Goal: Task Accomplishment & Management: Manage account settings

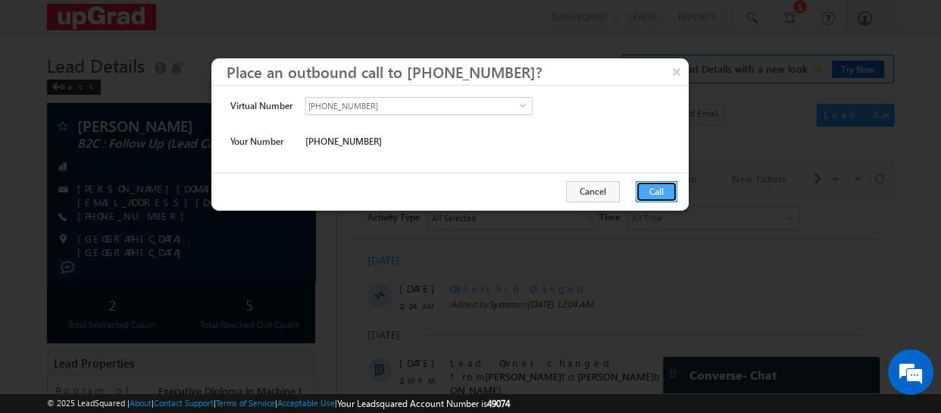
click at [650, 190] on button "Call" at bounding box center [657, 191] width 42 height 21
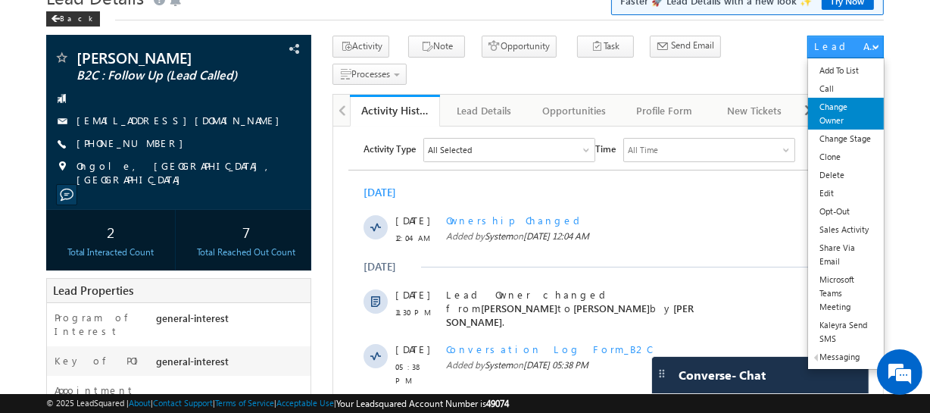
click at [830, 116] on link "Change Owner" at bounding box center [845, 114] width 75 height 32
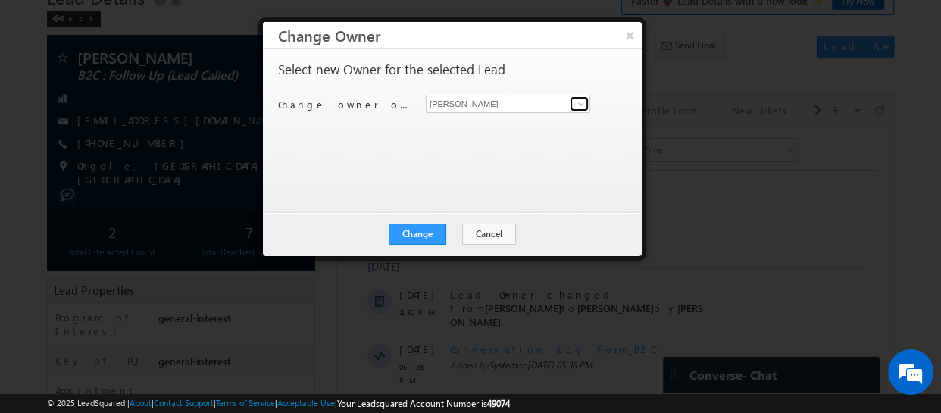
click at [578, 106] on span at bounding box center [581, 104] width 12 height 12
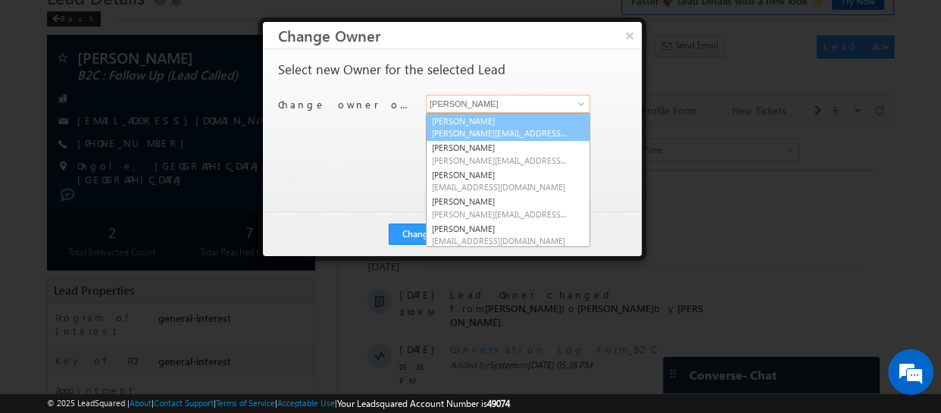
click at [463, 116] on link "Balamurugan Ranganathan Balamurugan.ranganathan@upgrad.com" at bounding box center [508, 127] width 164 height 29
type input "[PERSON_NAME]"
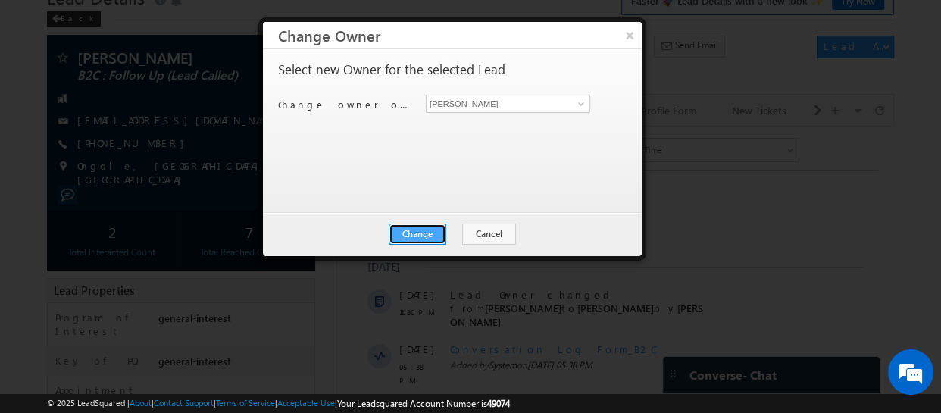
click at [412, 234] on button "Change" at bounding box center [418, 233] width 58 height 21
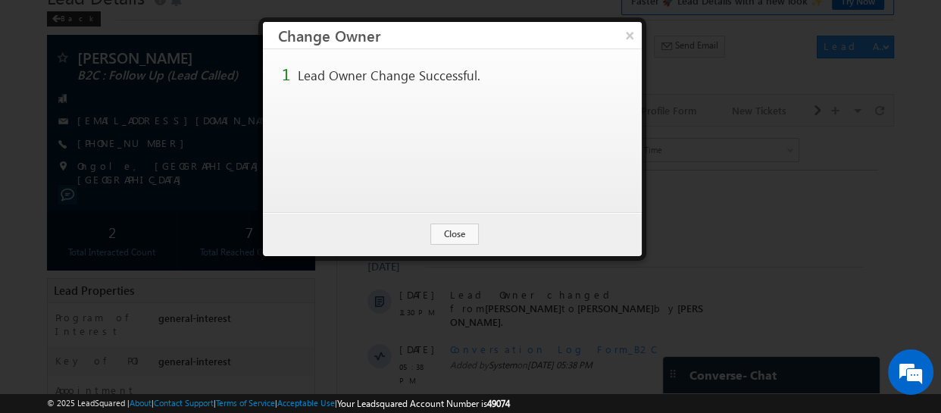
click at [634, 33] on button "×" at bounding box center [629, 35] width 24 height 27
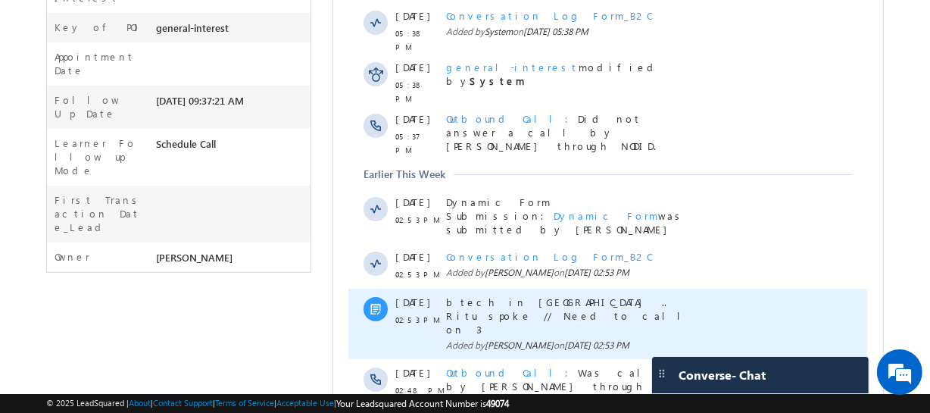
scroll to position [413, 0]
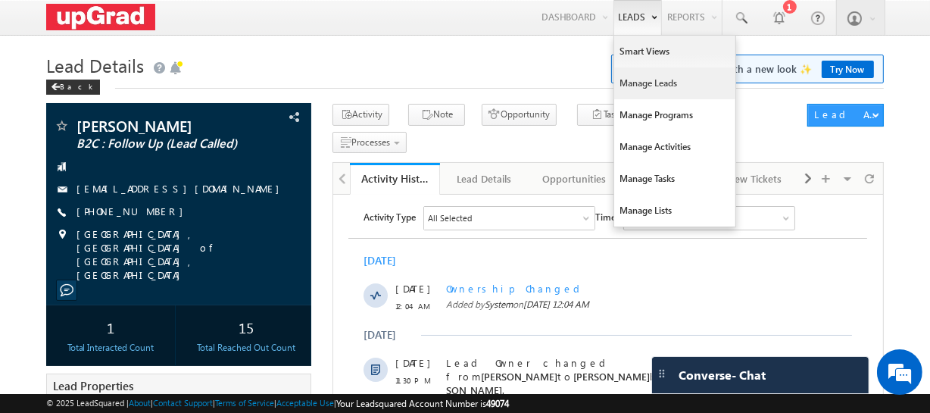
click at [657, 77] on link "Manage Leads" at bounding box center [674, 83] width 121 height 32
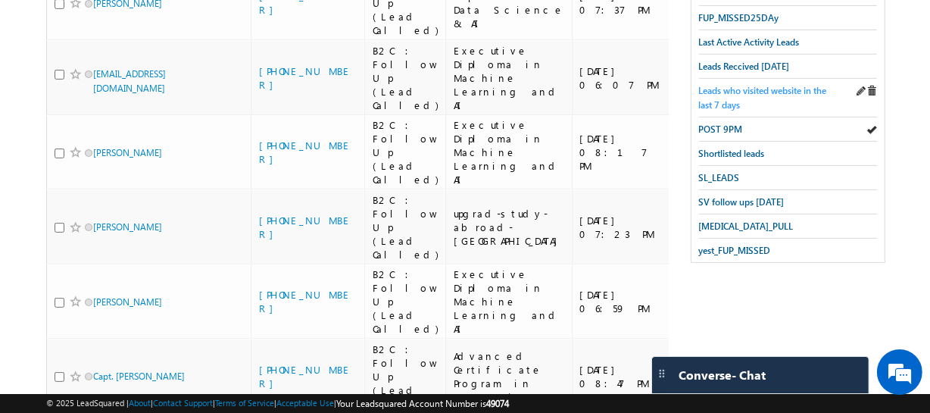
scroll to position [413, 0]
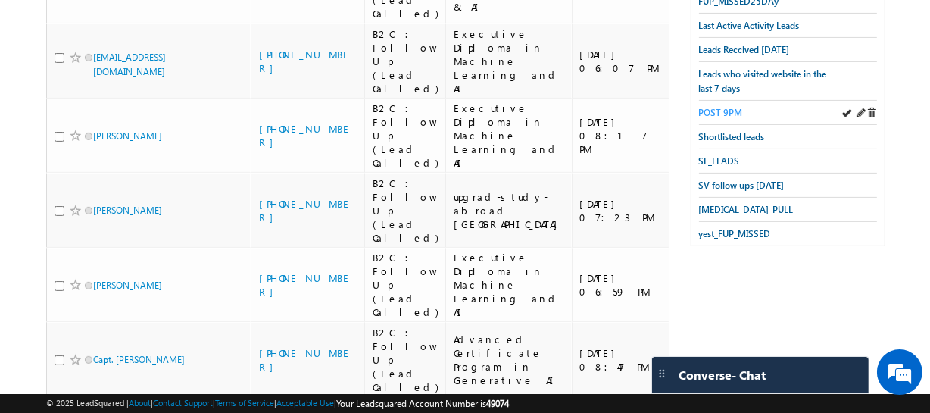
click at [726, 107] on span "POST 9PM" at bounding box center [721, 112] width 44 height 11
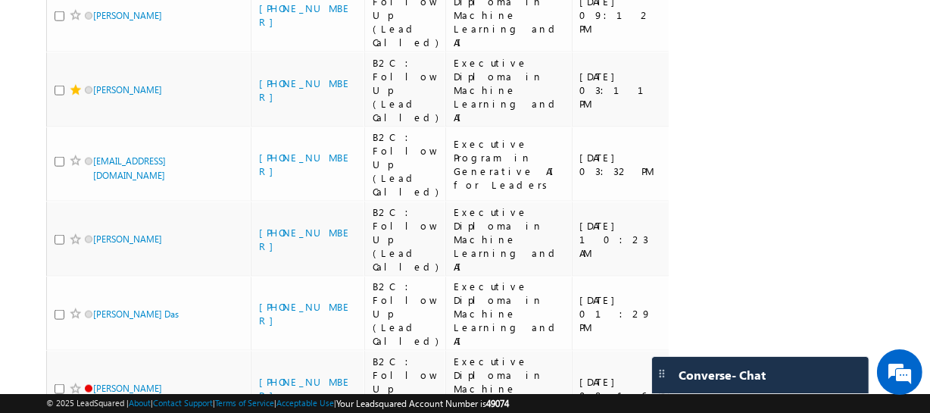
scroll to position [1593, 0]
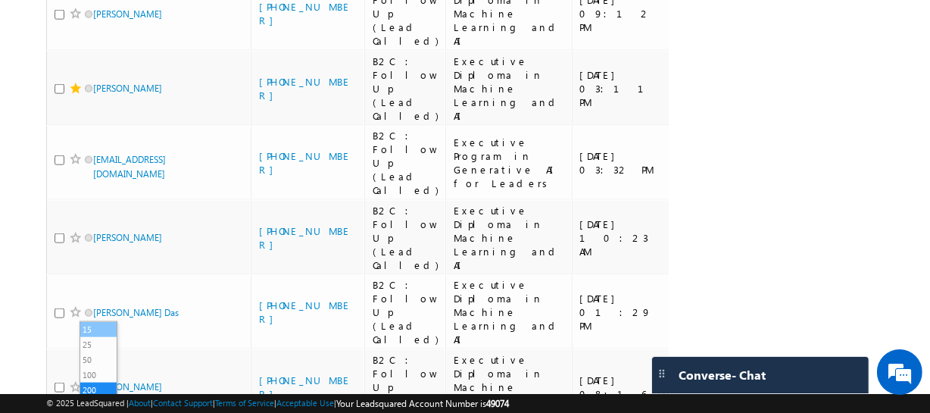
click at [98, 330] on li "15" at bounding box center [98, 329] width 36 height 15
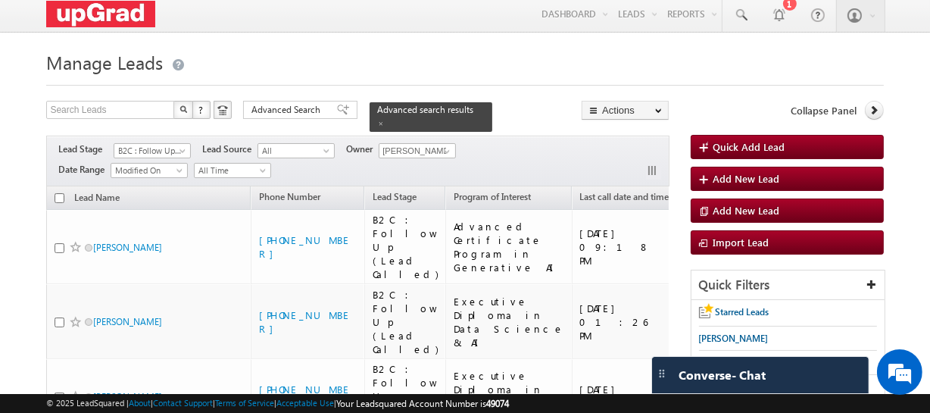
scroll to position [0, 0]
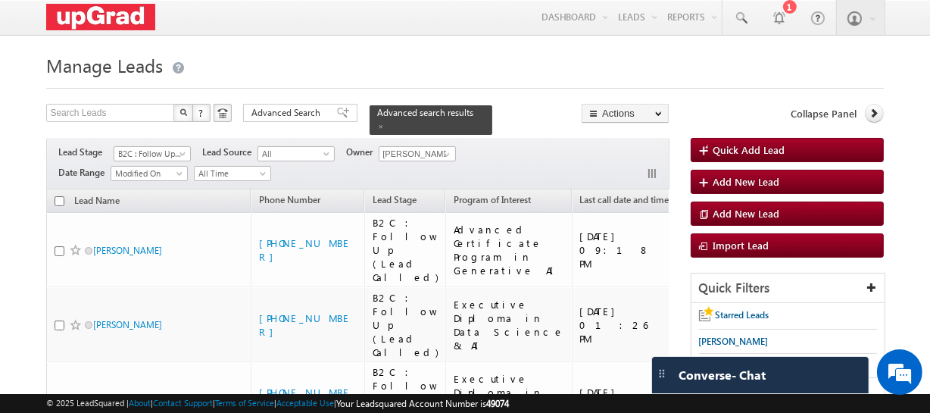
click at [58, 196] on input "checkbox" at bounding box center [60, 201] width 10 height 10
checkbox input "true"
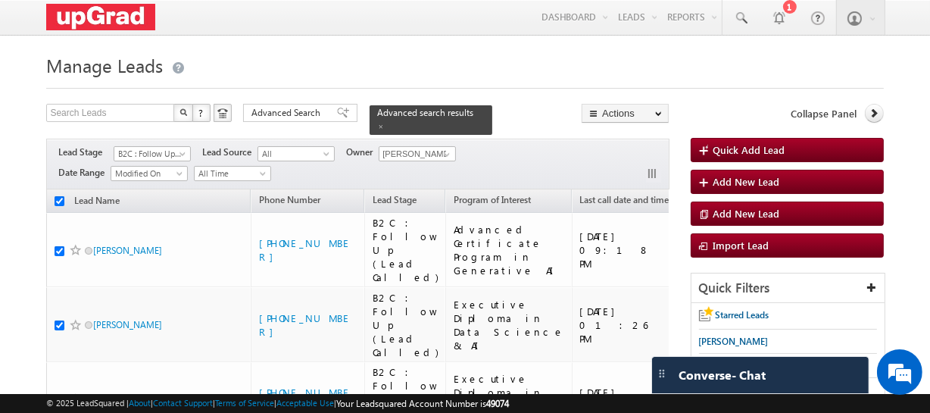
checkbox input "true"
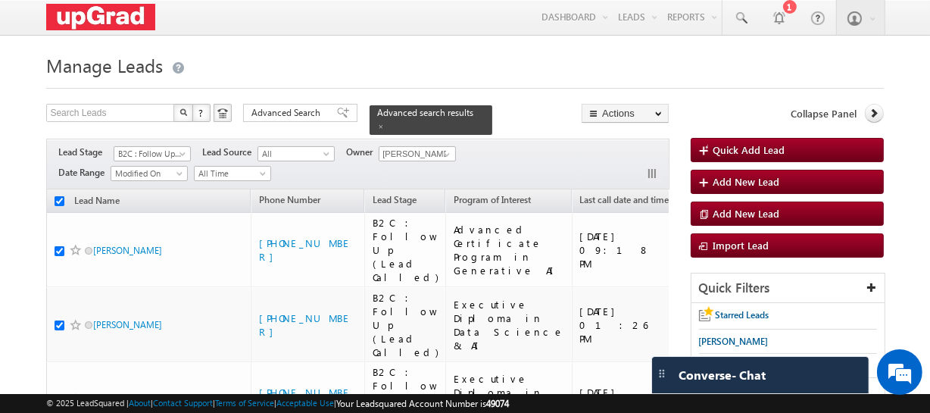
checkbox input "true"
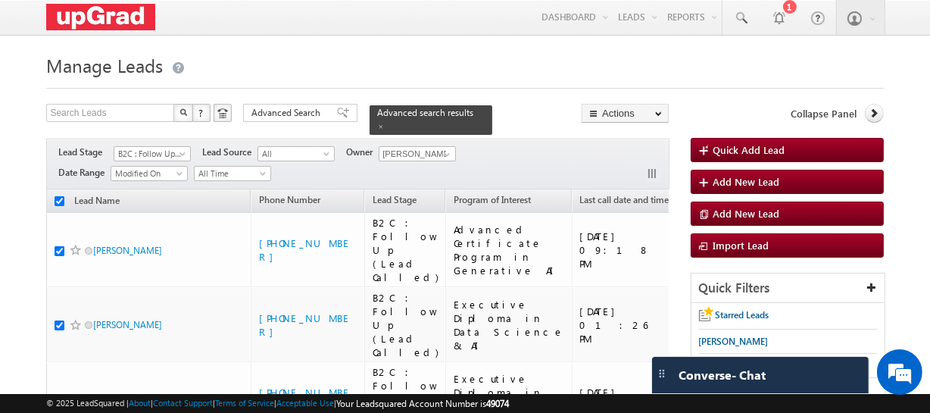
checkbox input "true"
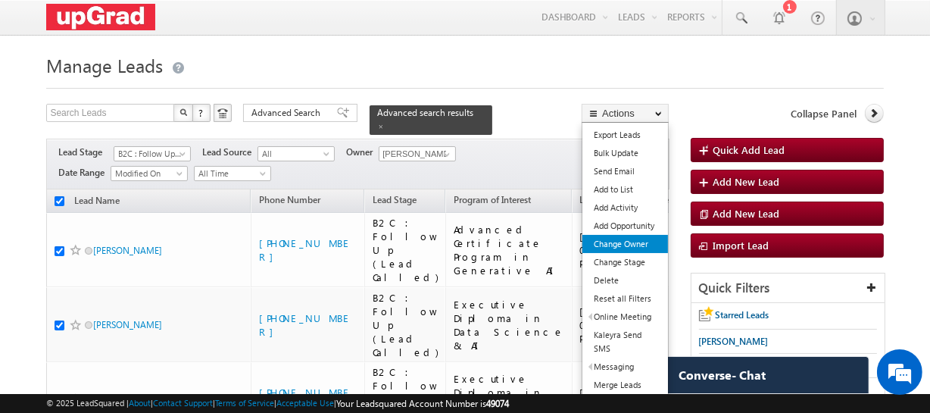
click at [631, 242] on link "Change Owner" at bounding box center [626, 244] width 86 height 18
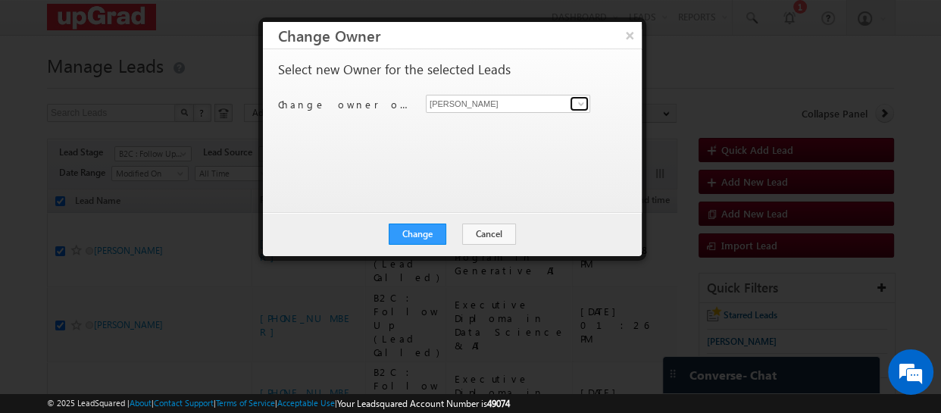
click at [582, 100] on span at bounding box center [581, 104] width 12 height 12
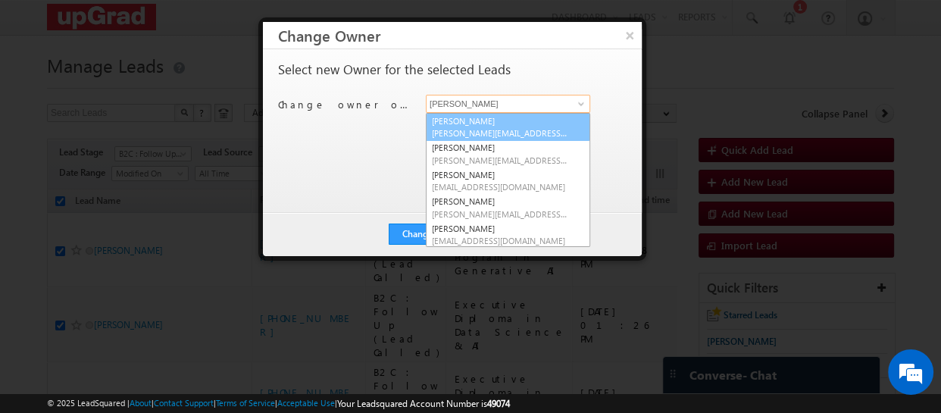
click at [493, 118] on link "Balamurugan Ranganathan Balamurugan.ranganathan@upgrad.com" at bounding box center [508, 127] width 164 height 29
type input "[PERSON_NAME]"
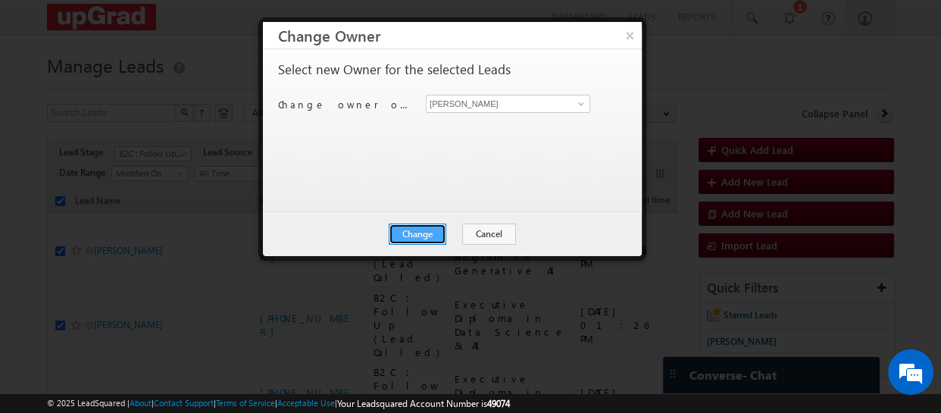
click at [421, 230] on button "Change" at bounding box center [418, 233] width 58 height 21
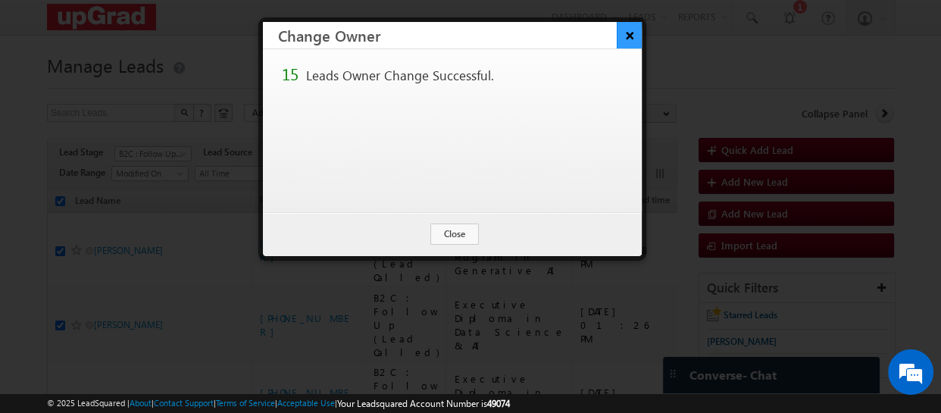
click at [631, 36] on button "×" at bounding box center [629, 35] width 25 height 27
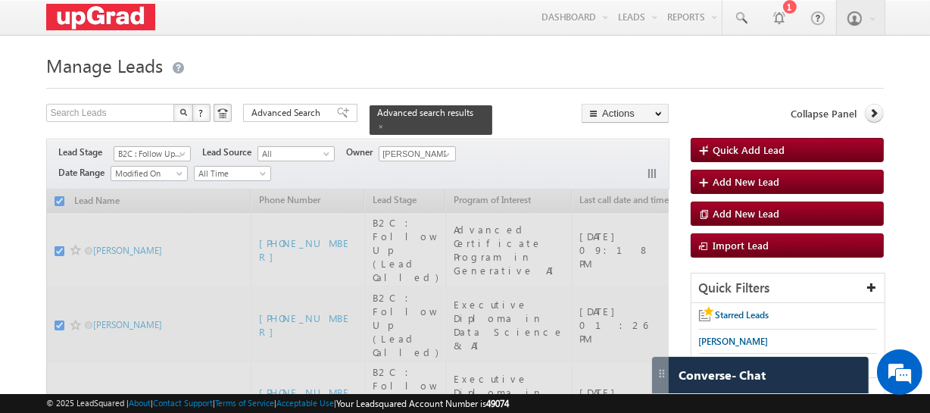
checkbox input "false"
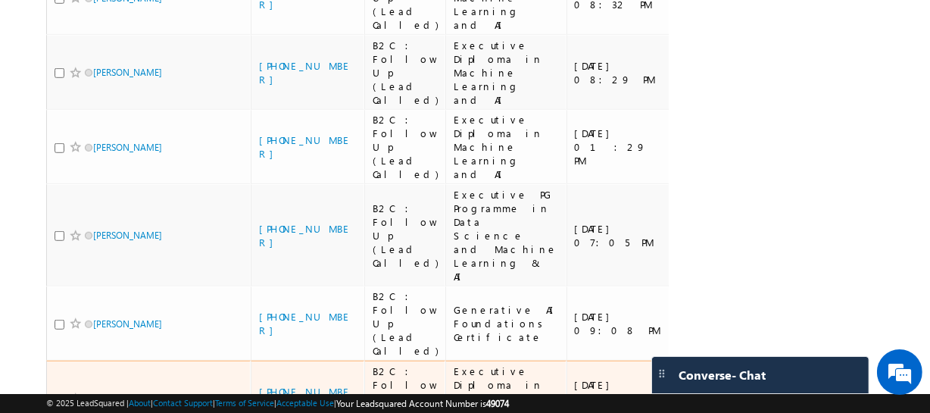
scroll to position [864, 0]
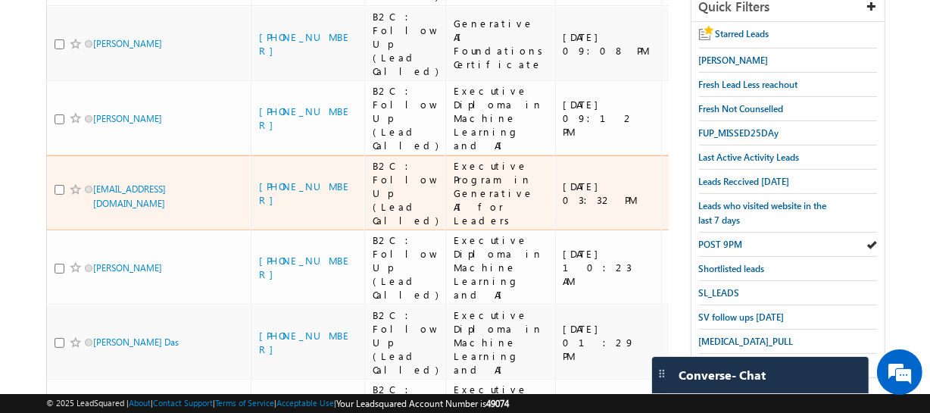
scroll to position [275, 0]
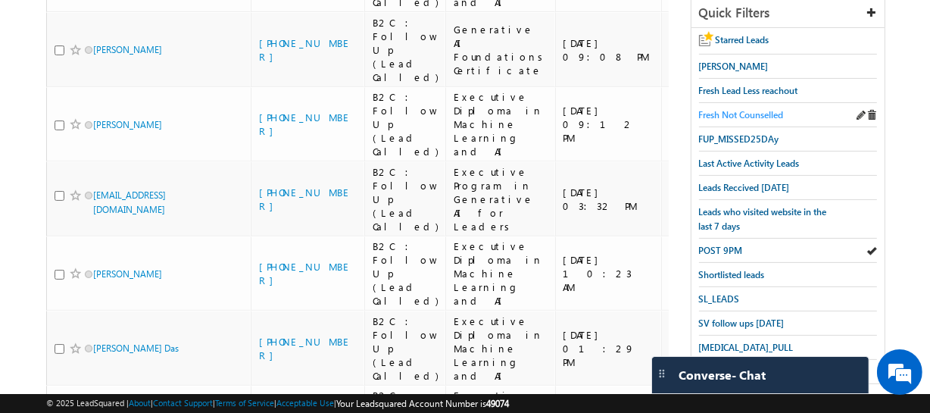
click at [733, 114] on span "Fresh Not Counselled" at bounding box center [741, 114] width 85 height 11
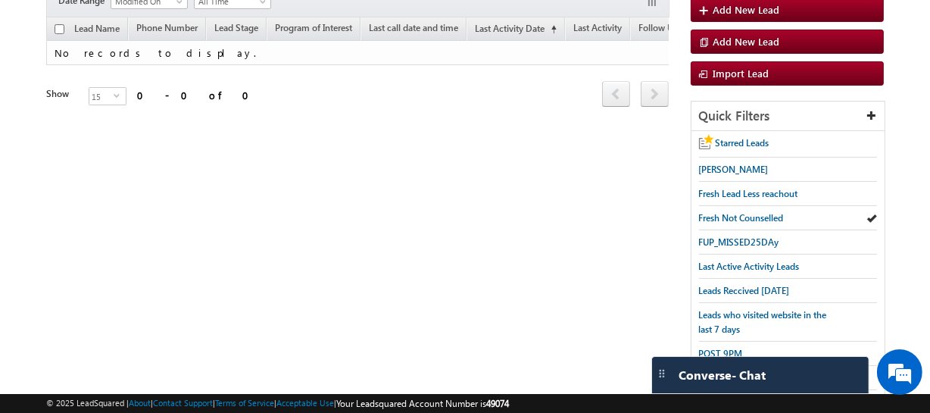
scroll to position [68, 0]
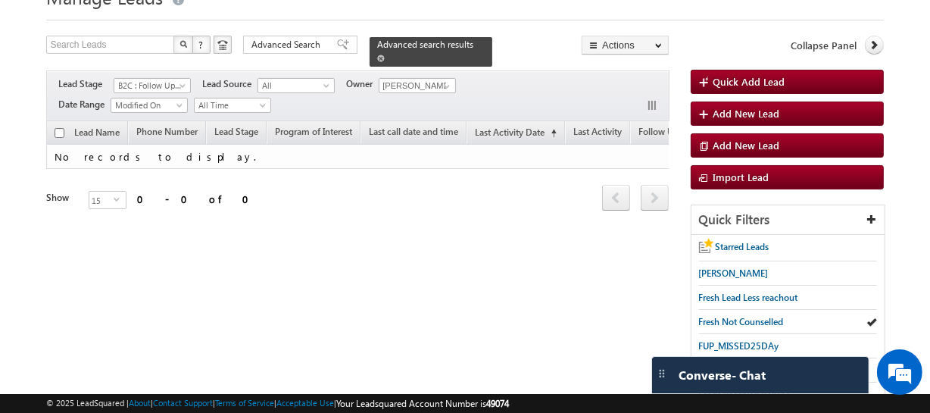
click at [385, 55] on span at bounding box center [381, 59] width 8 height 8
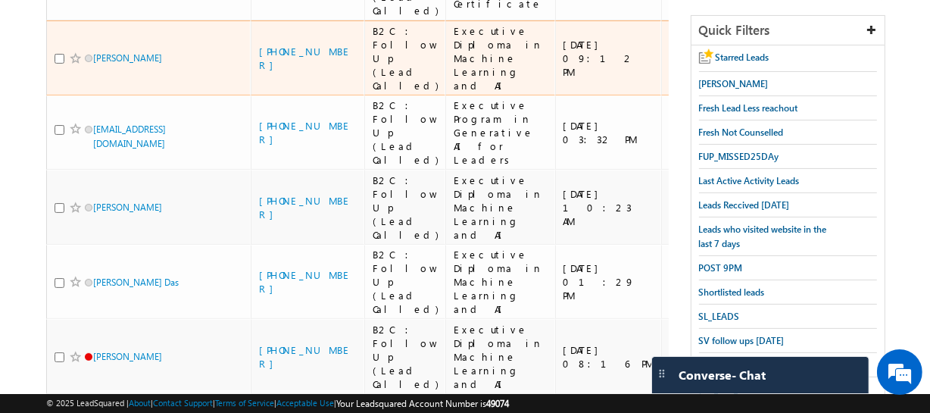
scroll to position [413, 0]
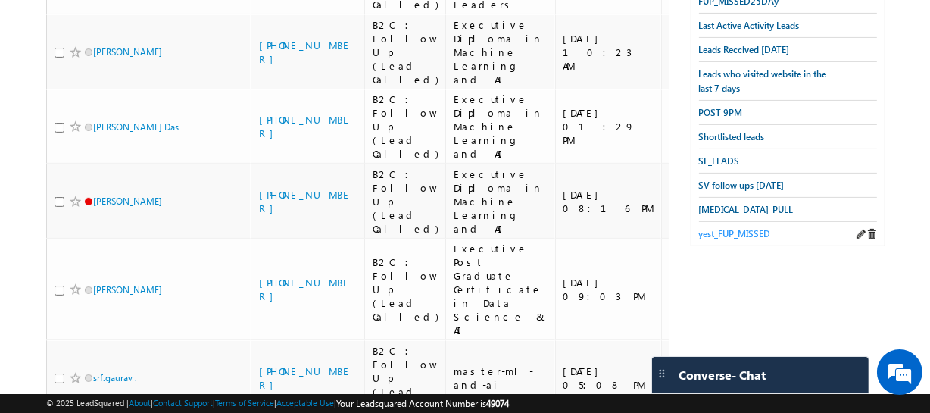
click at [731, 228] on span "yest_FUP_MISSED" at bounding box center [735, 233] width 72 height 11
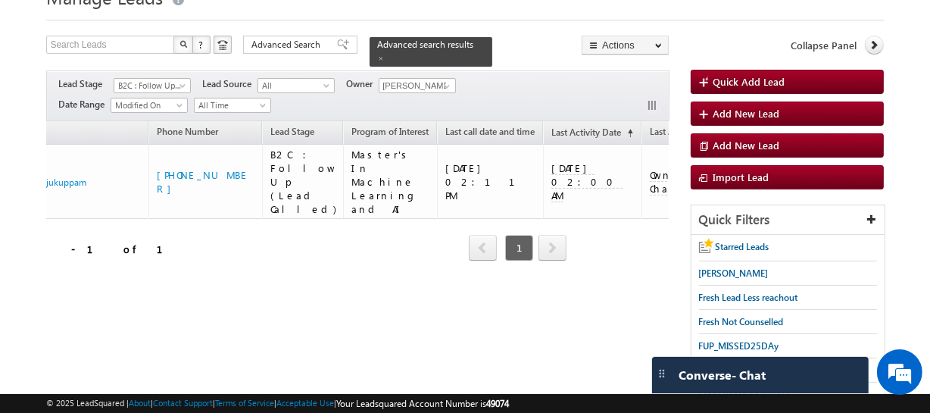
scroll to position [0, 0]
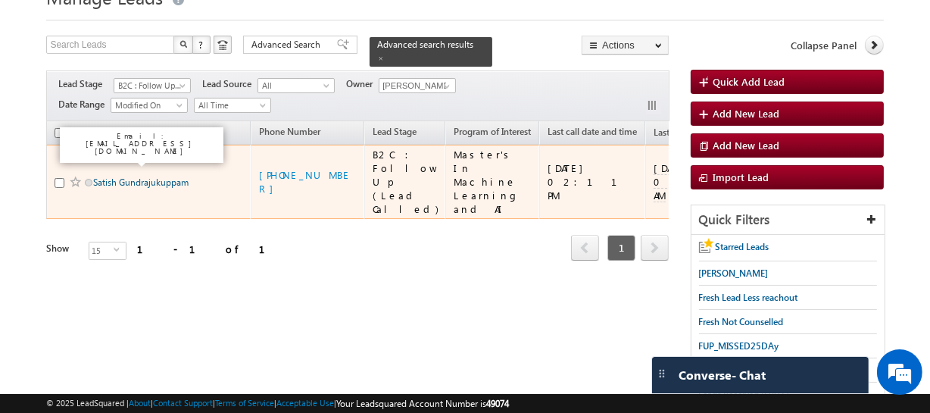
click at [142, 177] on link "Satish Gundrajukuppam" at bounding box center [140, 182] width 95 height 11
click at [144, 177] on link "Satish Gundrajukuppam" at bounding box center [140, 182] width 95 height 11
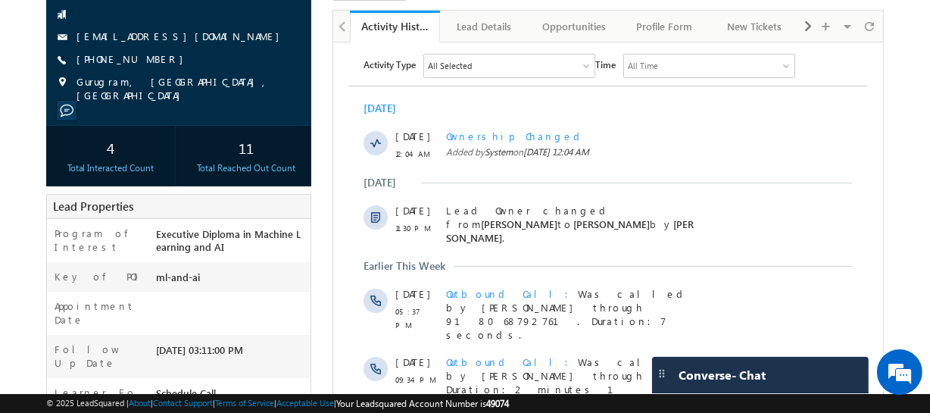
scroll to position [68, 0]
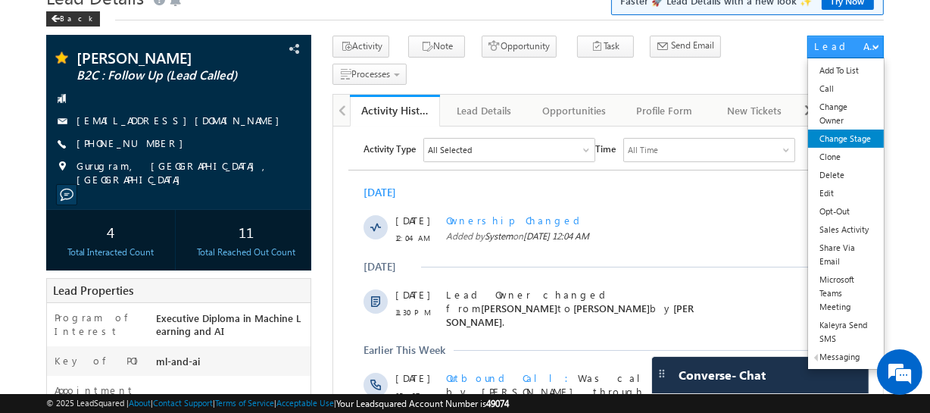
click at [840, 141] on link "Change Stage" at bounding box center [845, 139] width 75 height 18
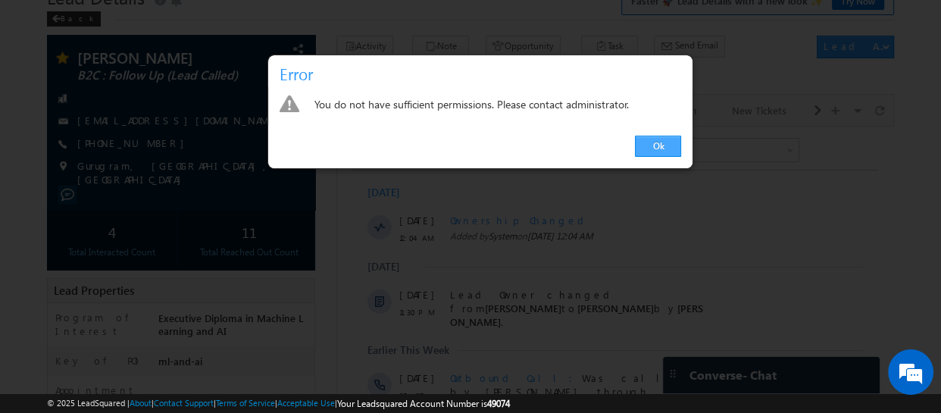
click at [668, 143] on link "Ok" at bounding box center [658, 146] width 46 height 21
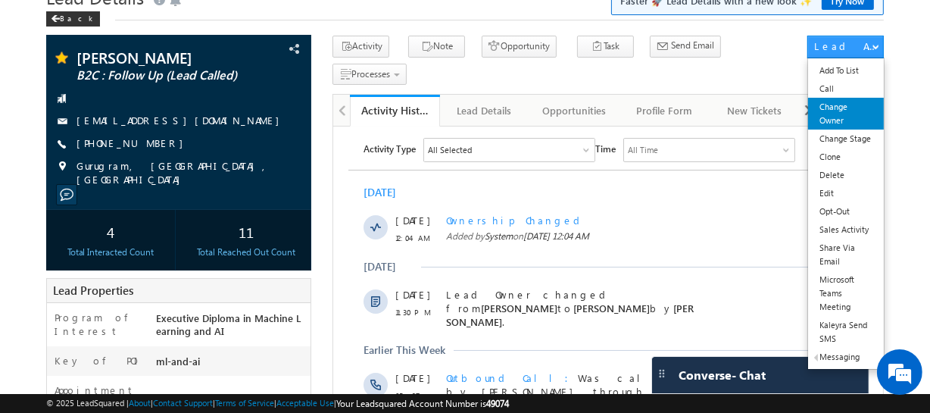
click at [833, 113] on link "Change Owner" at bounding box center [845, 114] width 75 height 32
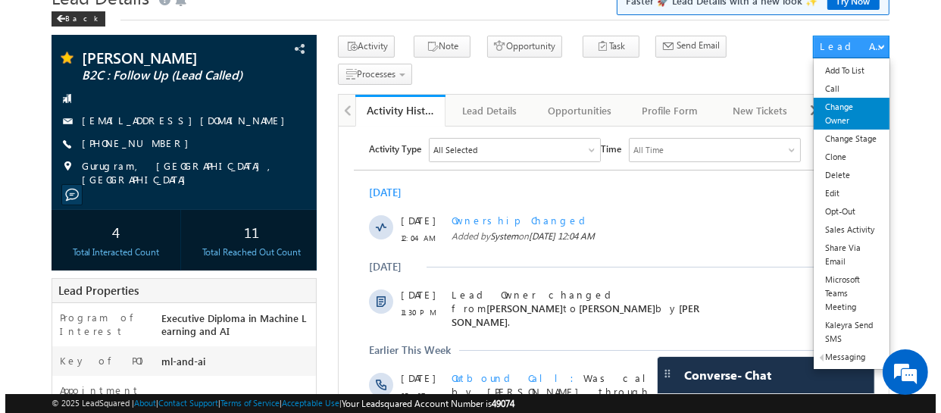
scroll to position [0, 0]
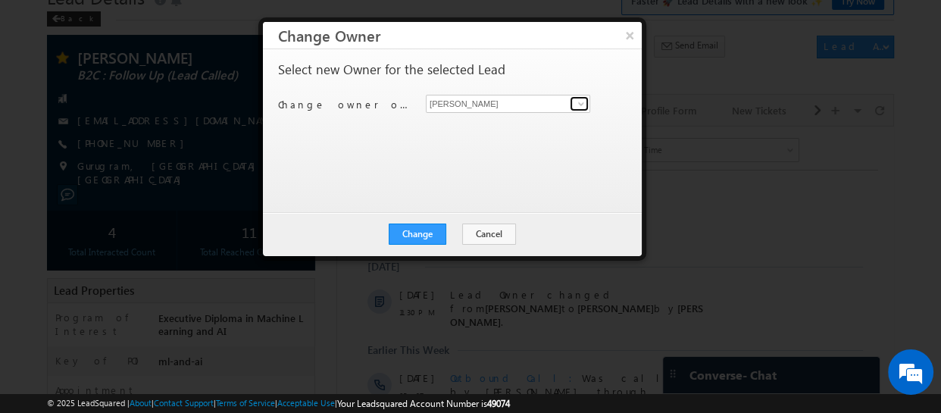
click at [578, 103] on span at bounding box center [581, 104] width 12 height 12
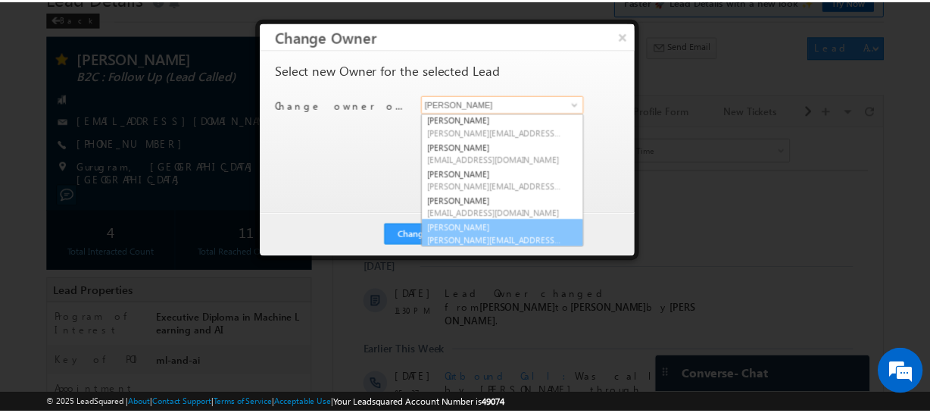
scroll to position [29, 0]
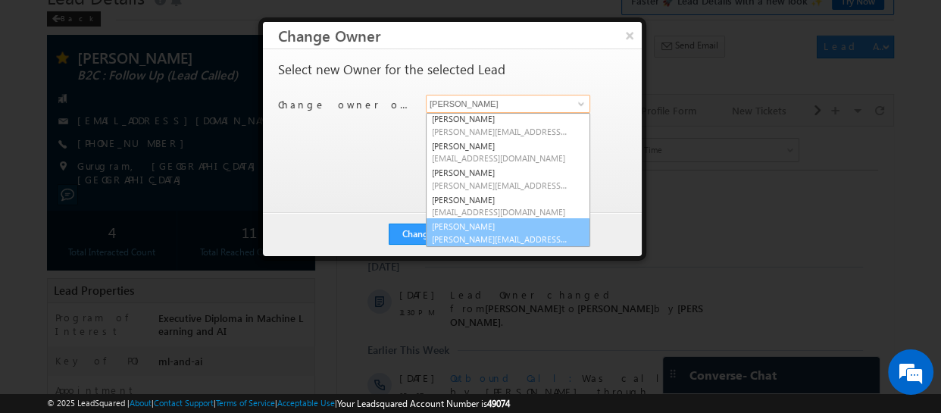
click at [470, 230] on link "Veerendra Singh veerendra.singh@upgrad.com" at bounding box center [508, 232] width 164 height 29
type input "Veerendra Singh"
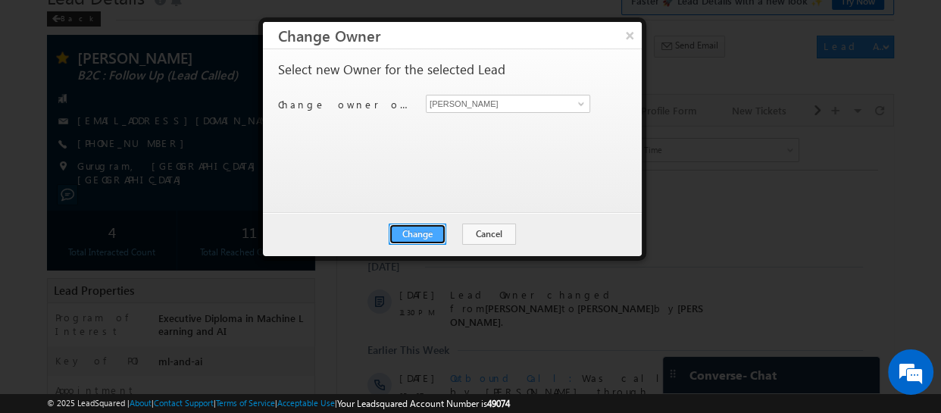
click at [401, 229] on button "Change" at bounding box center [418, 233] width 58 height 21
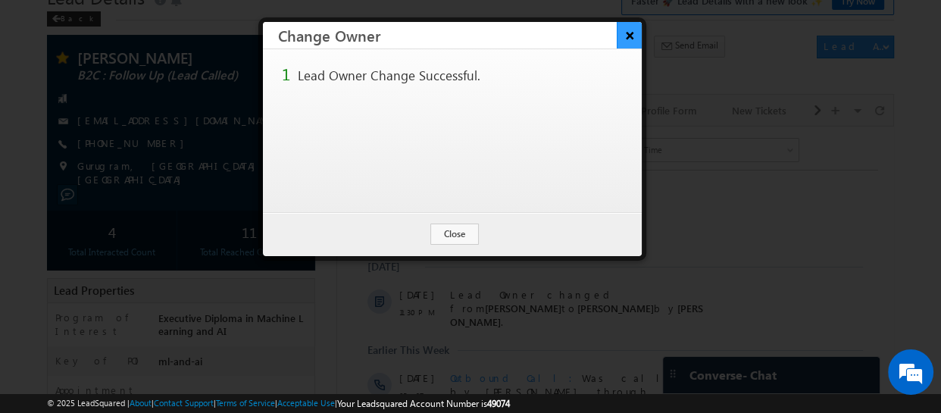
click at [624, 31] on button "×" at bounding box center [629, 35] width 25 height 27
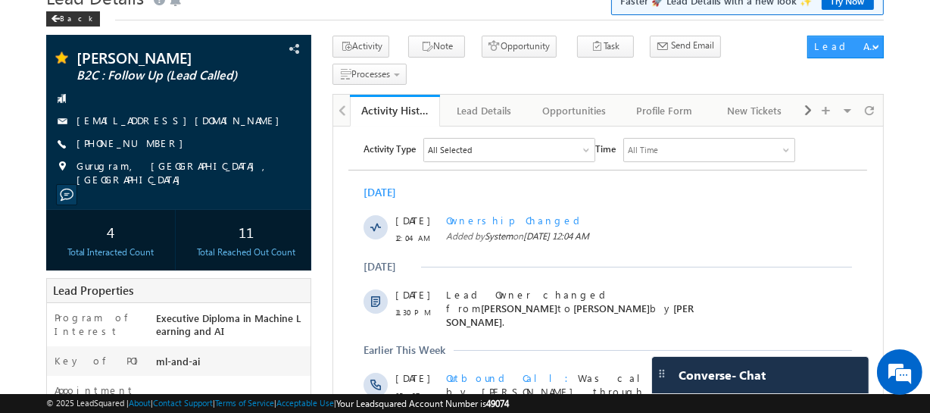
scroll to position [0, 0]
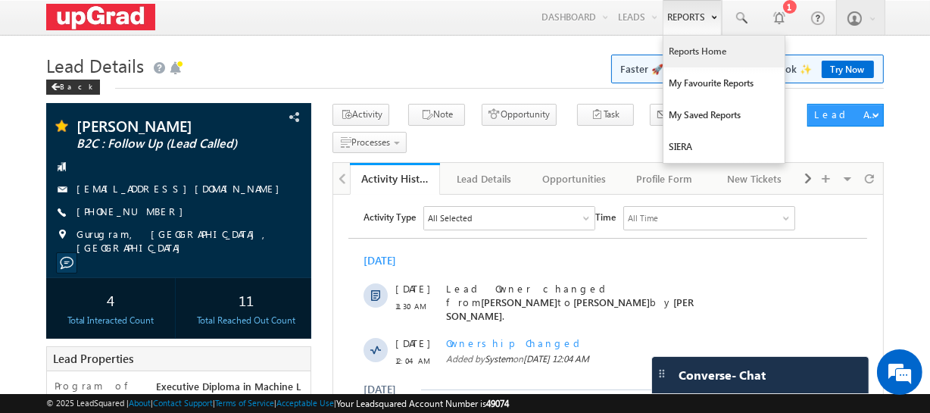
click at [698, 49] on link "Reports Home" at bounding box center [724, 52] width 121 height 32
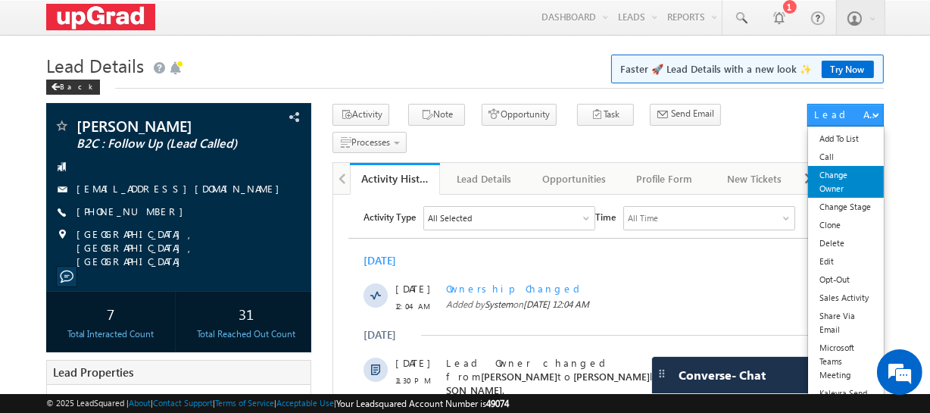
click at [836, 188] on link "Change Owner" at bounding box center [845, 182] width 75 height 32
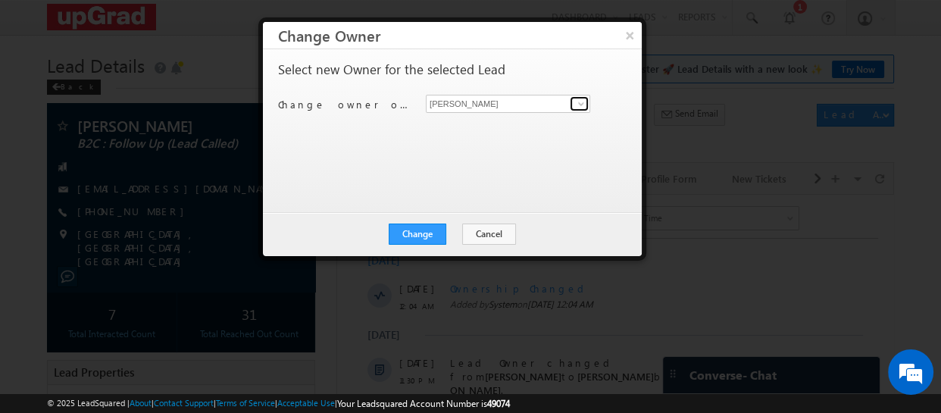
click at [575, 103] on span at bounding box center [581, 104] width 12 height 12
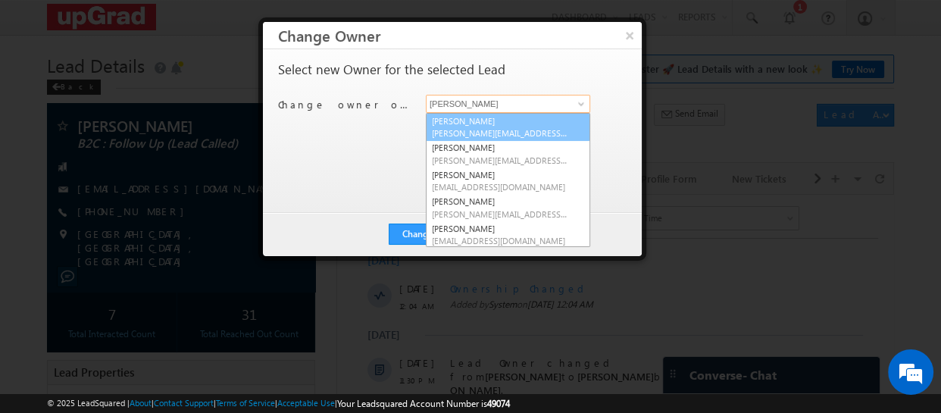
click at [469, 132] on span "[PERSON_NAME][EMAIL_ADDRESS][PERSON_NAME][DOMAIN_NAME]" at bounding box center [500, 132] width 136 height 11
type input "[PERSON_NAME]"
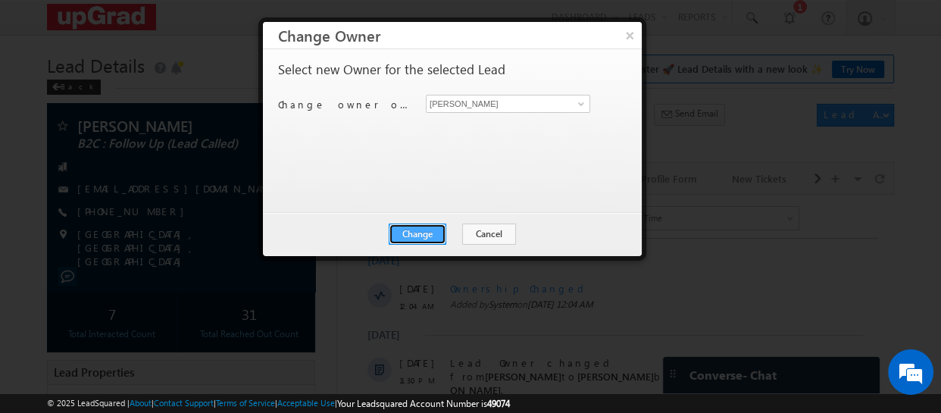
click at [408, 228] on button "Change" at bounding box center [418, 233] width 58 height 21
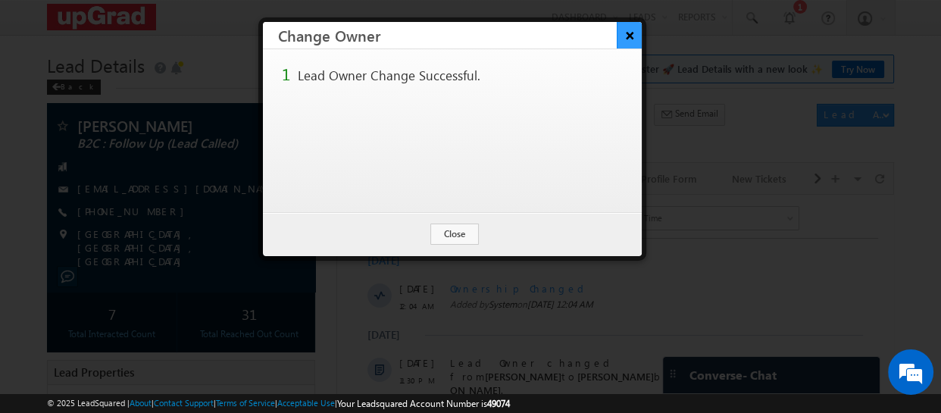
click at [626, 30] on button "×" at bounding box center [629, 35] width 25 height 27
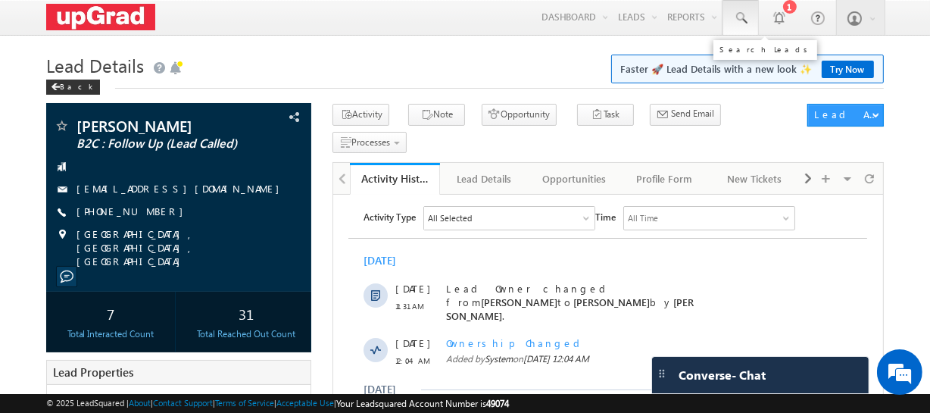
click at [738, 14] on span at bounding box center [740, 18] width 15 height 15
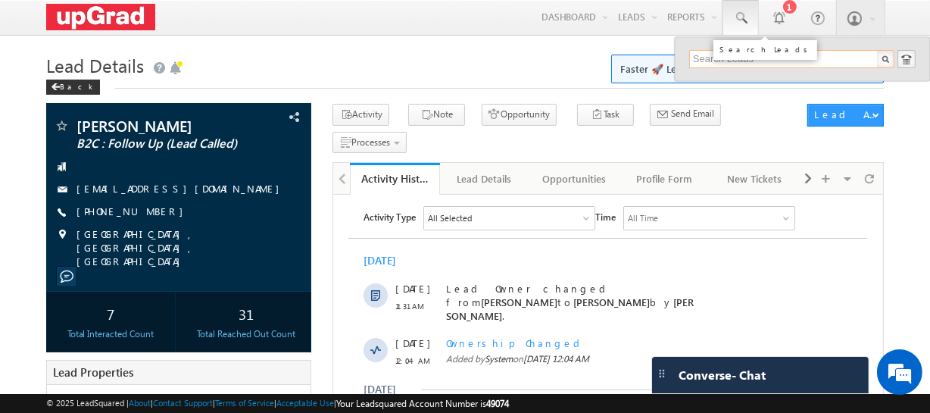
paste input "[EMAIL_ADDRESS][DOMAIN_NAME]"
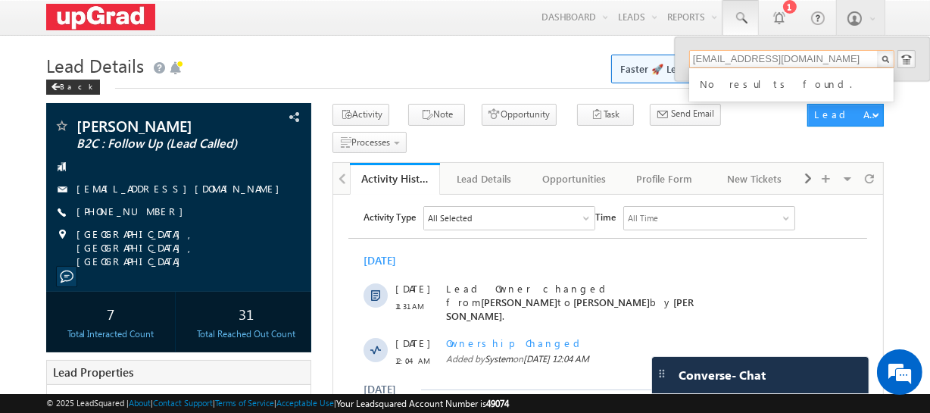
type input "[EMAIL_ADDRESS][DOMAIN_NAME]"
click at [734, 83] on div "No results found." at bounding box center [798, 83] width 203 height 20
click at [793, 58] on input "nkpravin7@gmail.com" at bounding box center [791, 59] width 205 height 18
drag, startPoint x: 797, startPoint y: 57, endPoint x: 691, endPoint y: 64, distance: 106.3
click at [691, 64] on input "nkpravin7@gmail.com" at bounding box center [791, 59] width 205 height 18
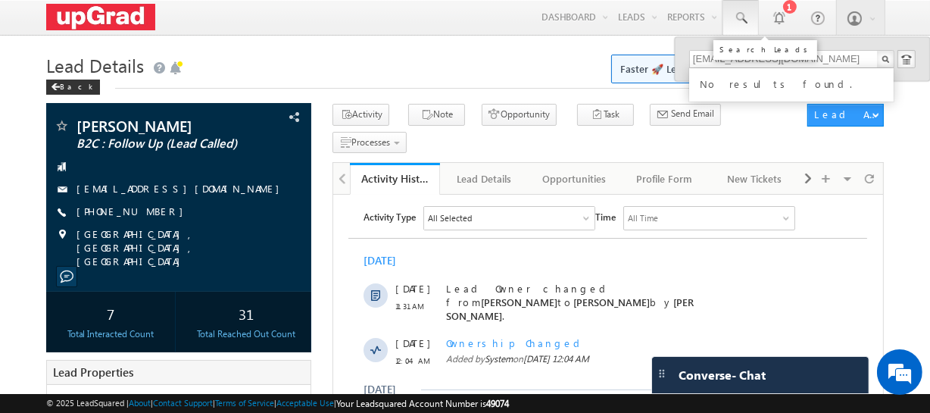
click at [739, 9] on link at bounding box center [741, 17] width 36 height 35
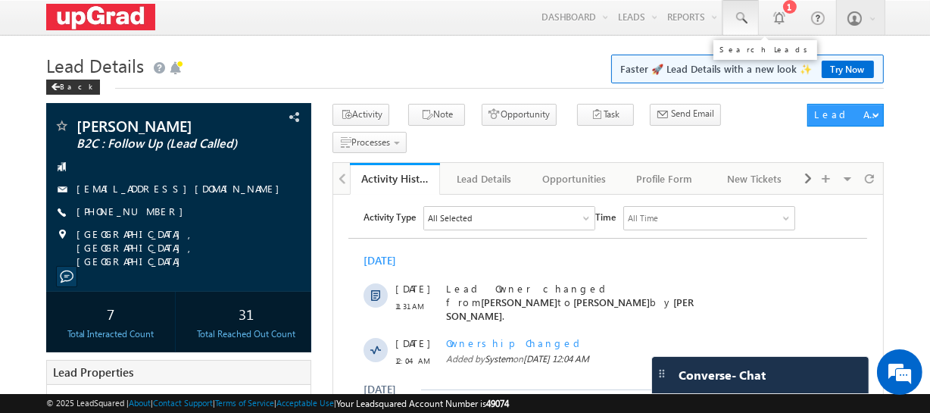
click at [743, 21] on span at bounding box center [740, 18] width 15 height 15
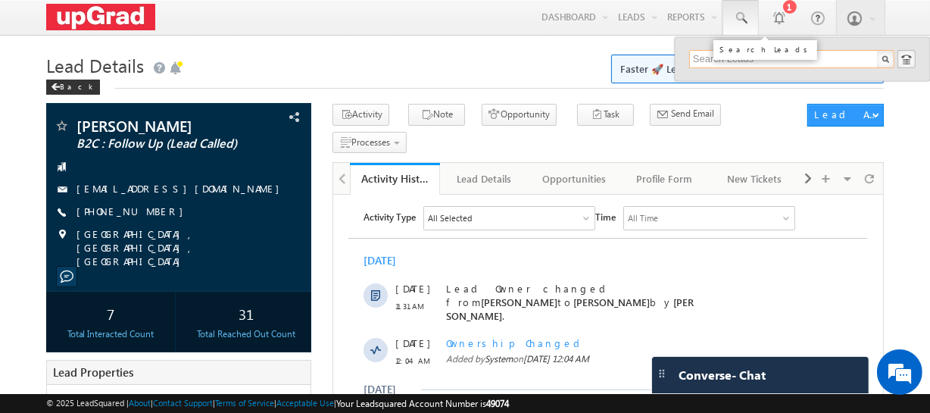
paste input "sknadeem713@gmail.com"
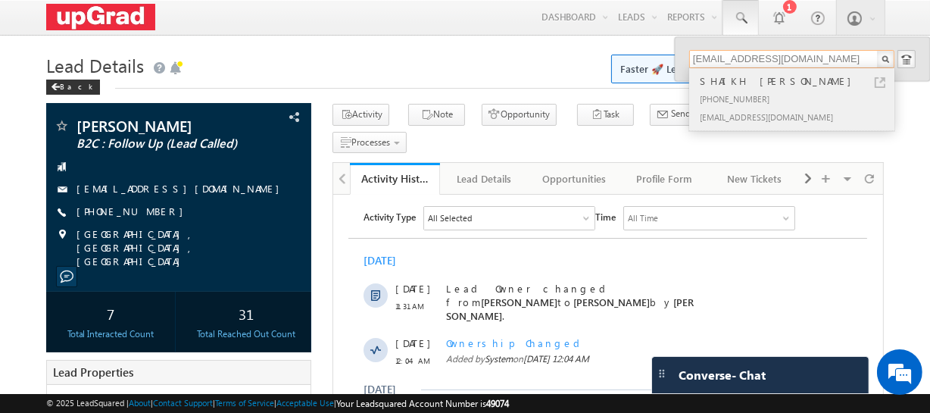
type input "sknadeem713@gmail.com"
click at [740, 83] on div "SHAIKH NADIM SHAIKH AMIN" at bounding box center [798, 81] width 203 height 17
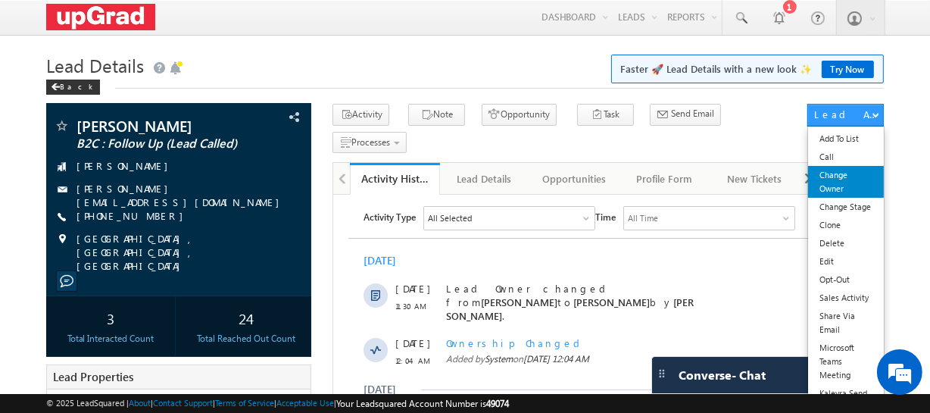
click at [835, 183] on link "Change Owner" at bounding box center [845, 182] width 75 height 32
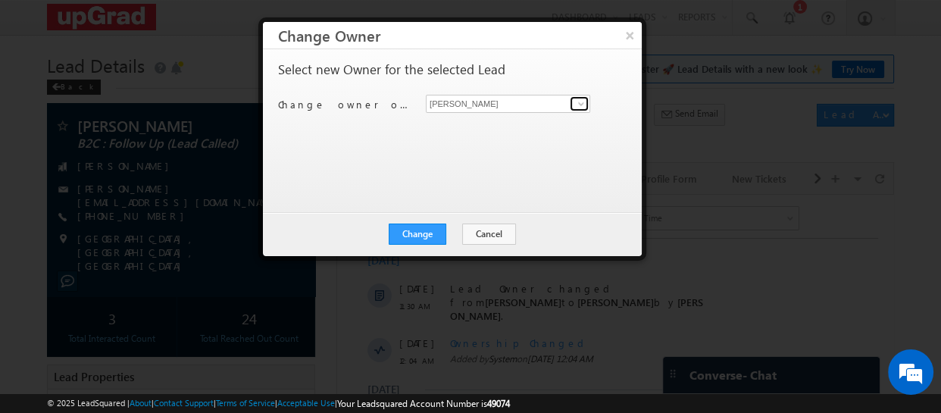
click at [572, 100] on link at bounding box center [579, 103] width 19 height 15
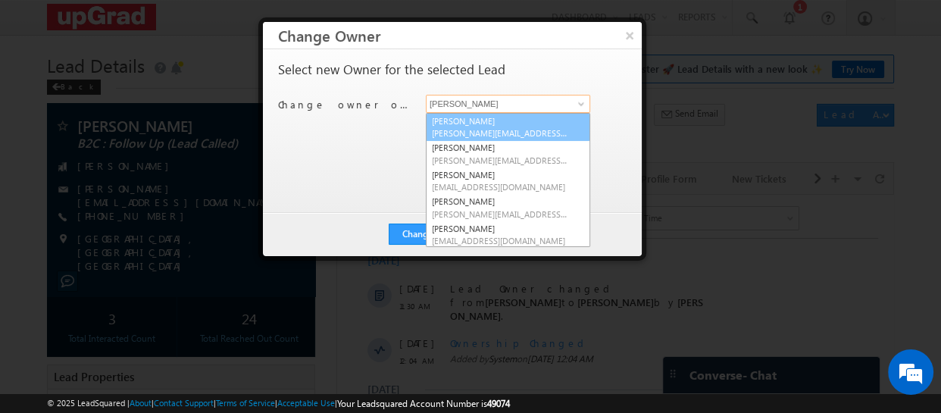
click at [467, 130] on span "[PERSON_NAME][EMAIL_ADDRESS][PERSON_NAME][DOMAIN_NAME]" at bounding box center [500, 132] width 136 height 11
type input "[PERSON_NAME]"
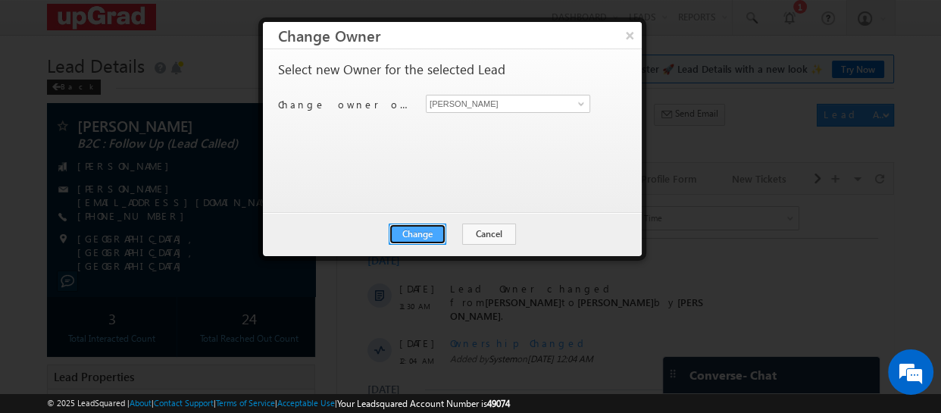
click at [408, 229] on button "Change" at bounding box center [418, 233] width 58 height 21
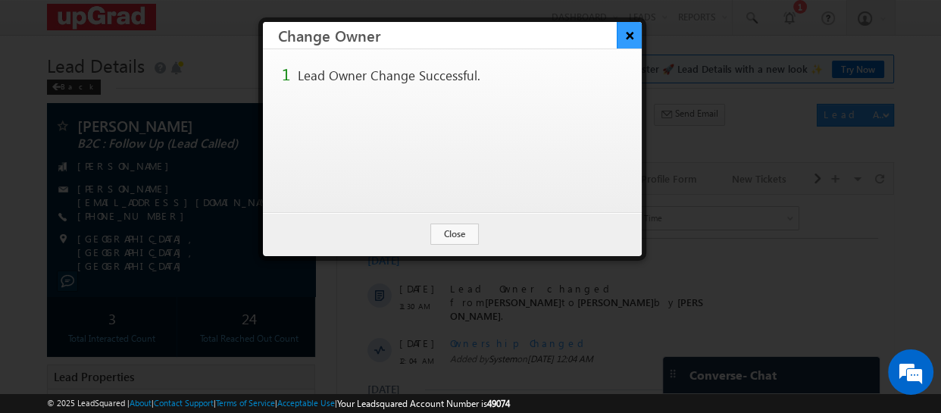
click at [629, 32] on button "×" at bounding box center [629, 35] width 25 height 27
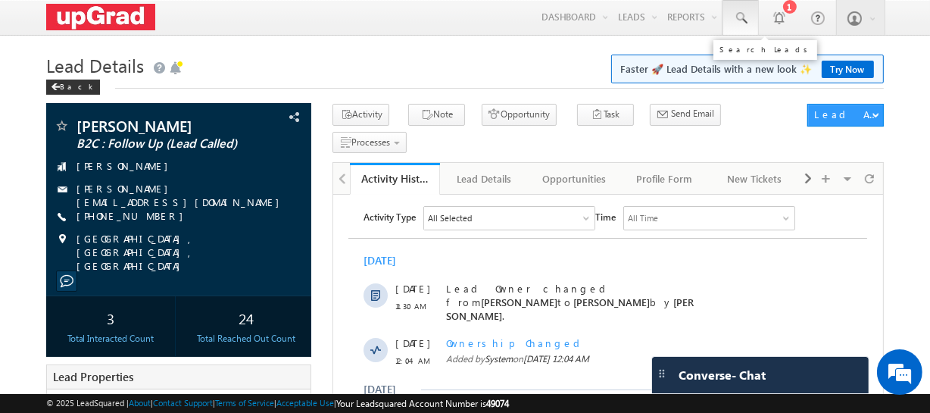
click at [746, 23] on span at bounding box center [740, 18] width 15 height 15
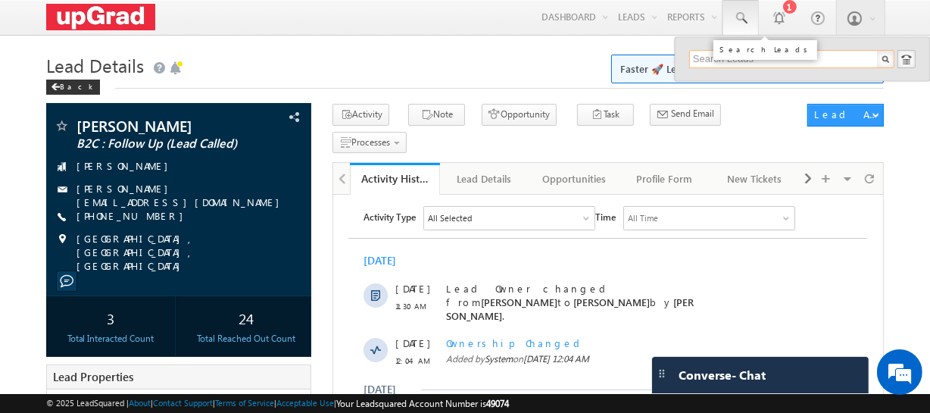
paste input "simplyshreya452@gmail.com"
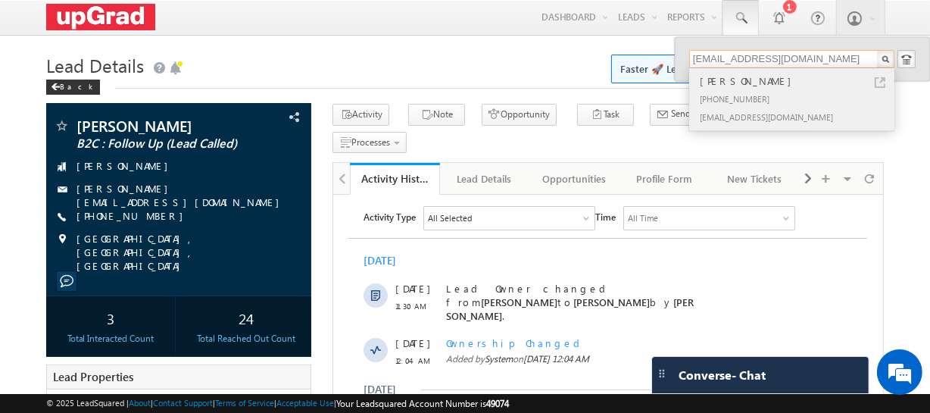
type input "simplyshreya452@gmail.com"
click at [744, 86] on div "Shreya Ray" at bounding box center [798, 81] width 203 height 17
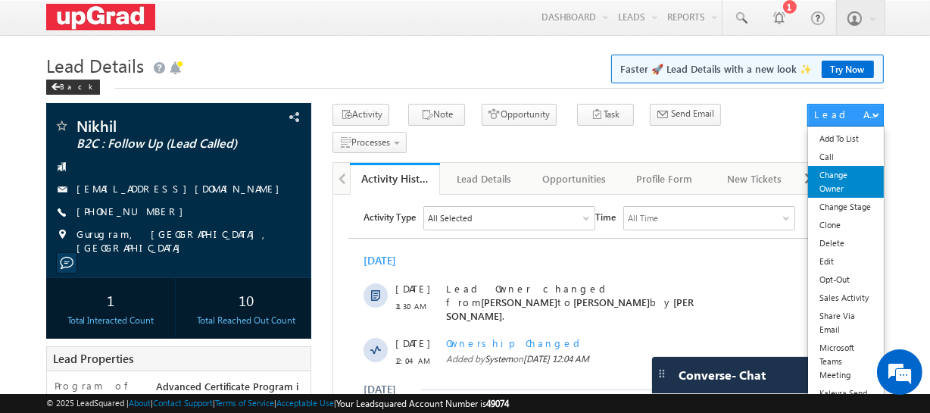
click at [833, 186] on link "Change Owner" at bounding box center [845, 182] width 75 height 32
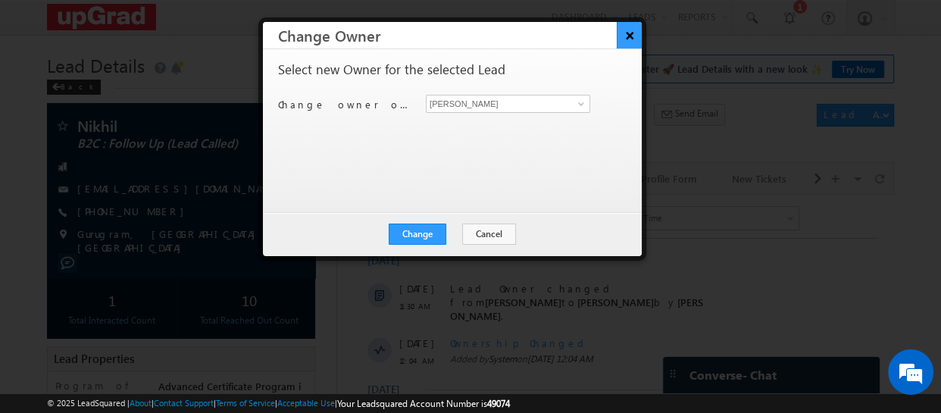
click at [623, 30] on button "×" at bounding box center [629, 35] width 25 height 27
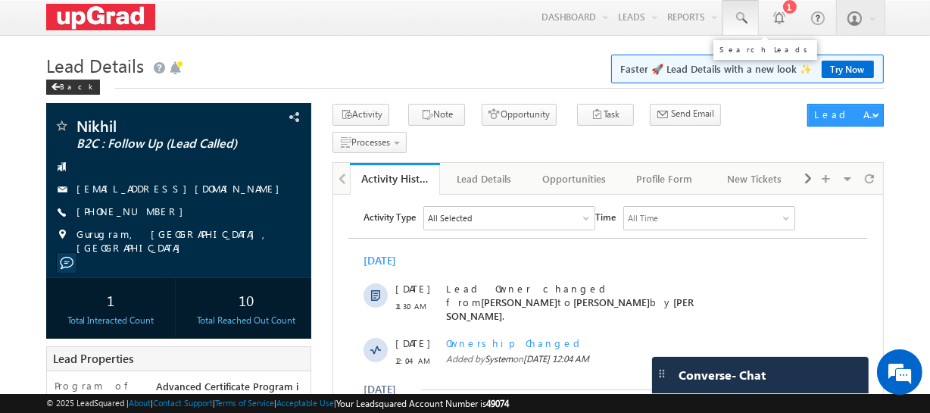
click at [737, 11] on span at bounding box center [740, 18] width 15 height 15
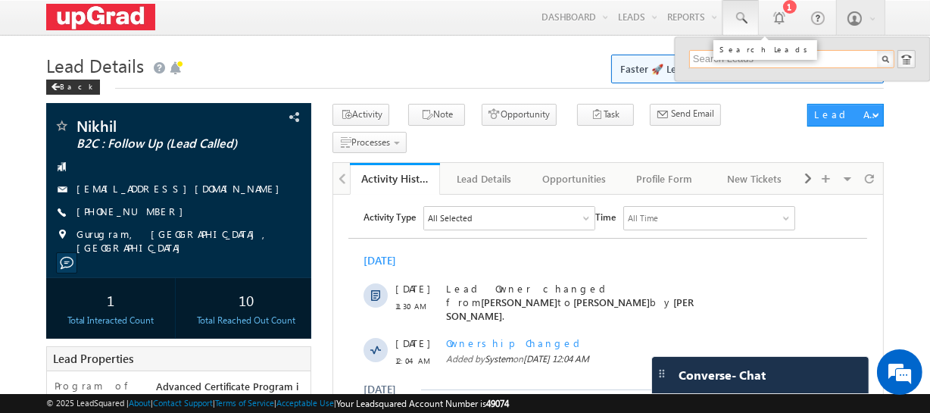
paste input "rohitrajofficial06@gmail.com"
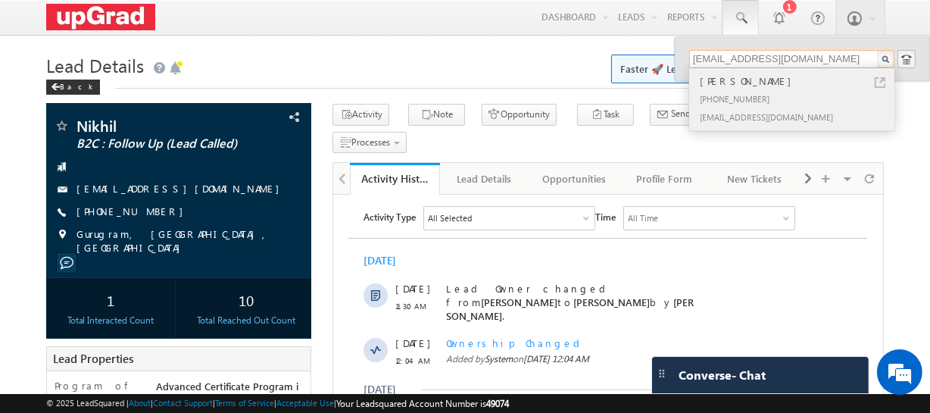
type input "rohitrajofficial06@gmail.com"
click at [736, 83] on div "Rohit Raj" at bounding box center [798, 81] width 203 height 17
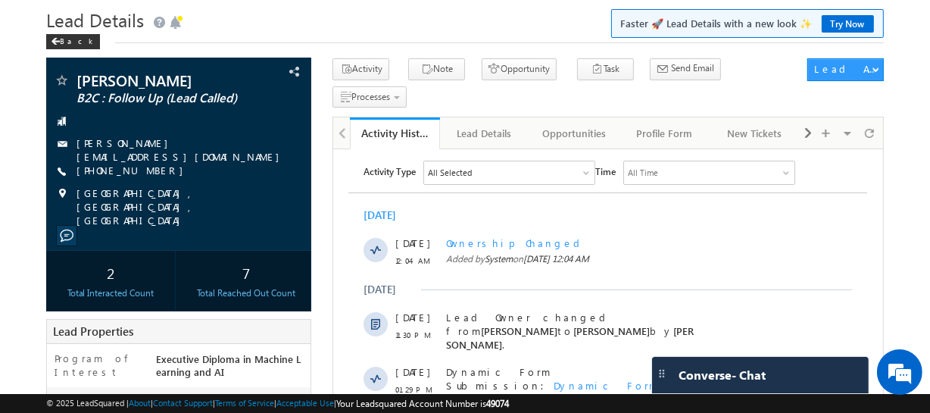
scroll to position [68, 0]
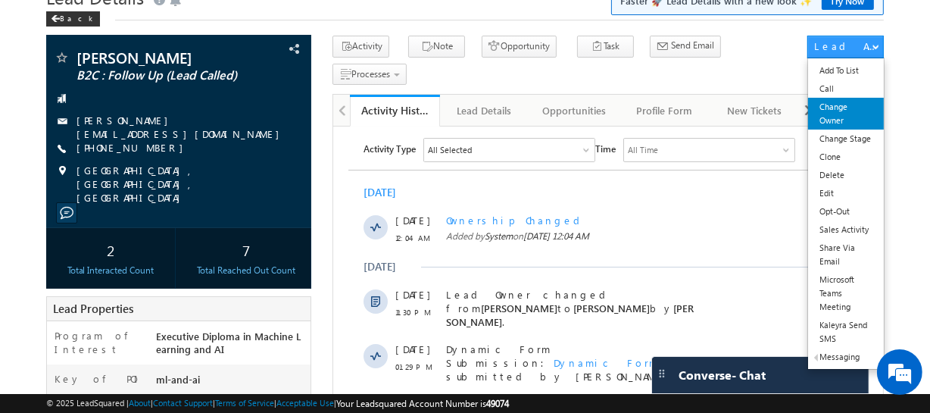
click at [851, 117] on link "Change Owner" at bounding box center [845, 114] width 75 height 32
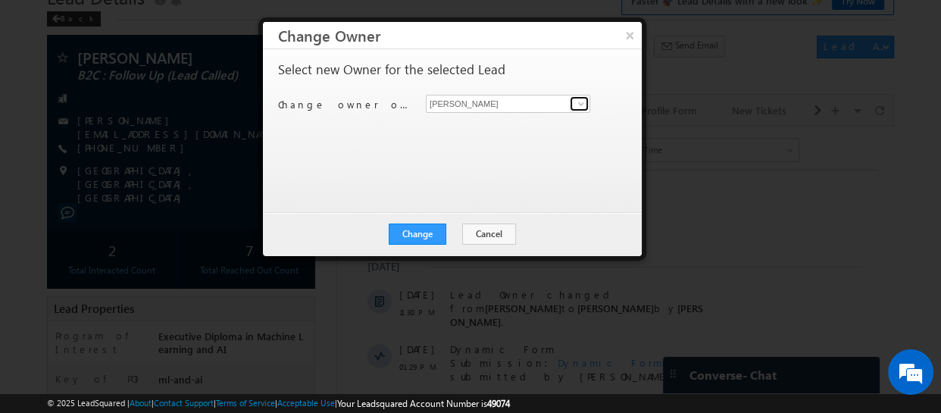
click at [583, 102] on span at bounding box center [581, 104] width 12 height 12
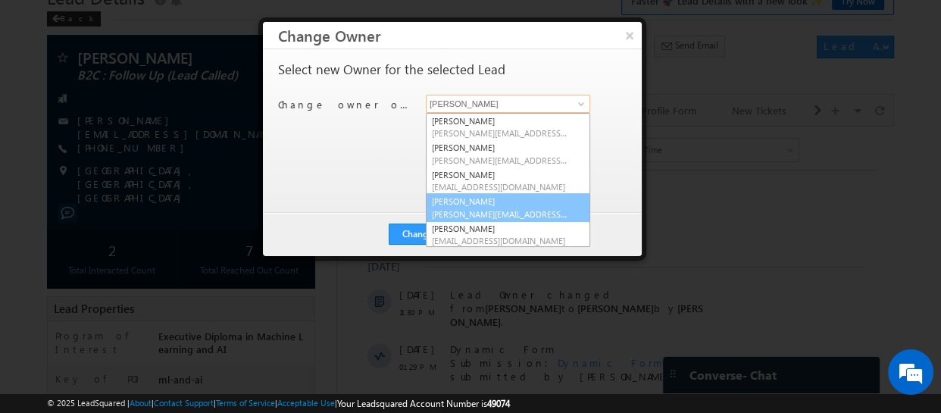
click at [494, 208] on span "smrita.panday@upgrad.com" at bounding box center [500, 213] width 136 height 11
type input "[PERSON_NAME]"
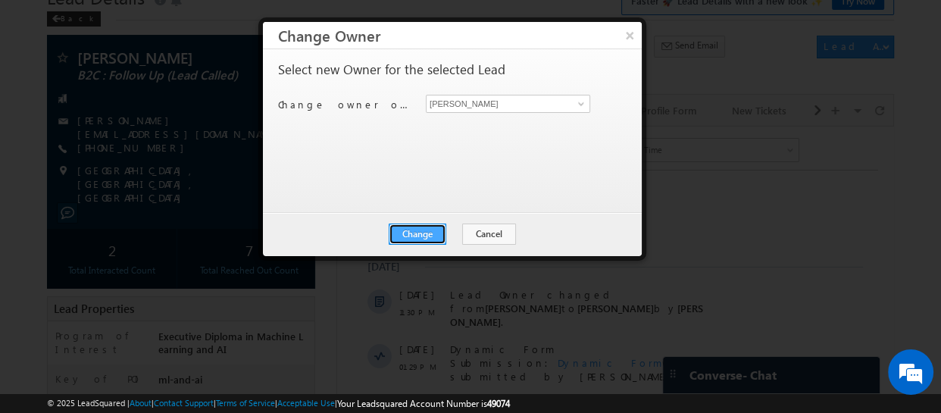
click at [420, 232] on button "Change" at bounding box center [418, 233] width 58 height 21
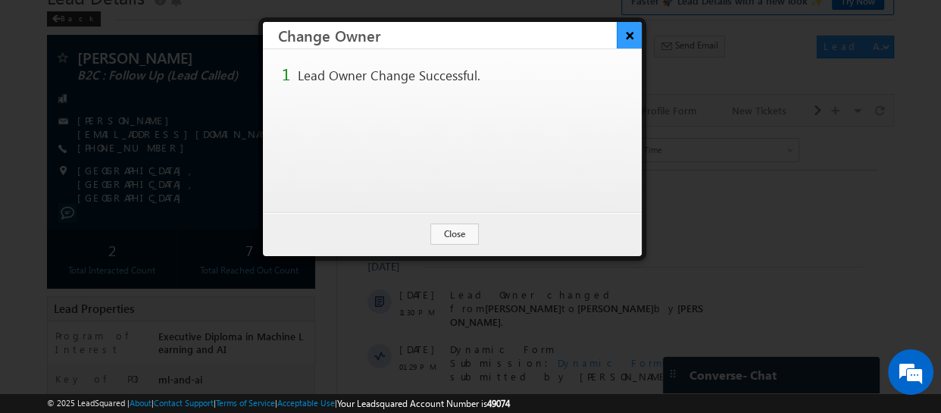
click at [629, 31] on button "×" at bounding box center [629, 35] width 25 height 27
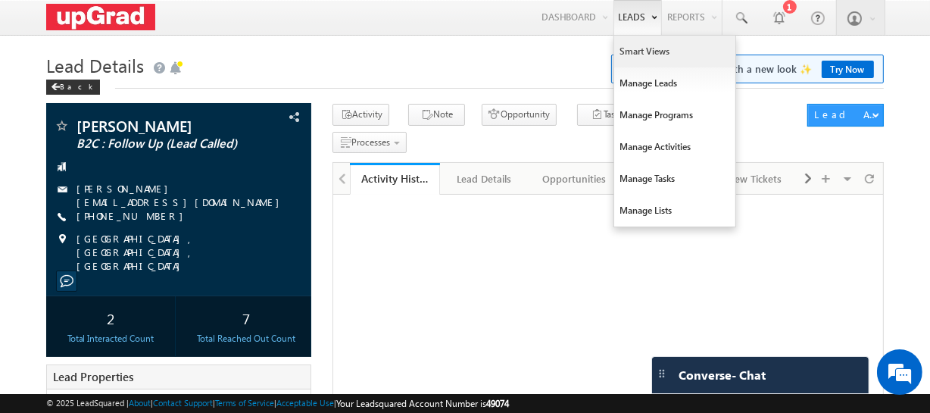
click at [644, 53] on link "Smart Views" at bounding box center [674, 52] width 121 height 32
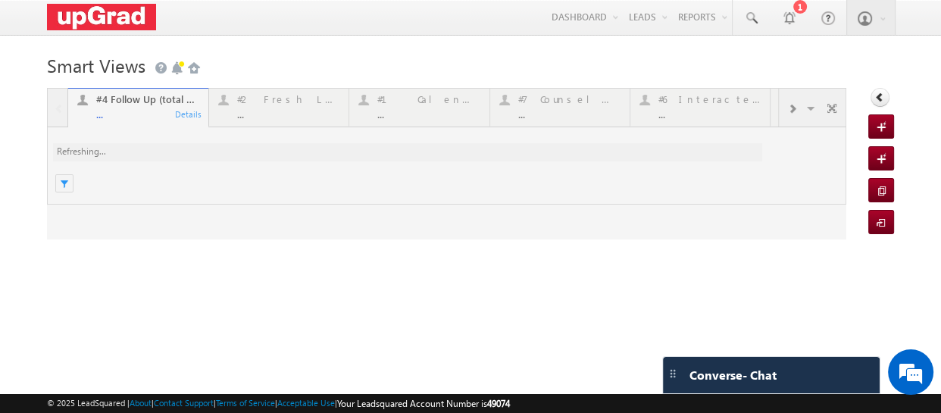
click at [270, 108] on div at bounding box center [446, 164] width 799 height 152
click at [270, 107] on div at bounding box center [446, 164] width 799 height 152
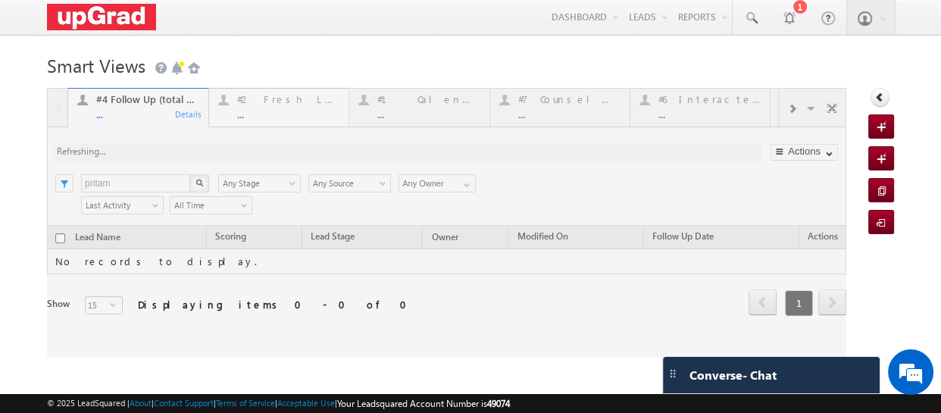
click at [271, 110] on div at bounding box center [446, 223] width 799 height 270
click at [277, 108] on div at bounding box center [446, 223] width 799 height 270
click at [269, 108] on div at bounding box center [446, 223] width 799 height 270
click at [266, 109] on div at bounding box center [446, 223] width 799 height 270
click at [277, 113] on div at bounding box center [446, 223] width 799 height 270
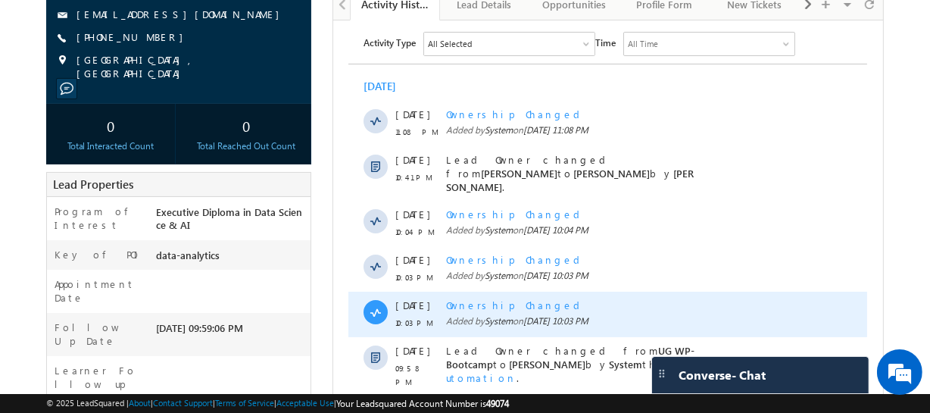
scroll to position [137, 0]
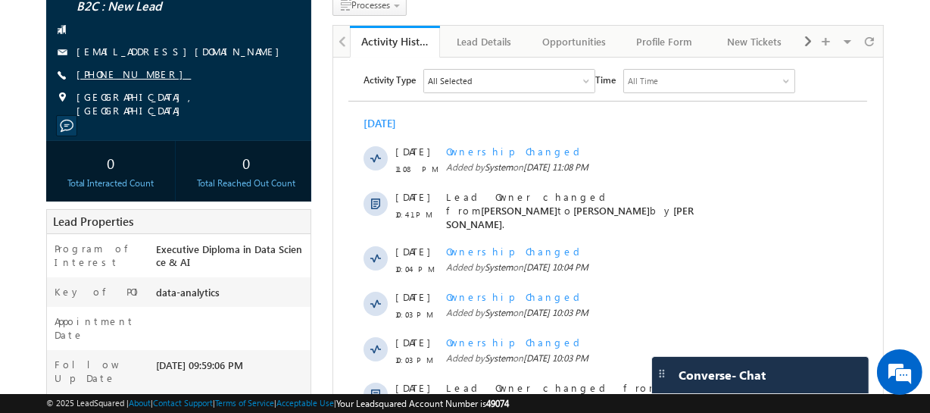
click at [116, 77] on link "[PHONE_NUMBER]" at bounding box center [134, 73] width 114 height 13
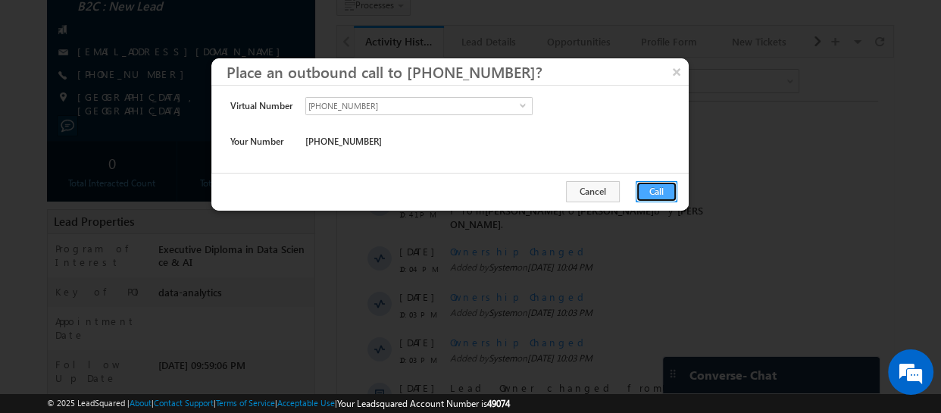
drag, startPoint x: 315, startPoint y: 163, endPoint x: 648, endPoint y: 195, distance: 334.8
click at [648, 195] on button "Call" at bounding box center [657, 191] width 42 height 21
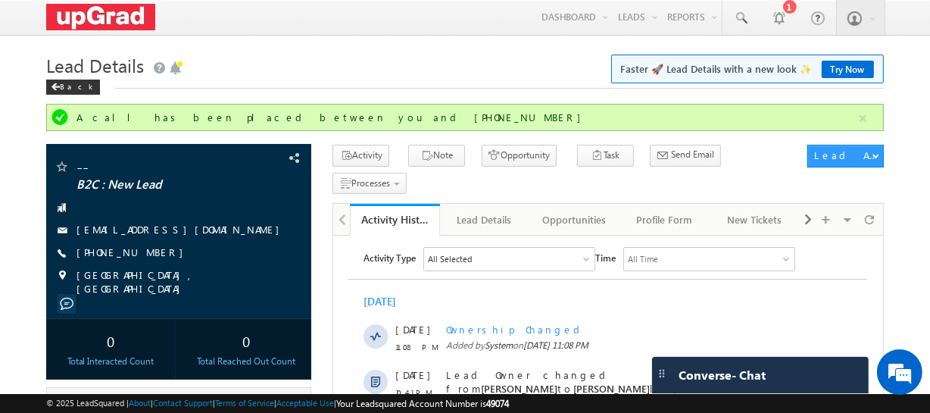
scroll to position [0, 0]
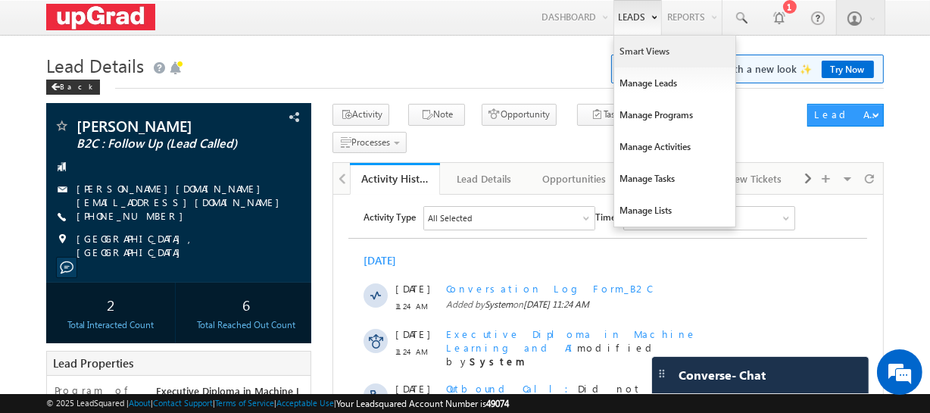
click at [643, 58] on link "Smart Views" at bounding box center [674, 52] width 121 height 32
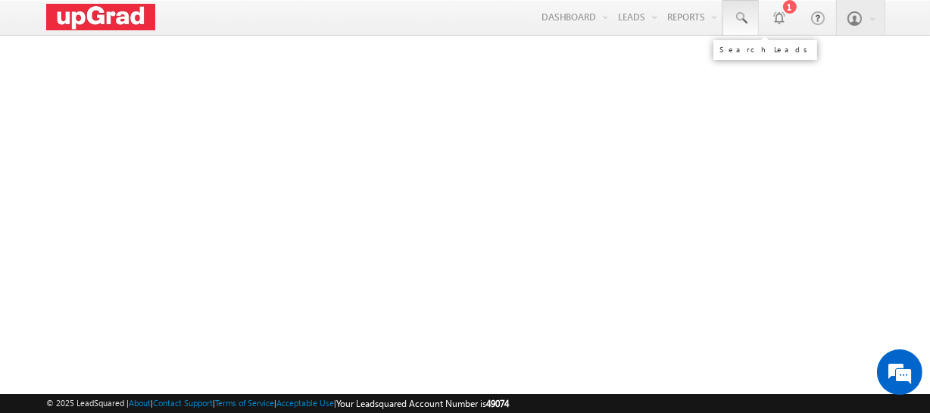
click at [741, 17] on span at bounding box center [740, 18] width 15 height 15
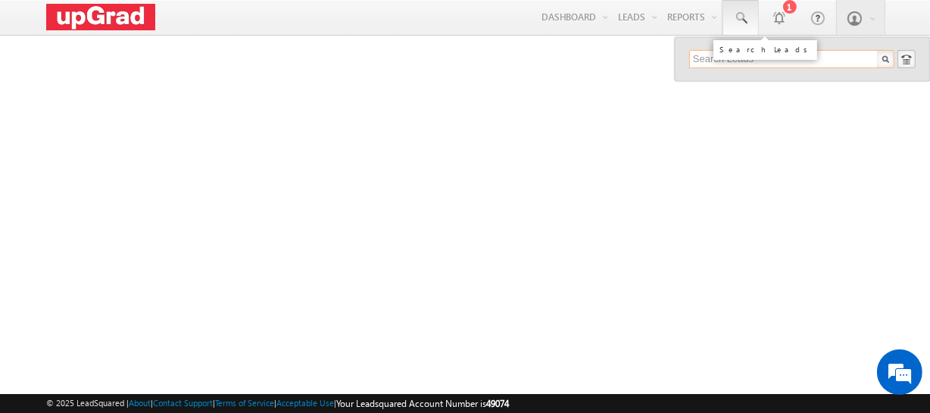
paste input "non-verified@7977475166.com"
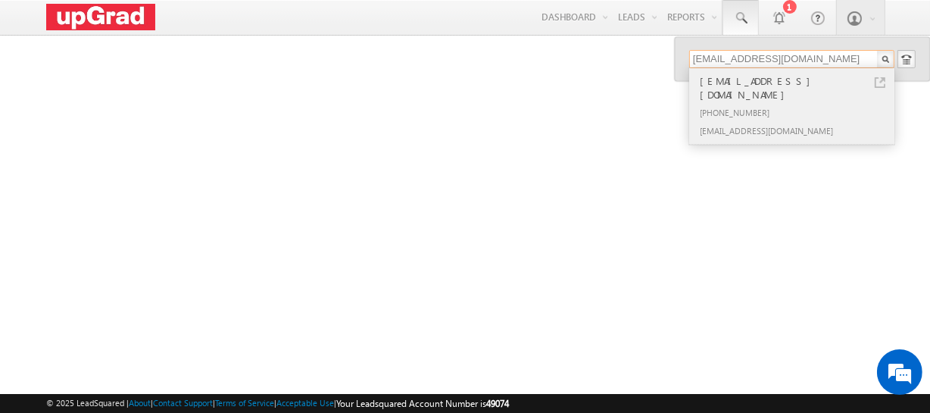
type input "non-verified@7977475166.com"
click at [764, 103] on div "+91-7977475166" at bounding box center [798, 112] width 203 height 18
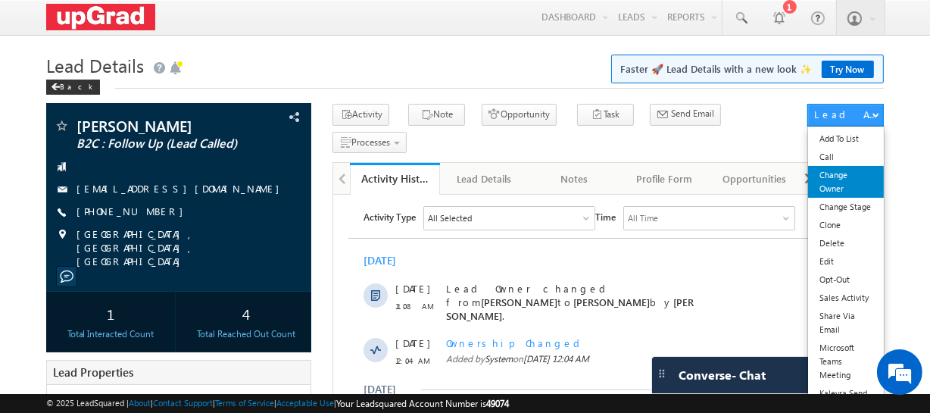
click at [840, 189] on link "Change Owner" at bounding box center [845, 182] width 75 height 32
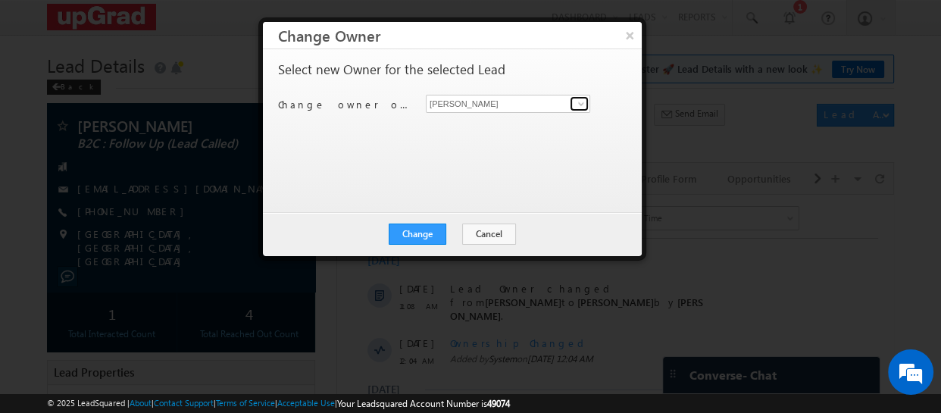
click at [580, 105] on span at bounding box center [581, 104] width 12 height 12
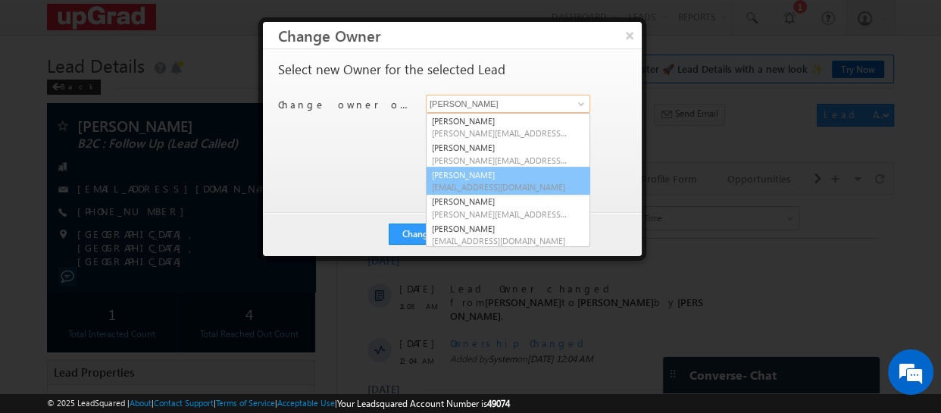
drag, startPoint x: 459, startPoint y: 186, endPoint x: 417, endPoint y: 215, distance: 51.1
click at [458, 185] on span "[EMAIL_ADDRESS][DOMAIN_NAME]" at bounding box center [500, 186] width 136 height 11
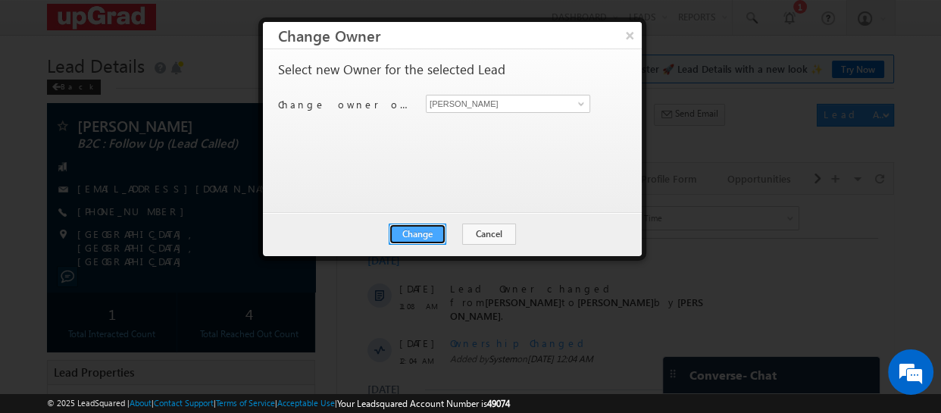
click at [408, 231] on button "Change" at bounding box center [418, 233] width 58 height 21
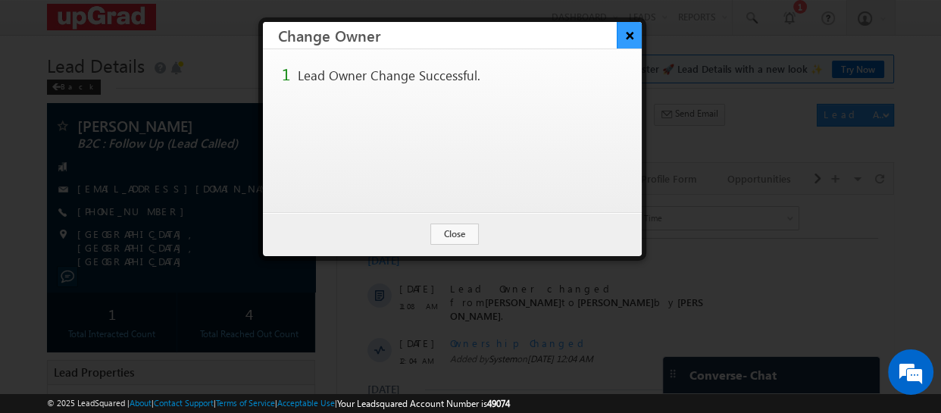
click at [619, 36] on button "×" at bounding box center [629, 35] width 25 height 27
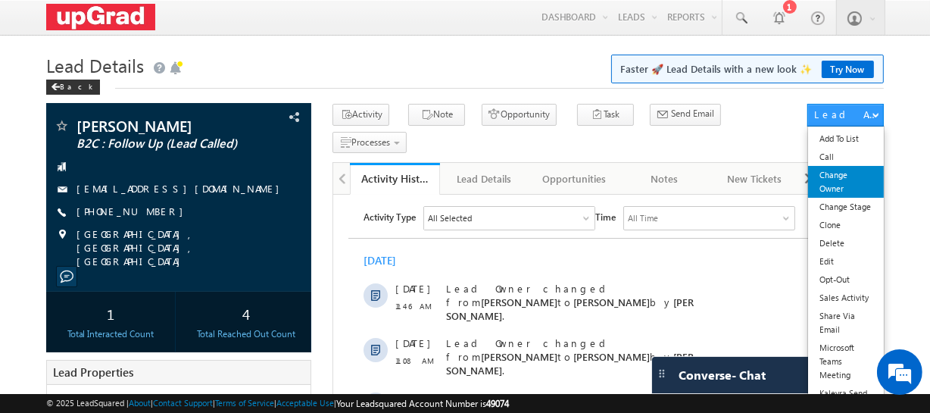
click at [846, 189] on link "Change Owner" at bounding box center [845, 182] width 75 height 32
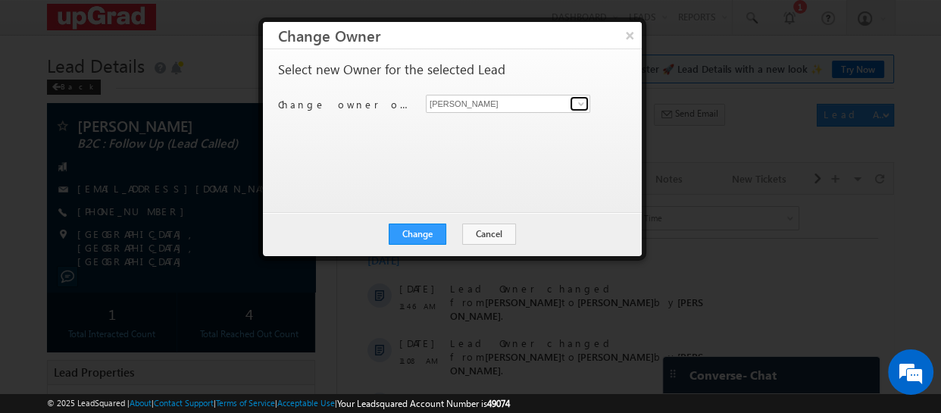
click at [579, 103] on span at bounding box center [581, 104] width 12 height 12
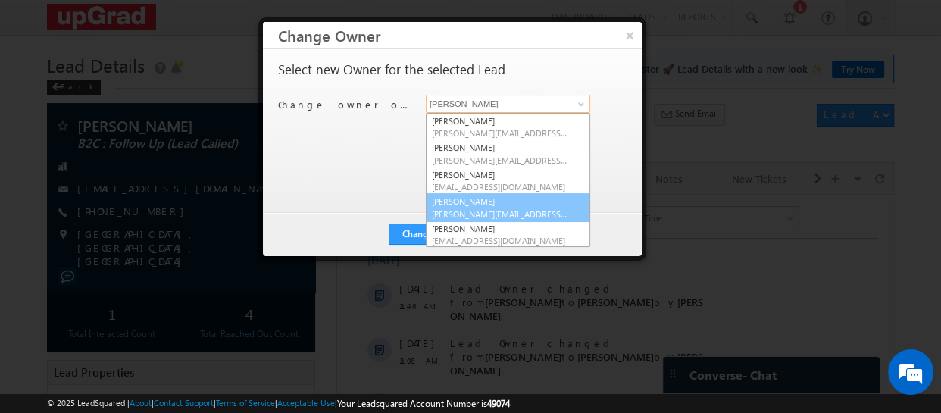
scroll to position [28, 0]
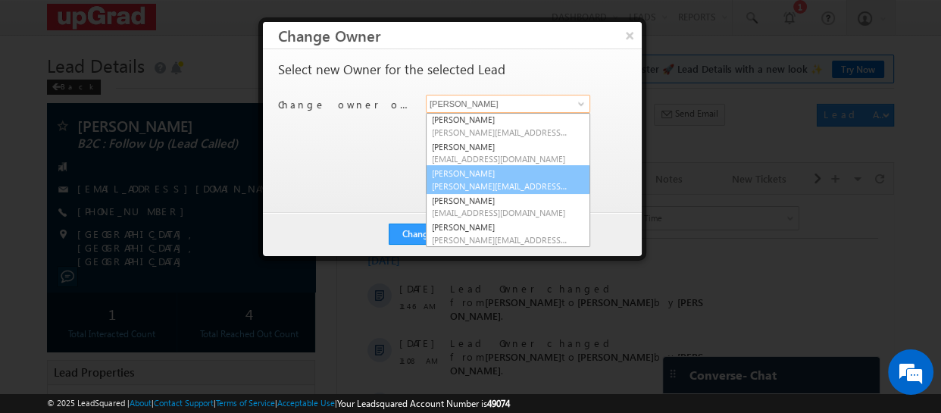
click at [468, 180] on span "[PERSON_NAME][EMAIL_ADDRESS][PERSON_NAME][DOMAIN_NAME]" at bounding box center [500, 185] width 136 height 11
type input "[PERSON_NAME]"
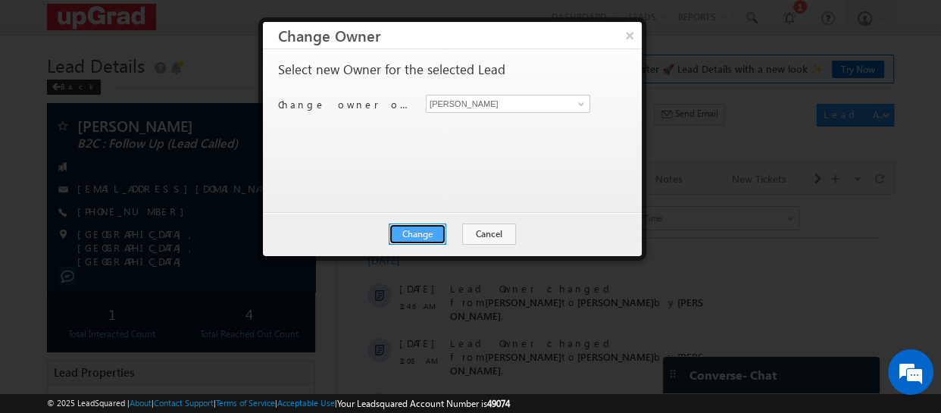
click at [420, 229] on button "Change" at bounding box center [418, 233] width 58 height 21
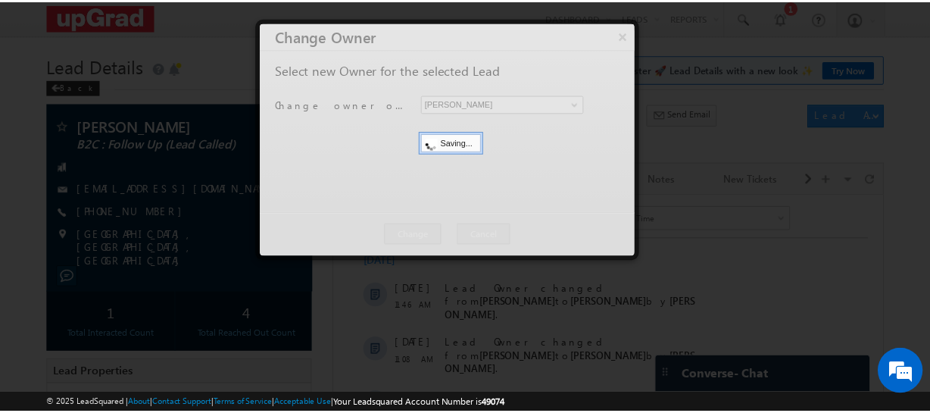
scroll to position [0, 0]
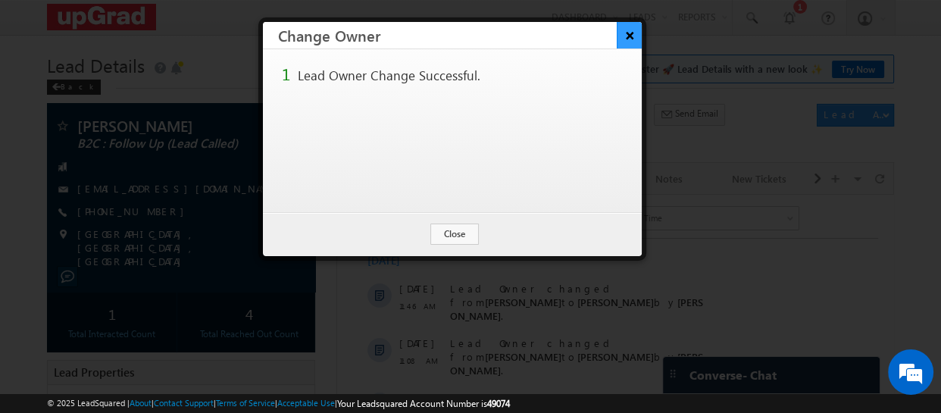
click at [629, 36] on button "×" at bounding box center [629, 35] width 25 height 27
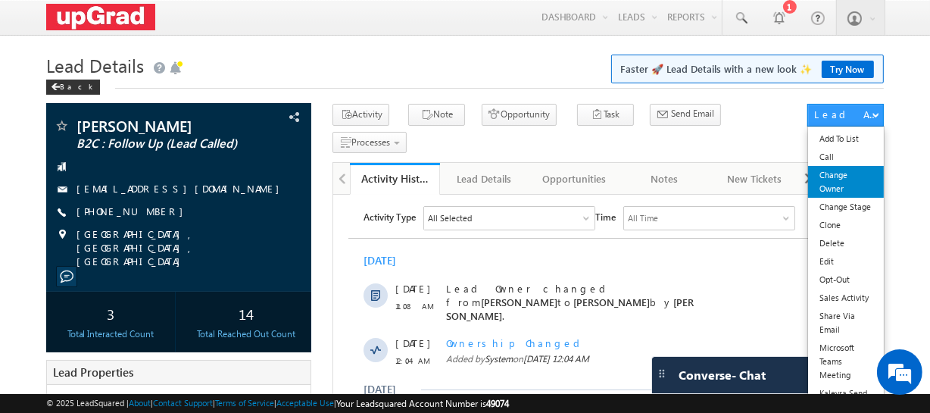
click at [844, 190] on link "Change Owner" at bounding box center [845, 182] width 75 height 32
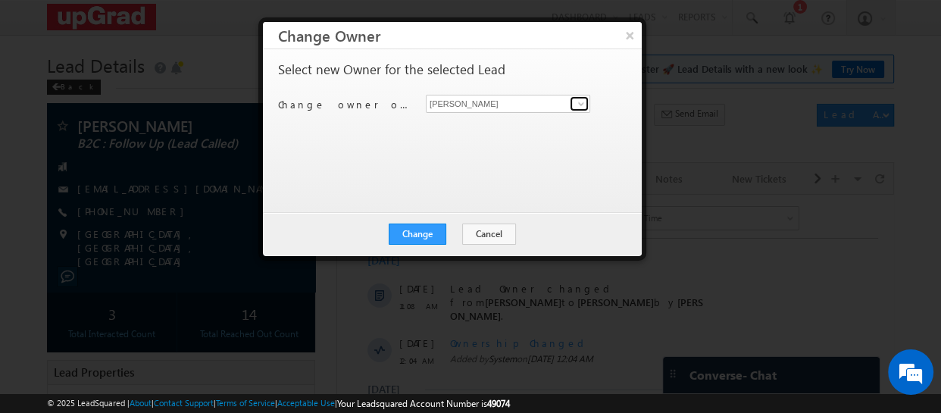
click at [580, 104] on span at bounding box center [581, 104] width 12 height 12
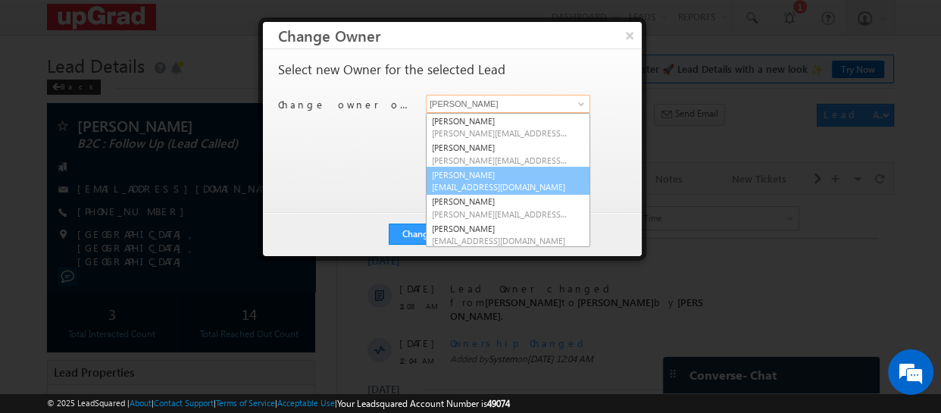
click at [456, 181] on span "[EMAIL_ADDRESS][DOMAIN_NAME]" at bounding box center [500, 186] width 136 height 11
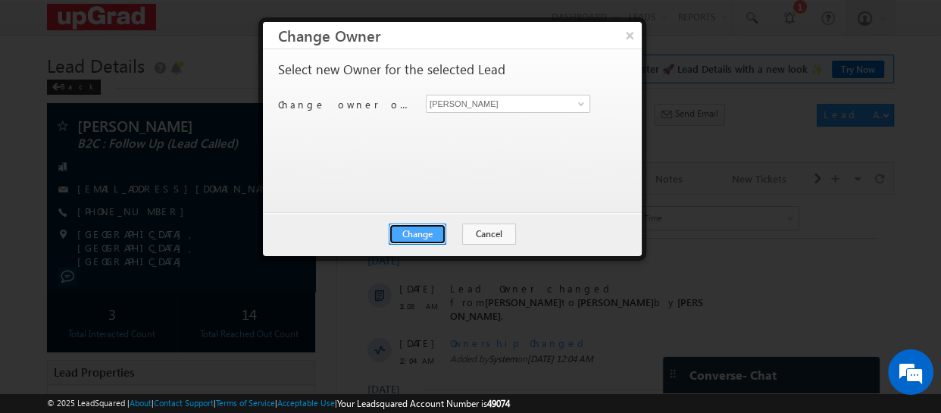
click at [420, 233] on button "Change" at bounding box center [418, 233] width 58 height 21
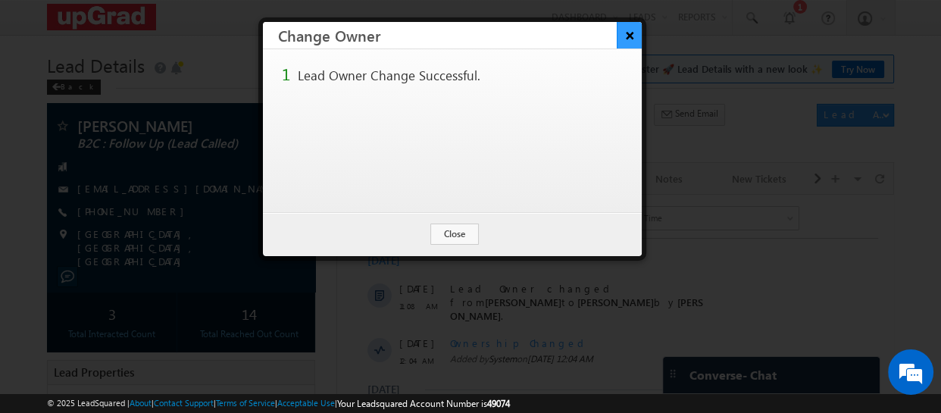
click at [624, 33] on button "×" at bounding box center [629, 35] width 25 height 27
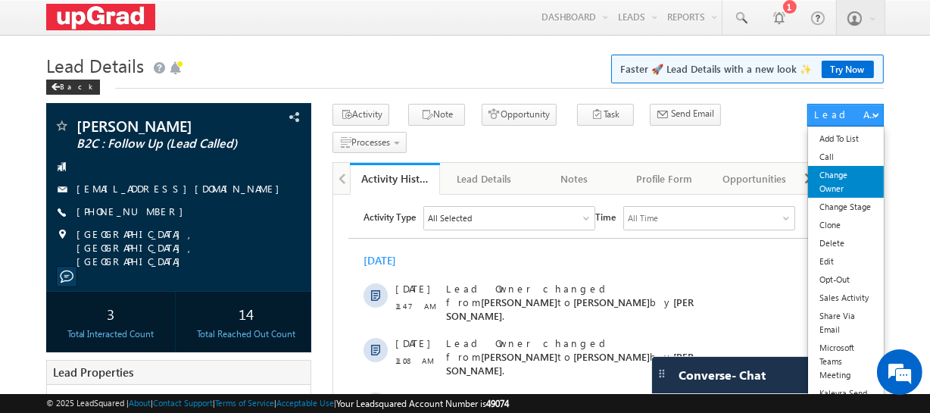
click at [833, 186] on link "Change Owner" at bounding box center [845, 182] width 75 height 32
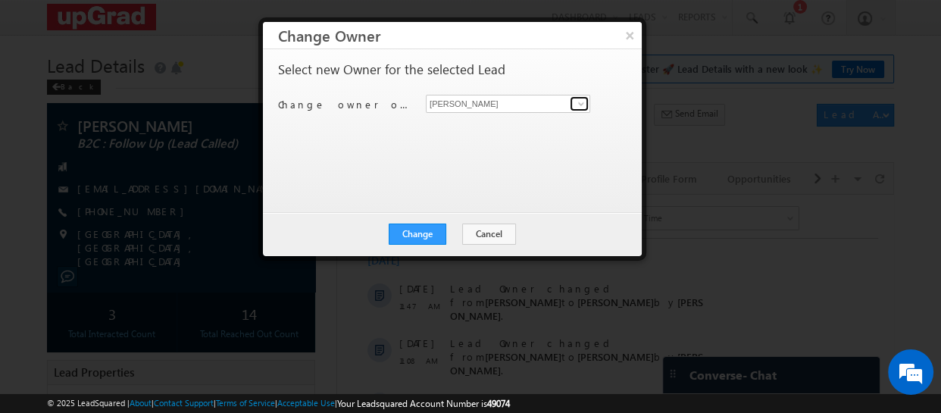
click at [581, 98] on span at bounding box center [581, 104] width 12 height 12
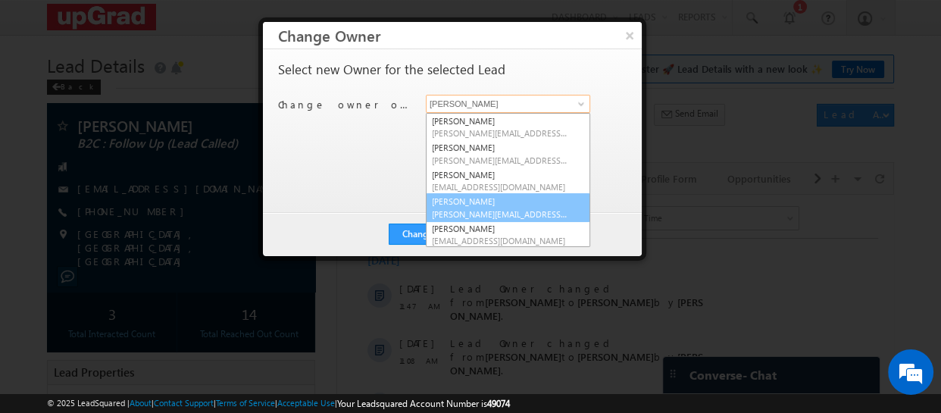
click at [469, 211] on span "[PERSON_NAME][EMAIL_ADDRESS][PERSON_NAME][DOMAIN_NAME]" at bounding box center [500, 213] width 136 height 11
type input "[PERSON_NAME]"
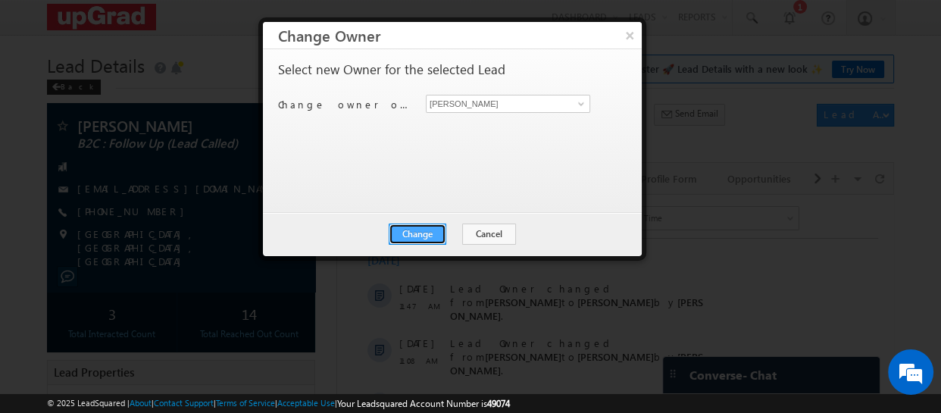
click at [411, 230] on button "Change" at bounding box center [418, 233] width 58 height 21
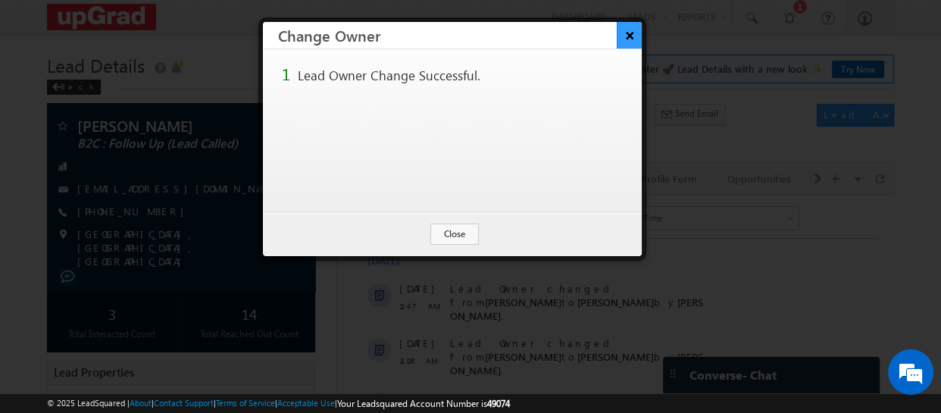
click at [629, 34] on button "×" at bounding box center [629, 35] width 25 height 27
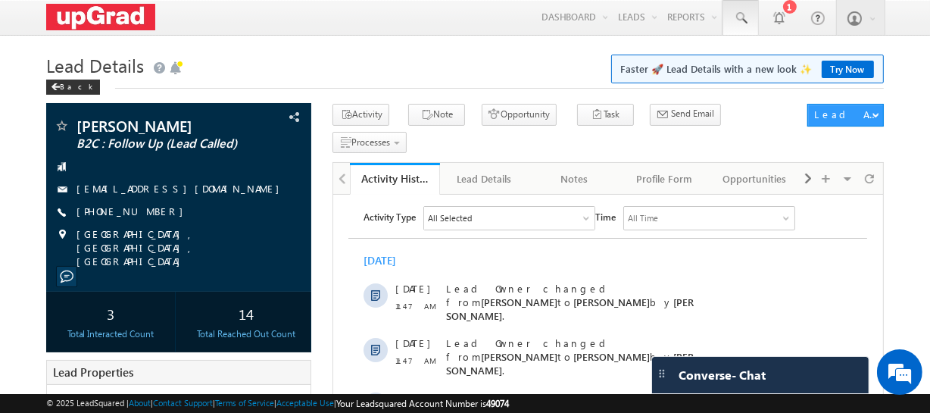
click at [746, 15] on span at bounding box center [740, 18] width 15 height 15
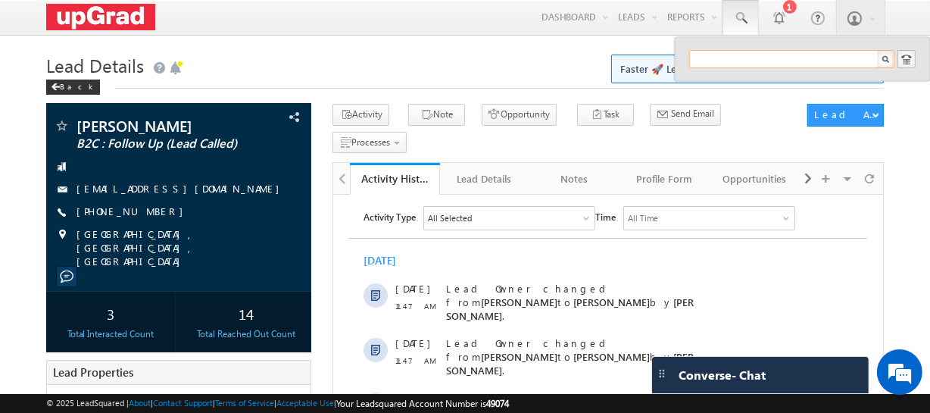
paste input "rohitrajofficial06@gmail.com"
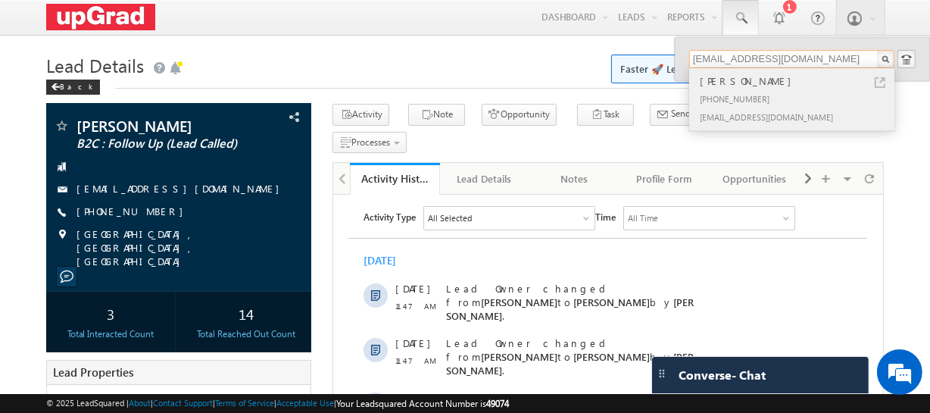
type input "rohitrajofficial06@gmail.com"
click at [739, 91] on div "+91-8709461586" at bounding box center [798, 98] width 203 height 18
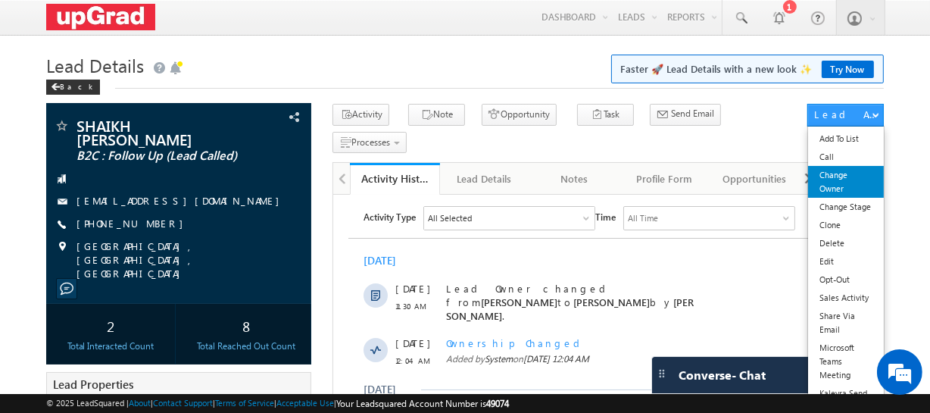
click at [841, 188] on link "Change Owner" at bounding box center [845, 182] width 75 height 32
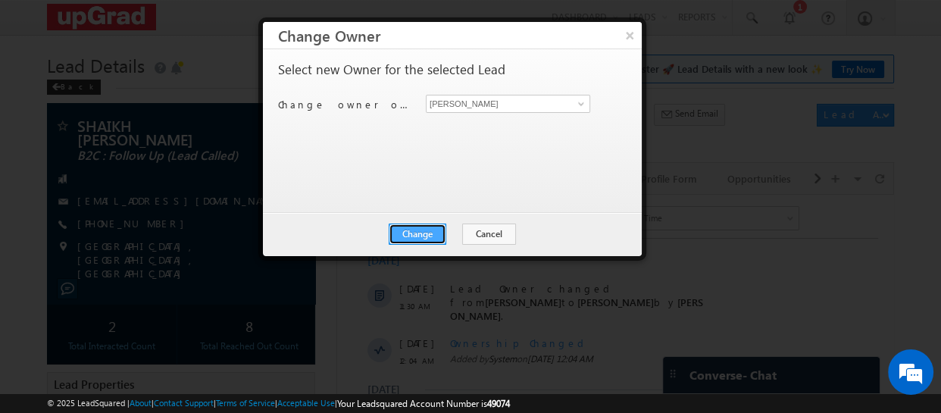
click at [420, 227] on button "Change" at bounding box center [418, 233] width 58 height 21
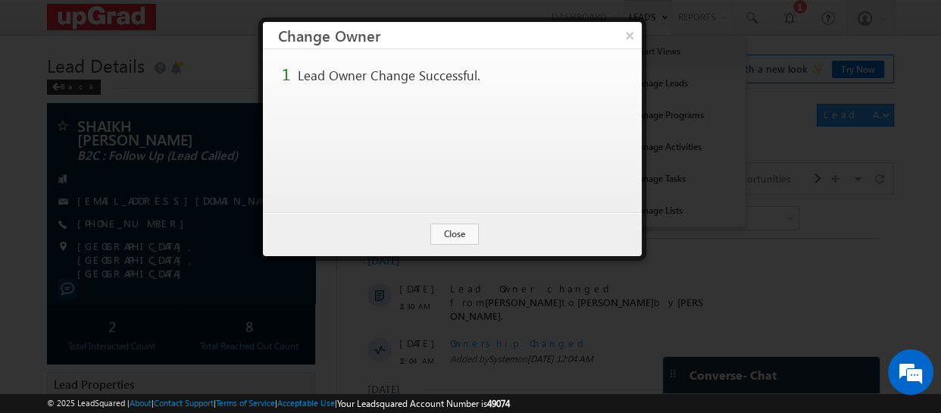
drag, startPoint x: 623, startPoint y: 30, endPoint x: 637, endPoint y: 36, distance: 15.3
click at [623, 30] on button "×" at bounding box center [629, 35] width 24 height 27
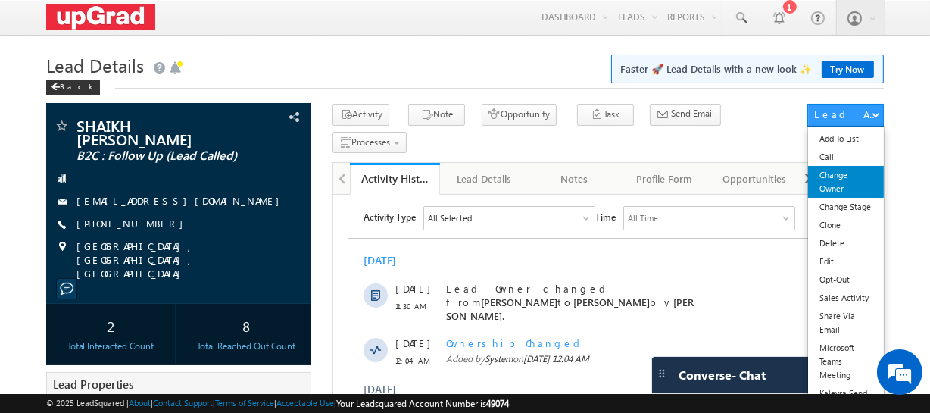
click at [836, 184] on link "Change Owner" at bounding box center [845, 182] width 75 height 32
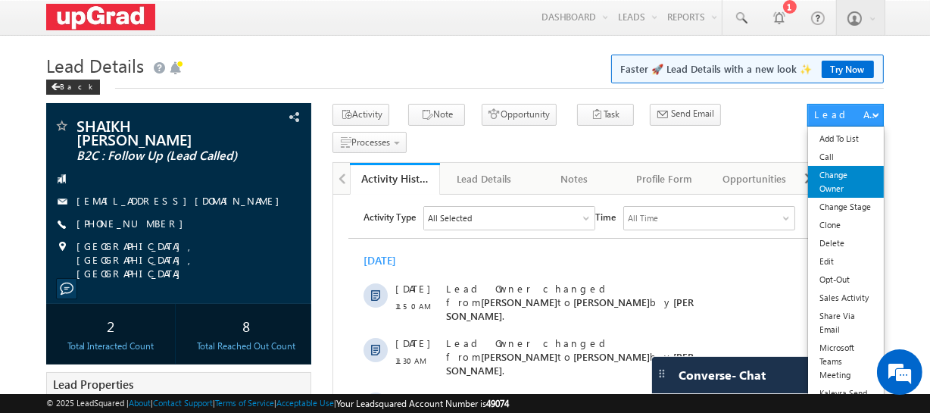
click at [840, 181] on link "Change Owner" at bounding box center [845, 182] width 75 height 32
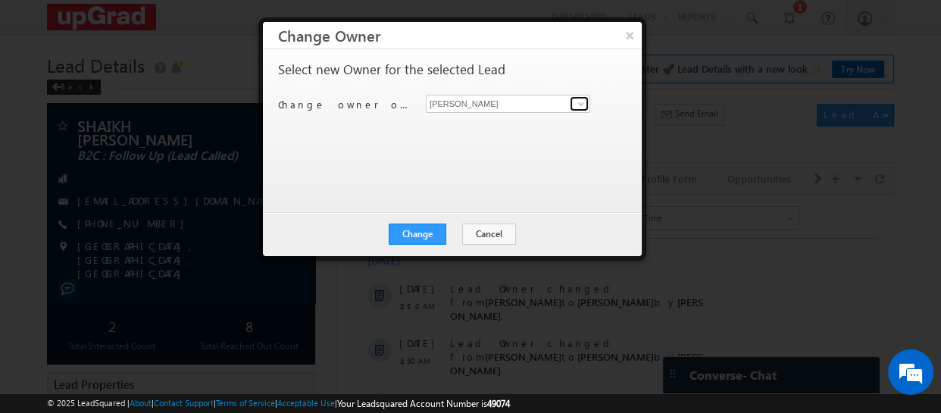
click at [578, 104] on span at bounding box center [581, 104] width 12 height 12
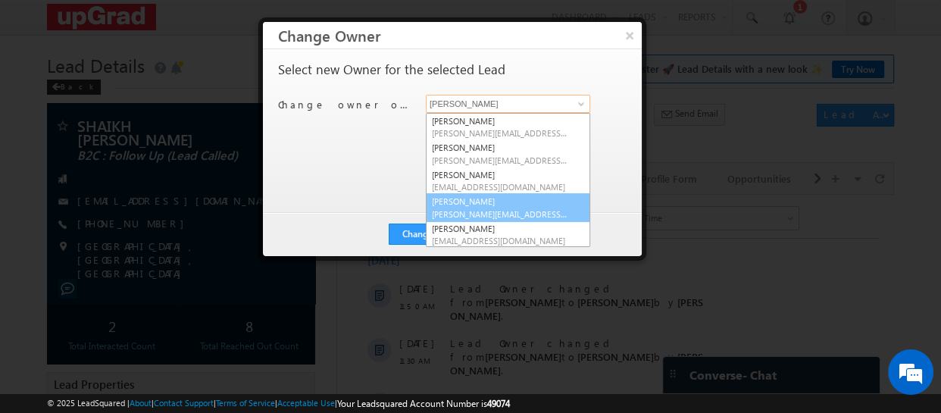
click at [477, 199] on link "Smrita Panday smrita.panday@upgrad.com" at bounding box center [508, 207] width 164 height 29
type input "[PERSON_NAME]"
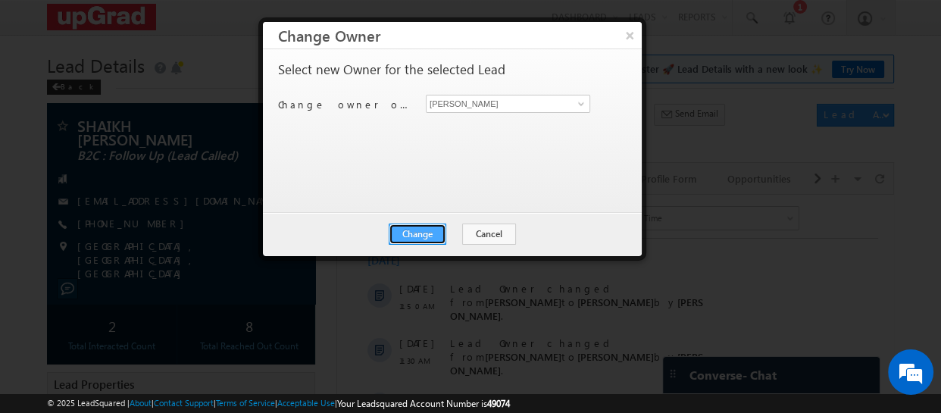
click at [420, 231] on button "Change" at bounding box center [418, 233] width 58 height 21
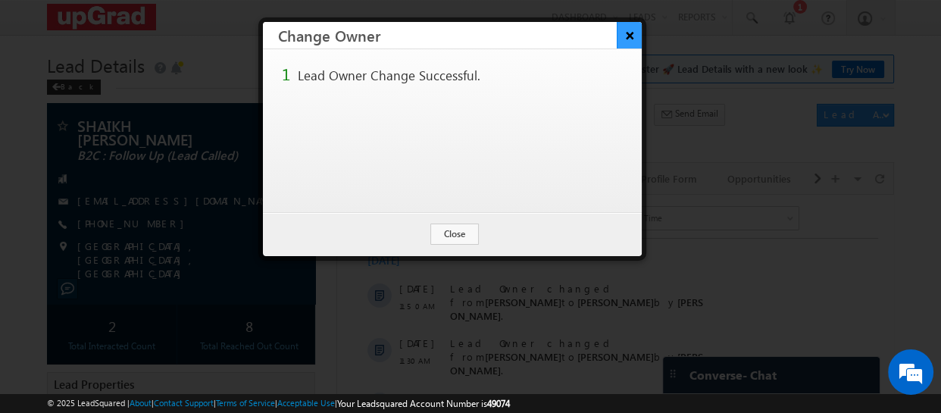
click at [629, 36] on button "×" at bounding box center [629, 35] width 25 height 27
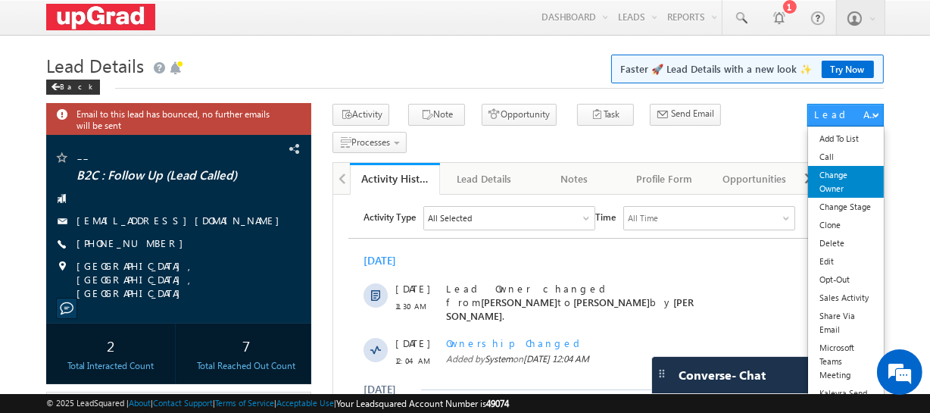
click at [842, 183] on link "Change Owner" at bounding box center [845, 182] width 75 height 32
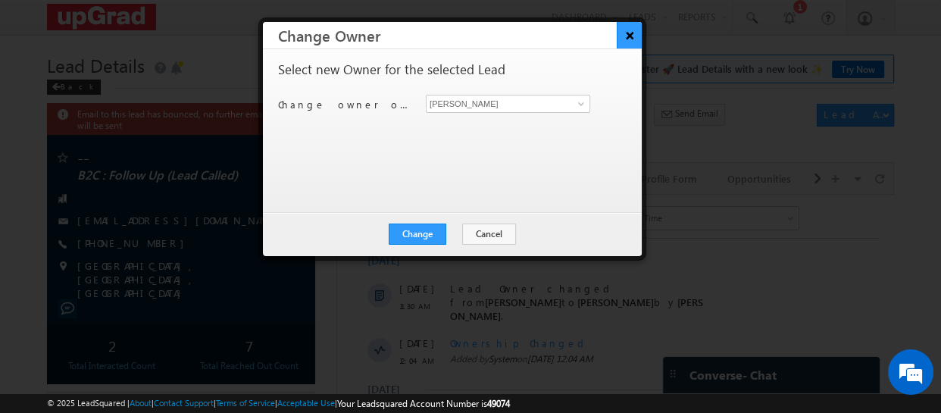
click at [626, 27] on button "×" at bounding box center [629, 35] width 25 height 27
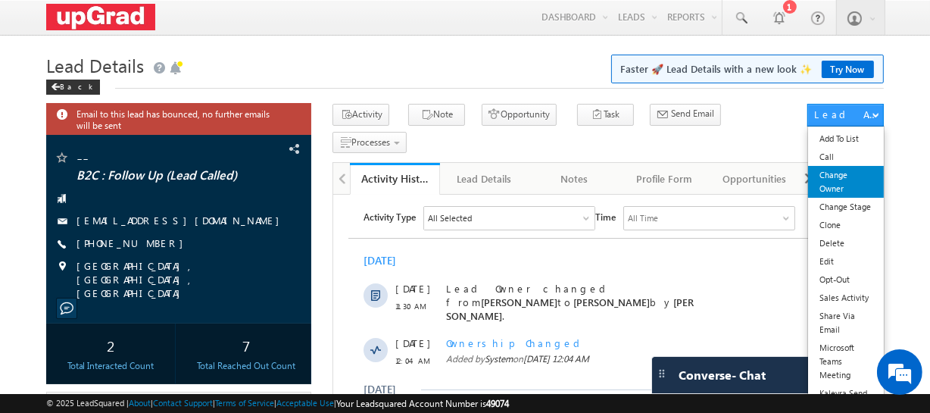
click at [844, 189] on link "Change Owner" at bounding box center [845, 182] width 75 height 32
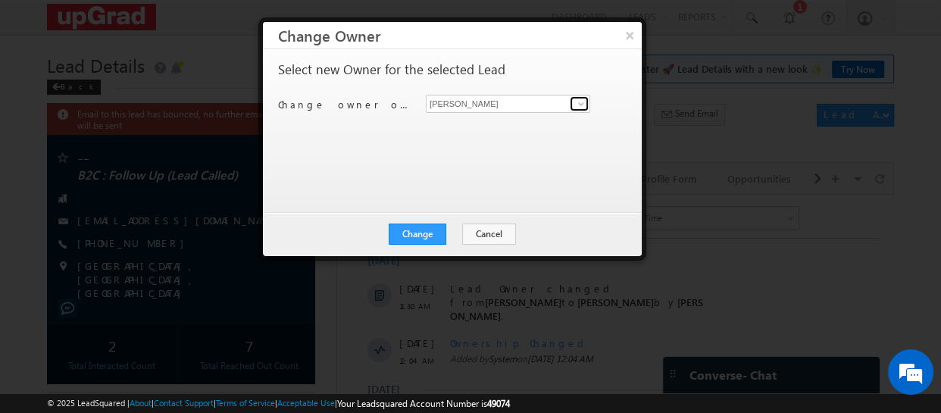
click at [578, 102] on span at bounding box center [581, 104] width 12 height 12
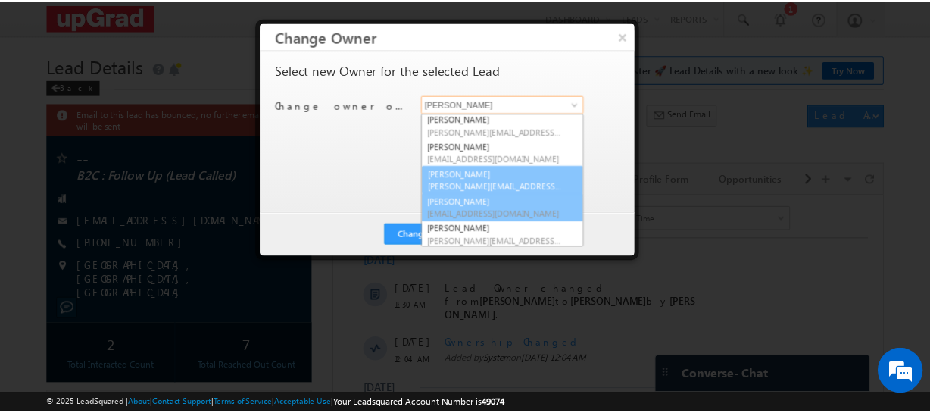
scroll to position [28, 0]
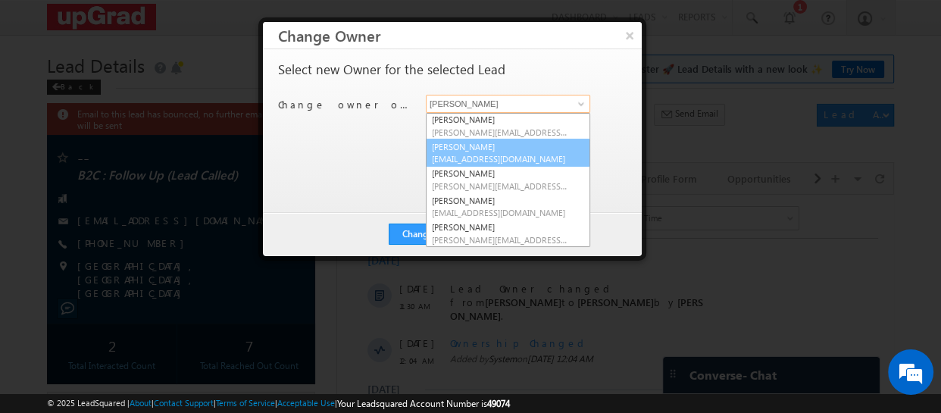
click at [455, 154] on span "[EMAIL_ADDRESS][DOMAIN_NAME]" at bounding box center [500, 158] width 136 height 11
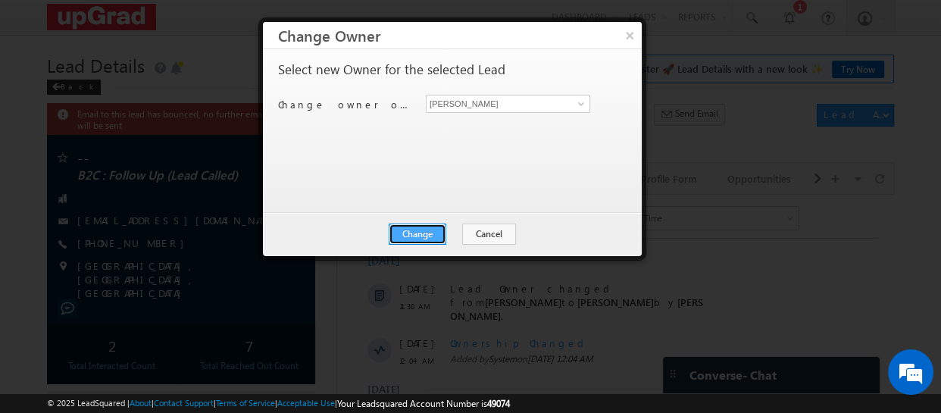
click at [424, 229] on button "Change" at bounding box center [418, 233] width 58 height 21
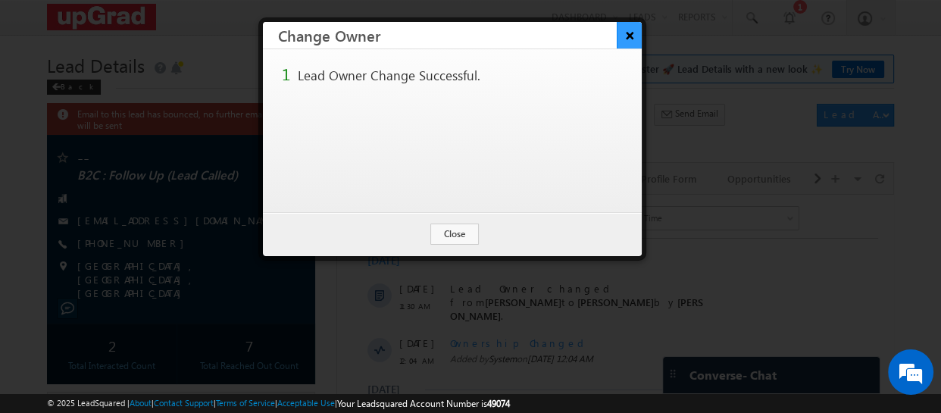
click at [623, 31] on button "×" at bounding box center [629, 35] width 25 height 27
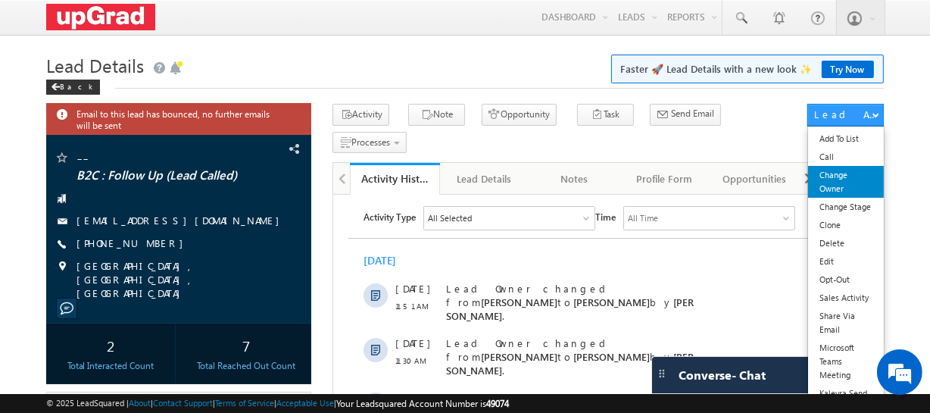
click at [847, 187] on link "Change Owner" at bounding box center [845, 182] width 75 height 32
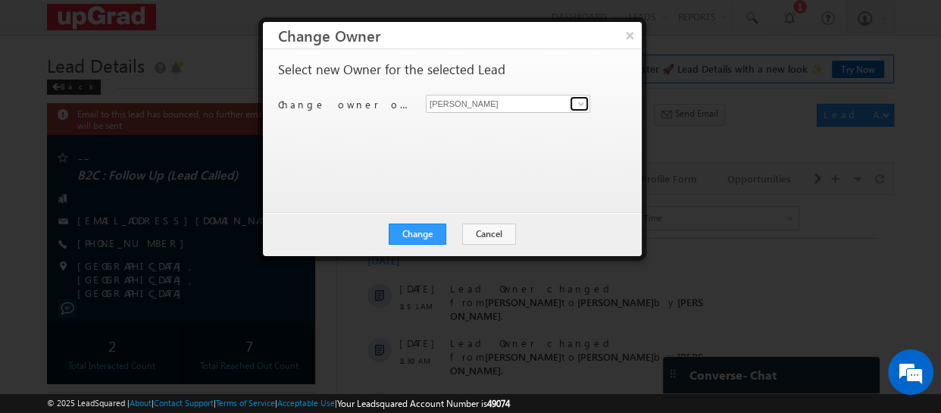
click at [580, 103] on span at bounding box center [581, 104] width 12 height 12
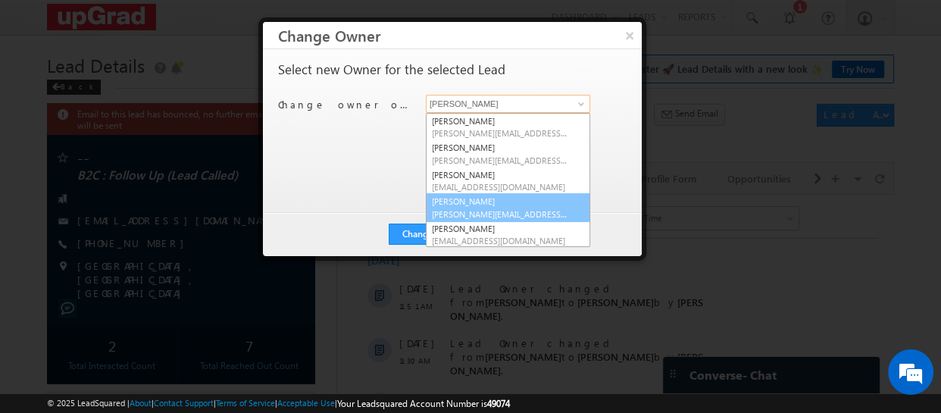
click at [470, 208] on span "[PERSON_NAME][EMAIL_ADDRESS][PERSON_NAME][DOMAIN_NAME]" at bounding box center [500, 213] width 136 height 11
type input "[PERSON_NAME]"
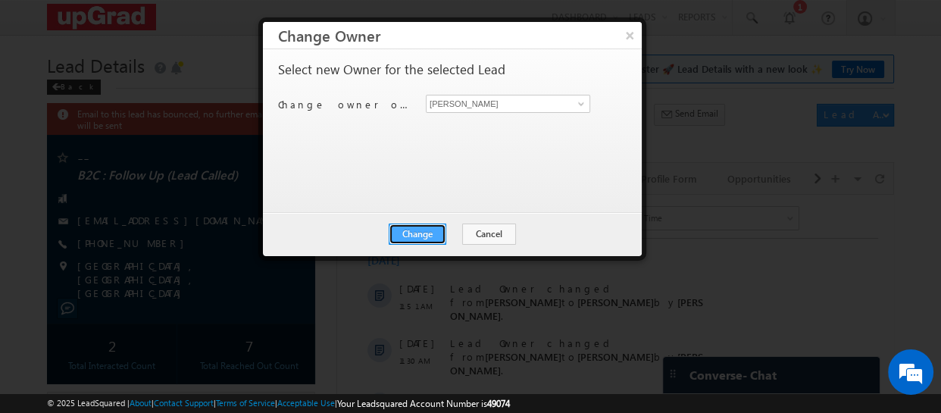
click at [412, 229] on button "Change" at bounding box center [418, 233] width 58 height 21
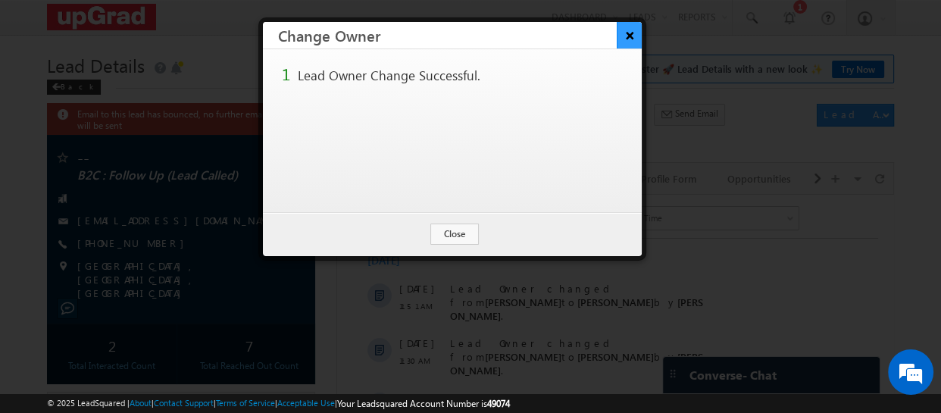
click at [633, 27] on button "×" at bounding box center [629, 35] width 25 height 27
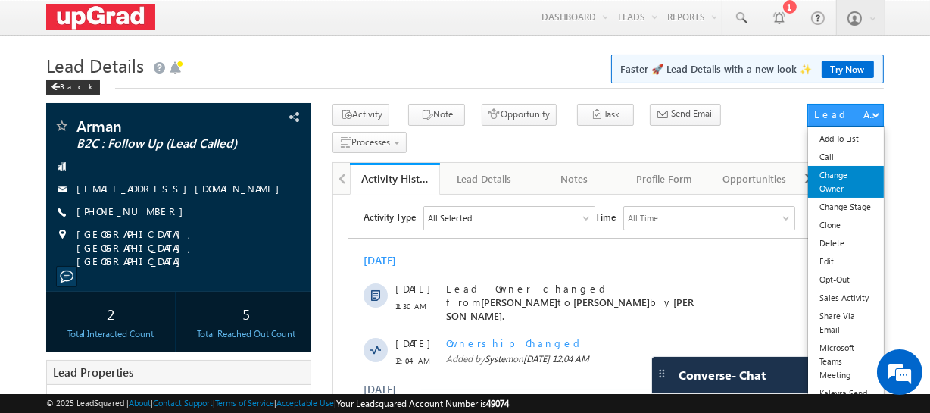
click at [834, 181] on link "Change Owner" at bounding box center [845, 182] width 75 height 32
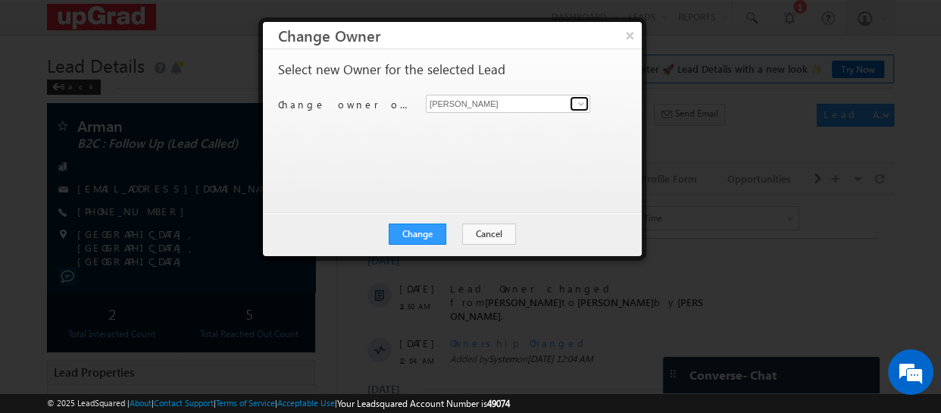
click at [586, 99] on link at bounding box center [579, 103] width 19 height 15
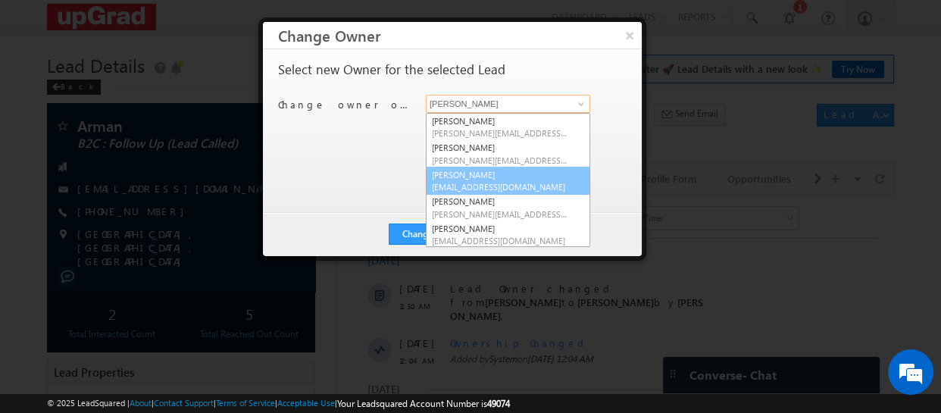
click at [454, 181] on span "[EMAIL_ADDRESS][DOMAIN_NAME]" at bounding box center [500, 186] width 136 height 11
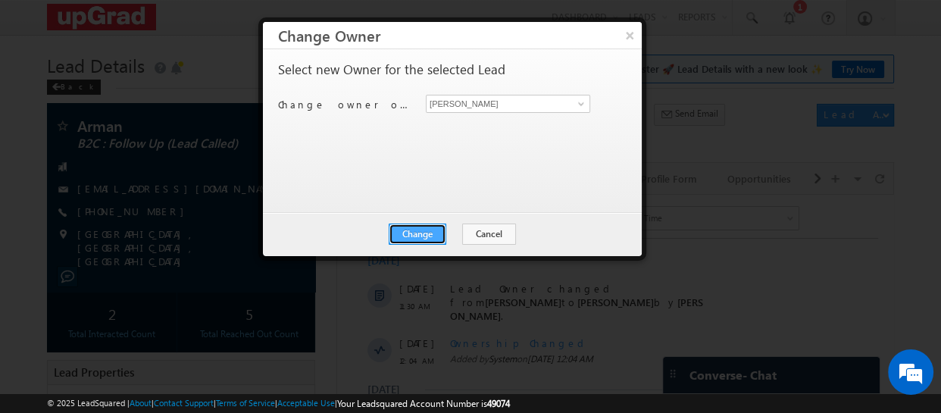
click at [422, 231] on button "Change" at bounding box center [418, 233] width 58 height 21
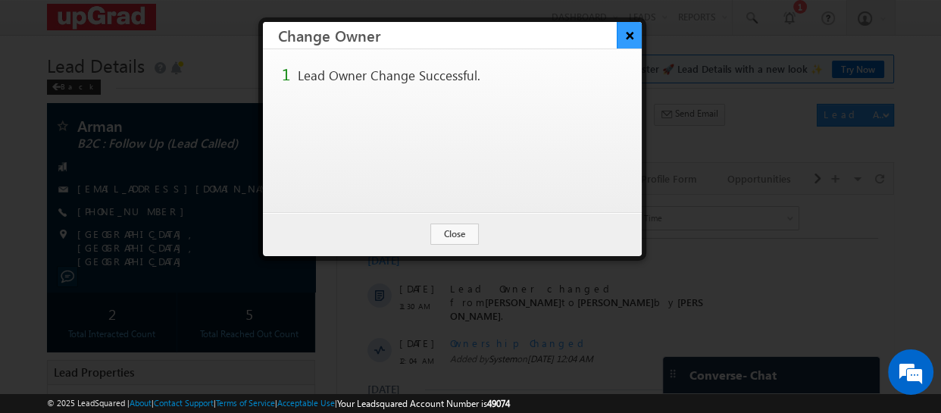
click at [623, 30] on button "×" at bounding box center [629, 35] width 25 height 27
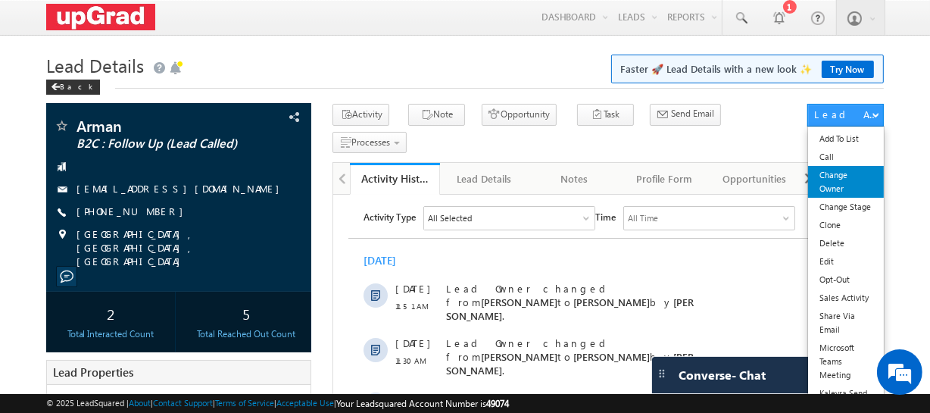
click at [836, 186] on link "Change Owner" at bounding box center [845, 182] width 75 height 32
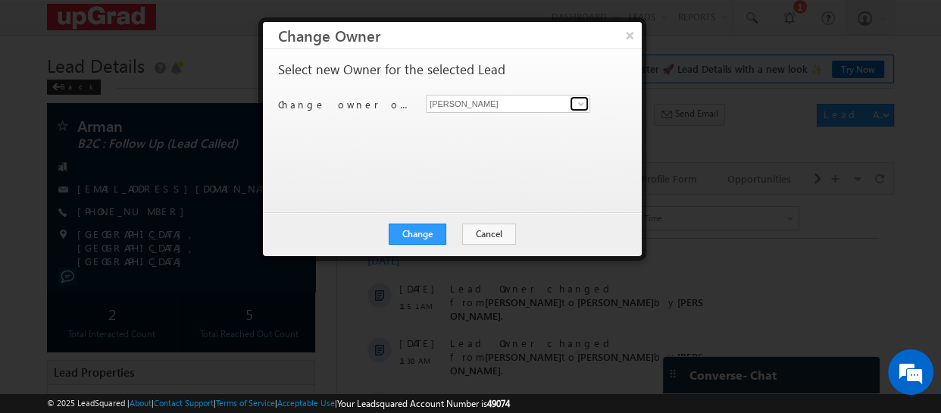
click at [582, 98] on span at bounding box center [581, 104] width 12 height 12
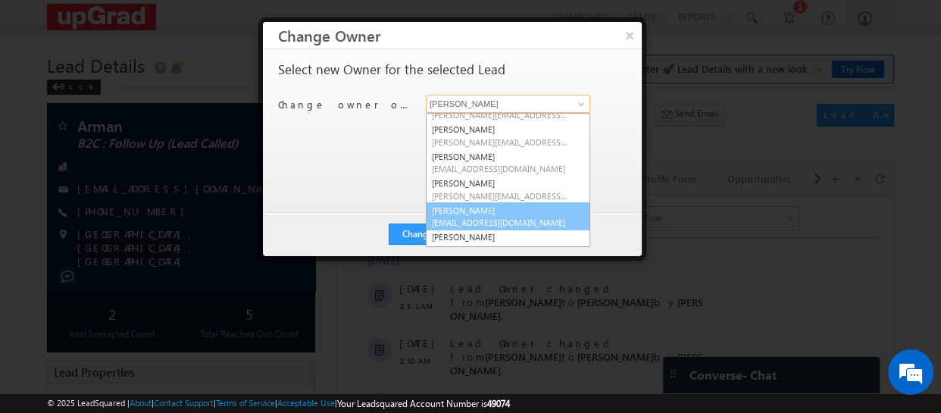
scroll to position [28, 0]
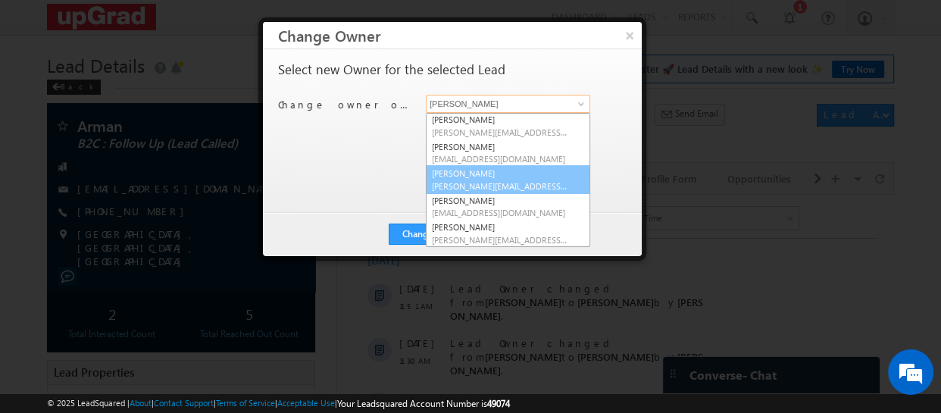
click at [463, 180] on span "smrita.panday@upgrad.com" at bounding box center [500, 185] width 136 height 11
type input "[PERSON_NAME]"
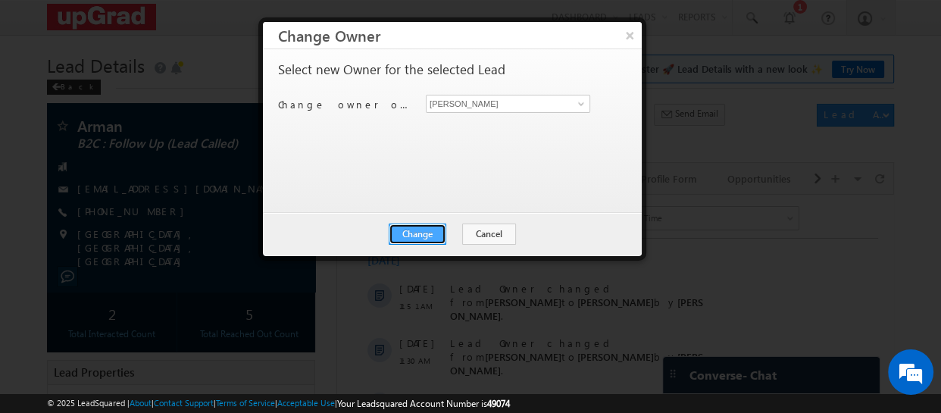
click at [428, 234] on button "Change" at bounding box center [418, 233] width 58 height 21
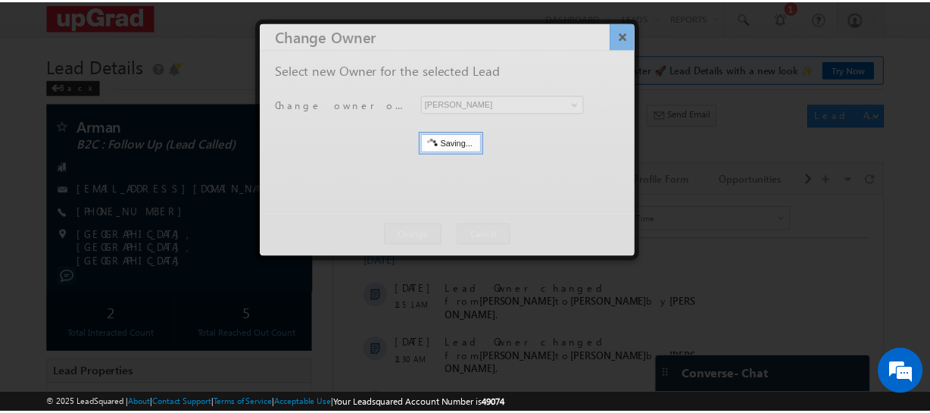
scroll to position [0, 0]
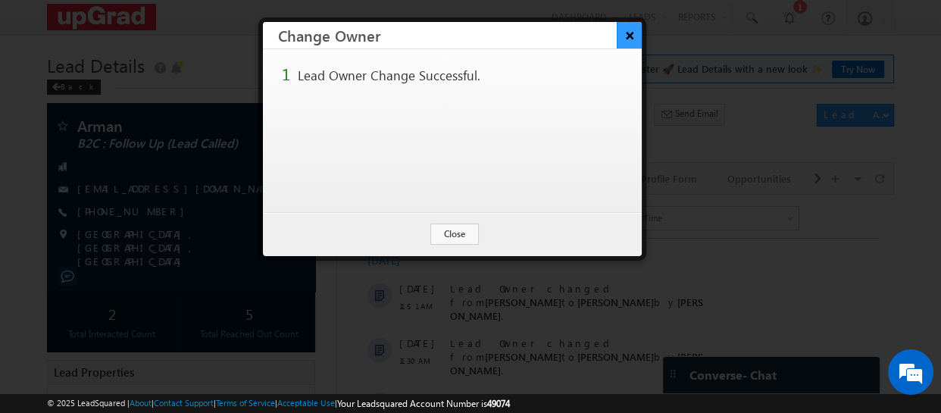
click at [626, 34] on button "×" at bounding box center [629, 35] width 25 height 27
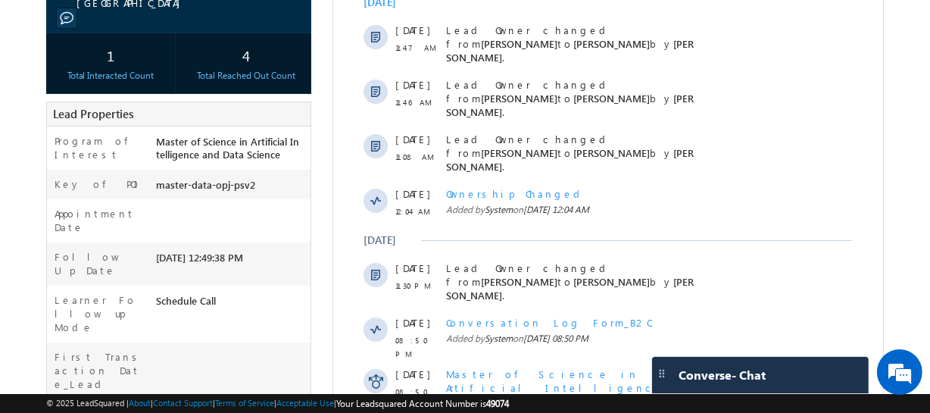
scroll to position [473, 0]
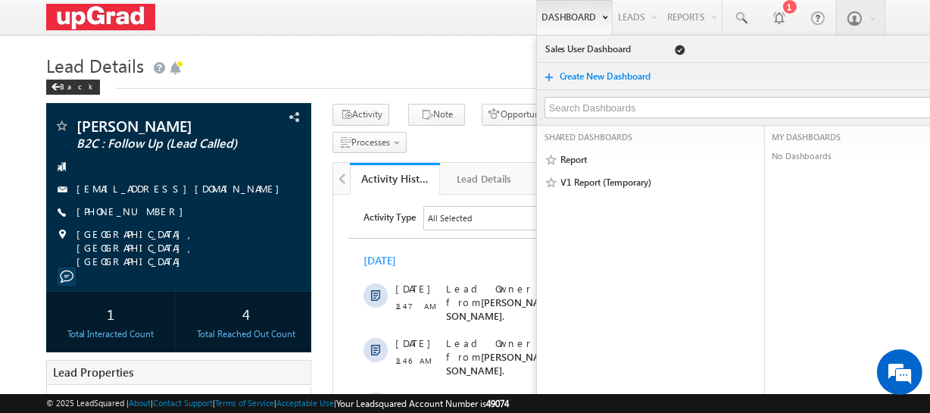
scroll to position [0, 0]
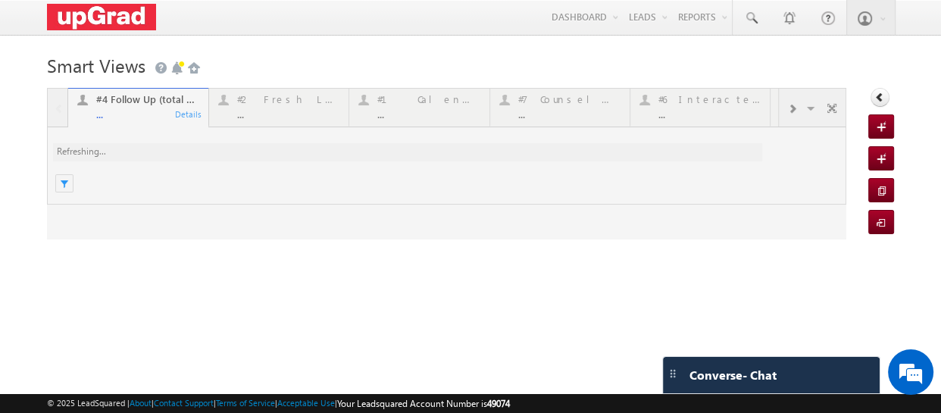
click at [267, 102] on div at bounding box center [446, 164] width 799 height 152
click at [280, 118] on div at bounding box center [446, 164] width 799 height 152
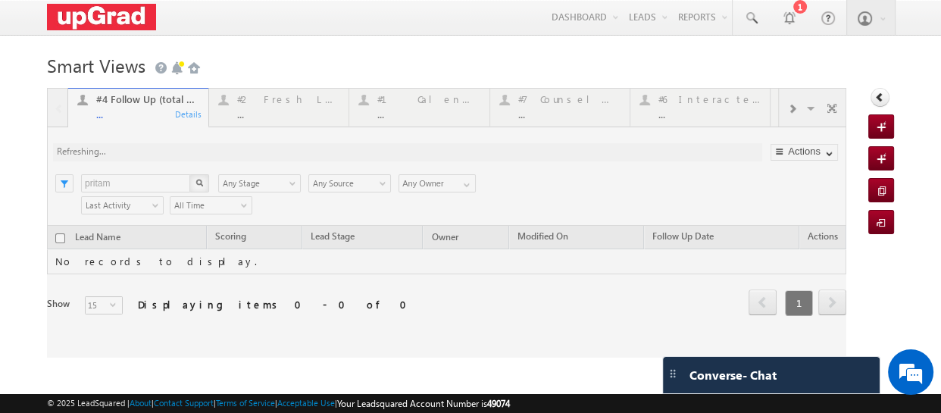
click at [279, 114] on div at bounding box center [446, 223] width 799 height 270
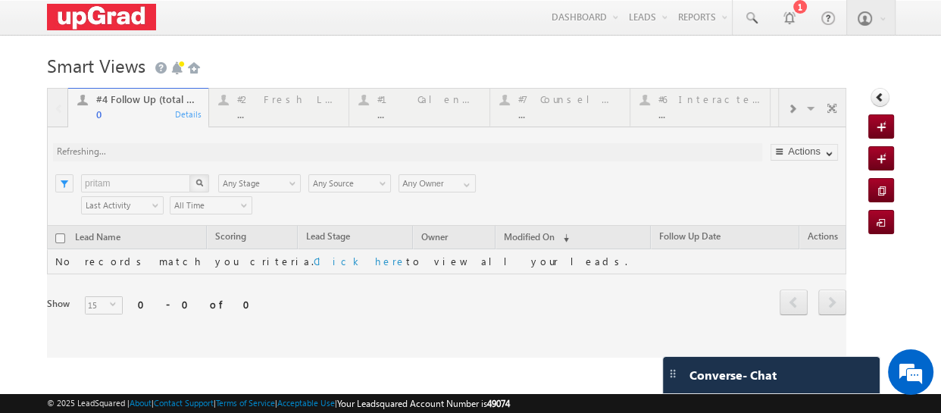
click at [283, 108] on div at bounding box center [446, 223] width 799 height 270
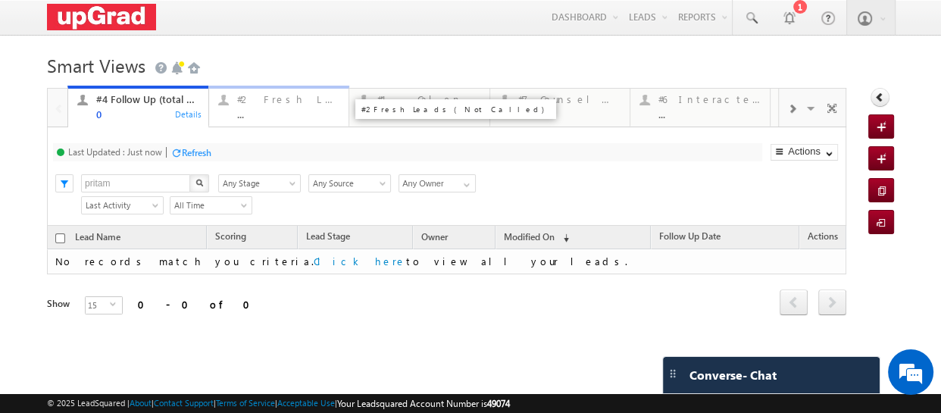
click at [268, 111] on div "..." at bounding box center [288, 113] width 103 height 11
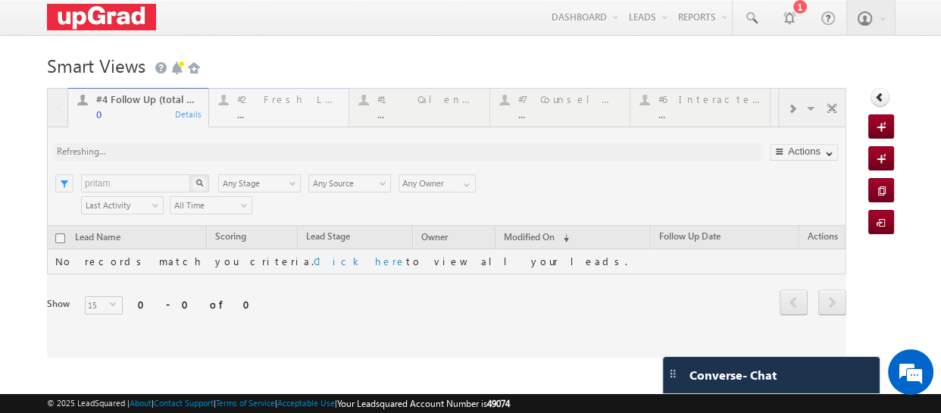
click at [268, 111] on div at bounding box center [446, 223] width 799 height 270
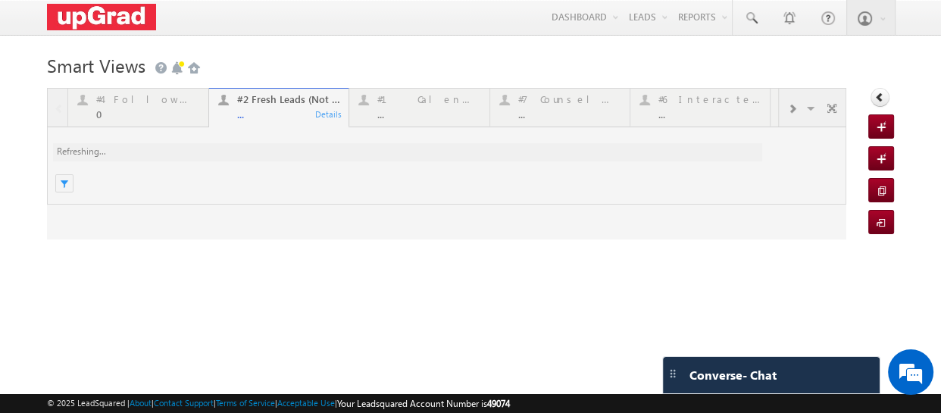
click at [279, 108] on div at bounding box center [446, 164] width 799 height 152
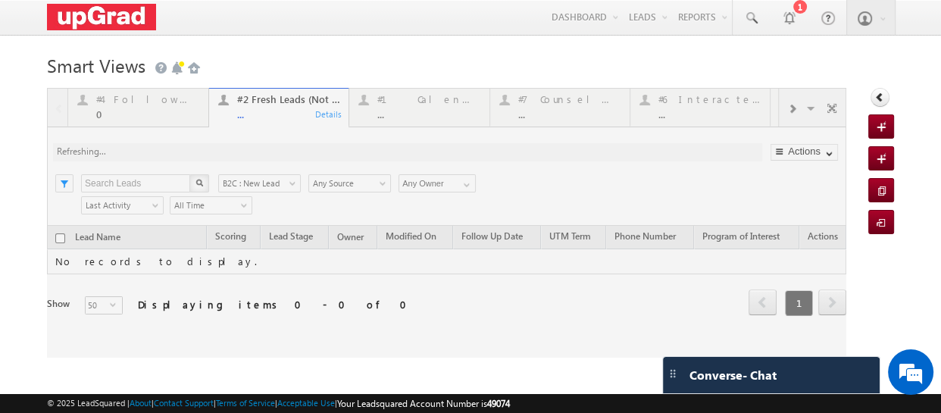
click at [261, 113] on div at bounding box center [446, 223] width 799 height 270
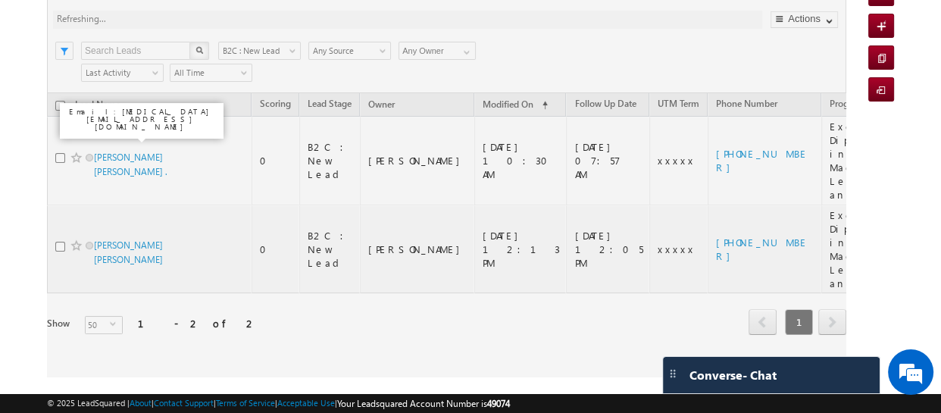
scroll to position [64, 0]
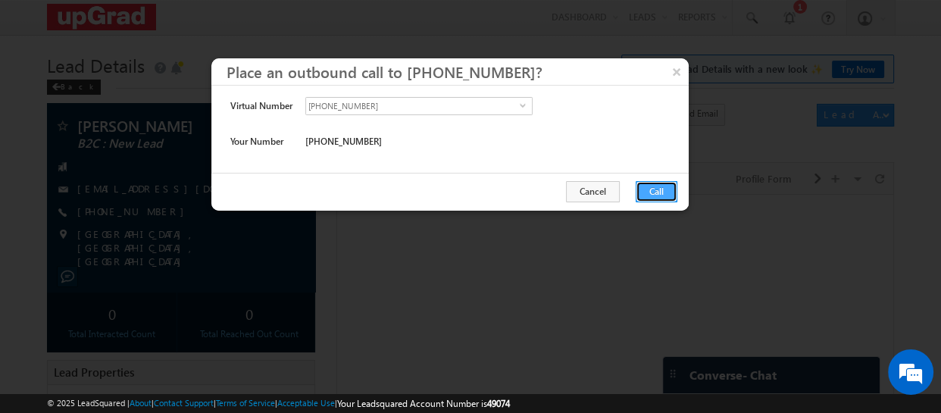
click at [646, 191] on button "Call" at bounding box center [657, 191] width 42 height 21
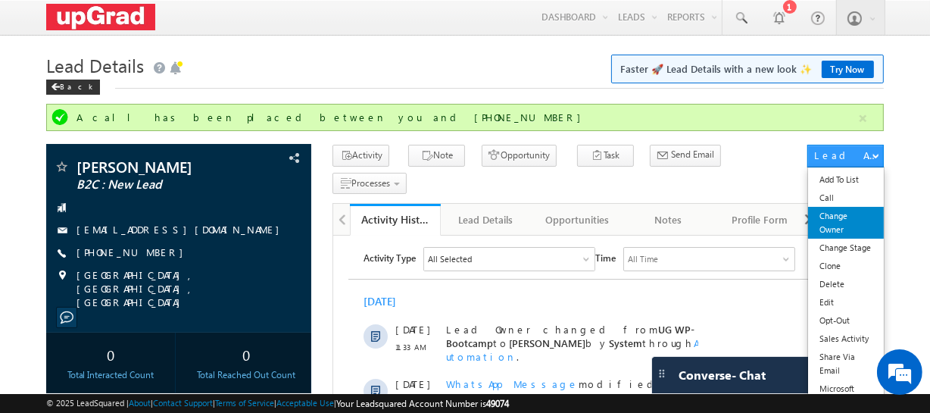
click at [846, 227] on link "Change Owner" at bounding box center [845, 223] width 75 height 32
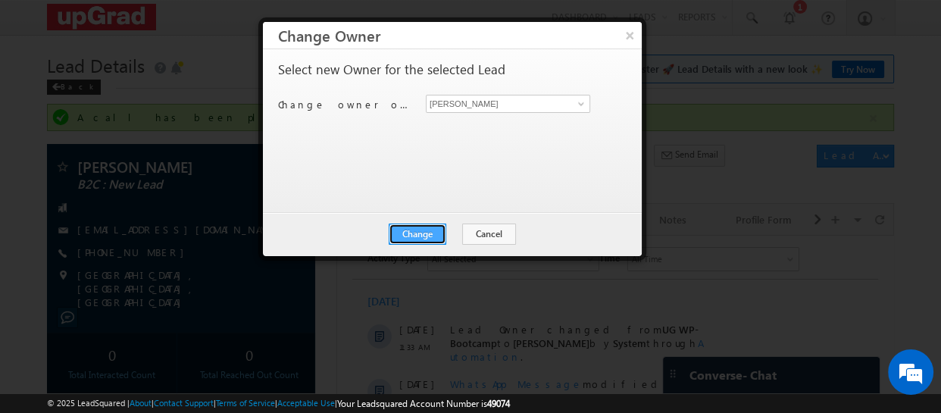
click at [417, 230] on button "Change" at bounding box center [418, 233] width 58 height 21
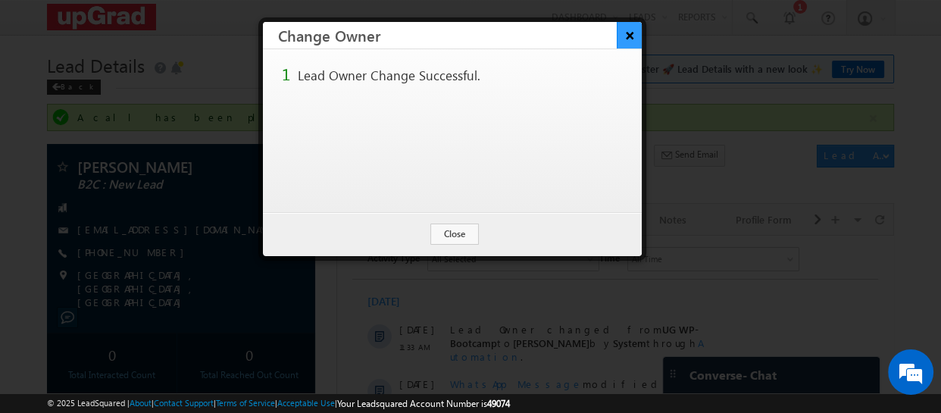
click at [623, 32] on button "×" at bounding box center [629, 35] width 25 height 27
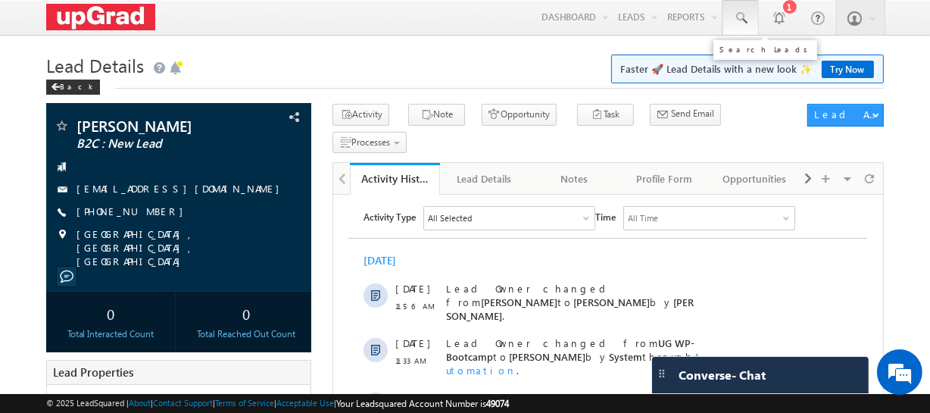
click at [736, 12] on span at bounding box center [740, 18] width 15 height 15
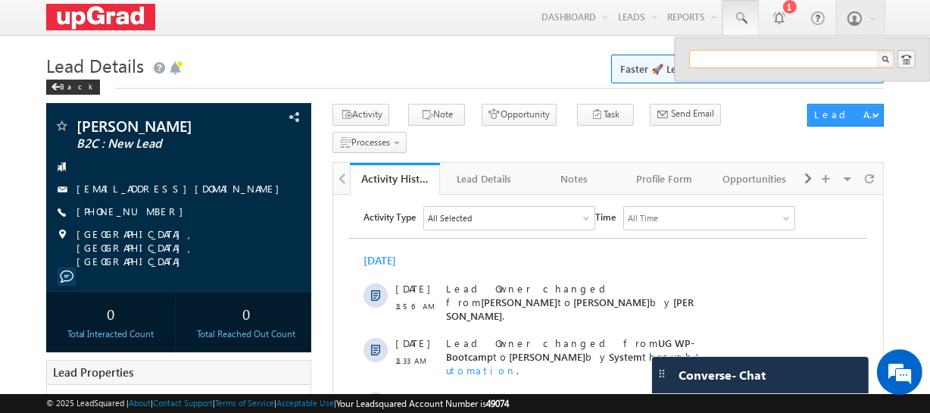
paste input "simplyshreya452@gmail.com"
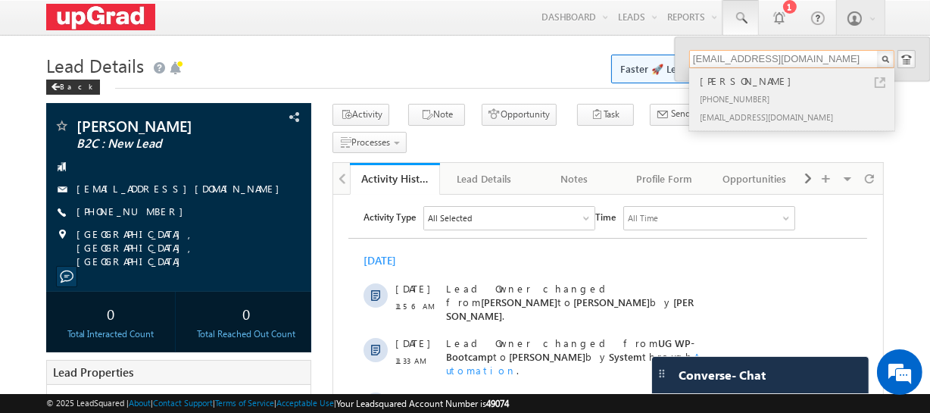
type input "simplyshreya452@gmail.com"
click at [736, 82] on div "Shreya Ray" at bounding box center [798, 81] width 203 height 17
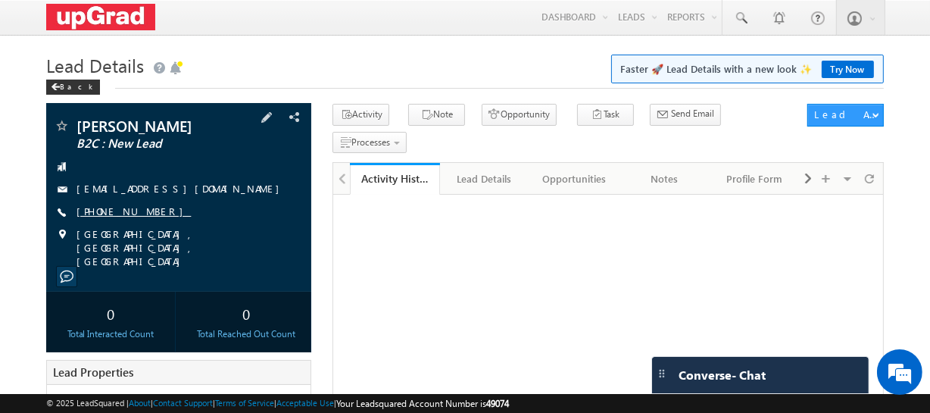
click at [126, 213] on link "+91-7305777878" at bounding box center [134, 211] width 114 height 13
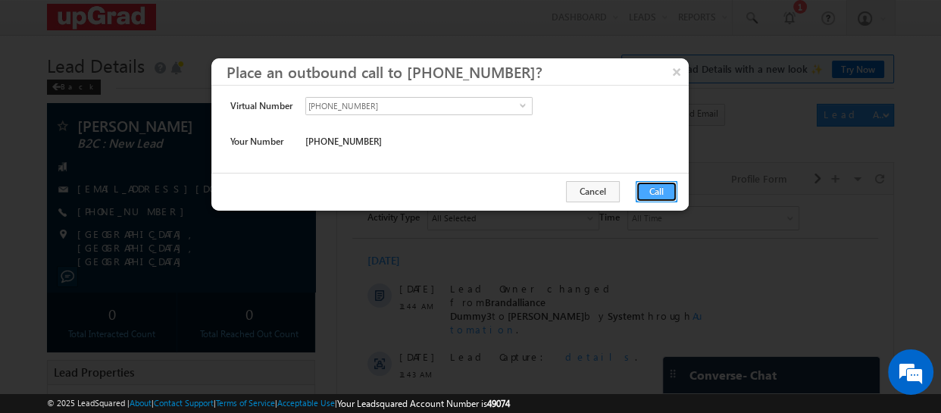
click at [645, 188] on button "Call" at bounding box center [657, 191] width 42 height 21
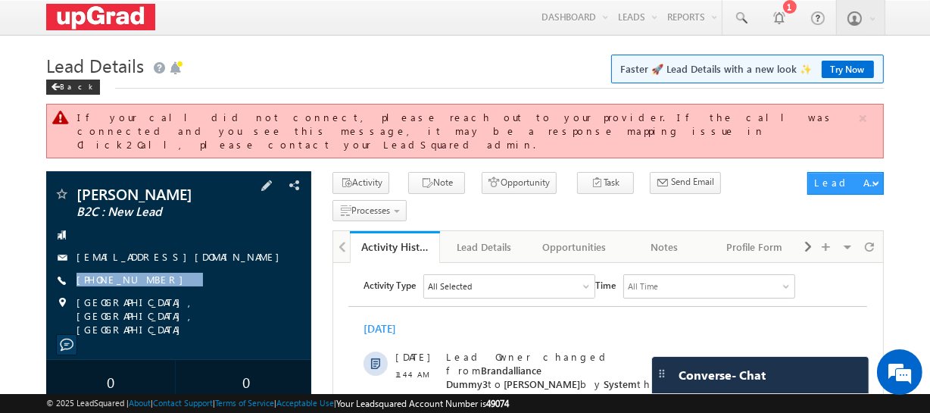
drag, startPoint x: 176, startPoint y: 267, endPoint x: 144, endPoint y: 280, distance: 34.3
click at [144, 280] on div "SARAVANAN B2C : New Lead matthew68arnet.t.69.5.8@gmail.com +91-7305777878" at bounding box center [179, 261] width 250 height 150
copy div "+91-7305777878"
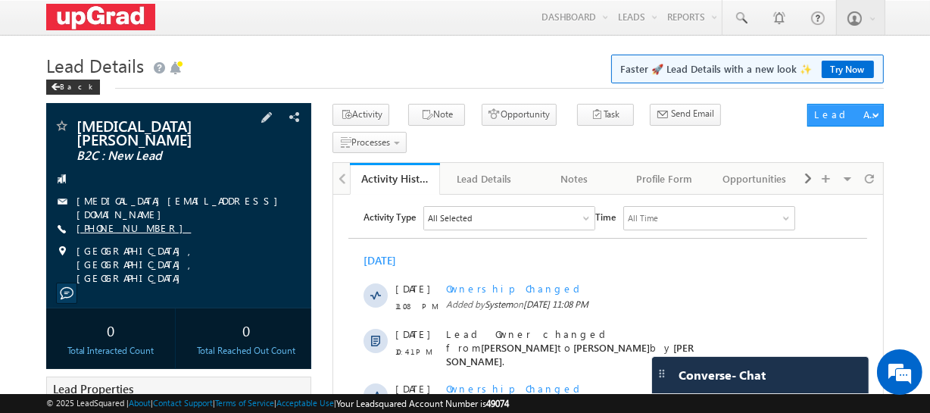
click at [117, 221] on link "[PHONE_NUMBER]" at bounding box center [134, 227] width 114 height 13
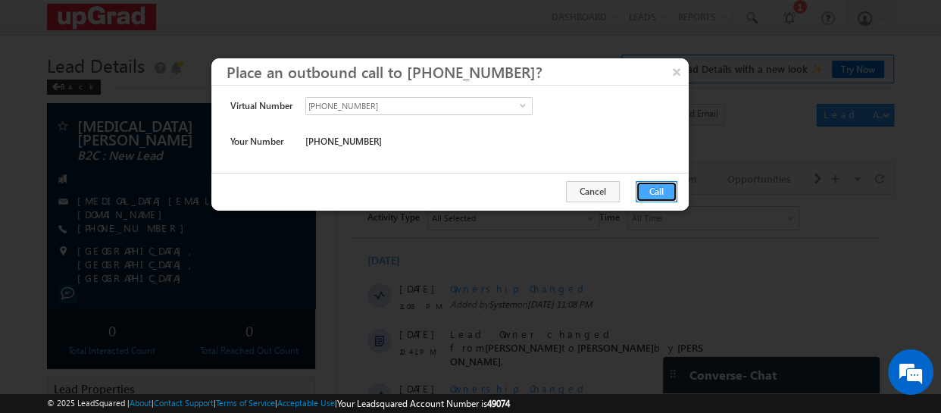
click at [651, 189] on button "Call" at bounding box center [657, 191] width 42 height 21
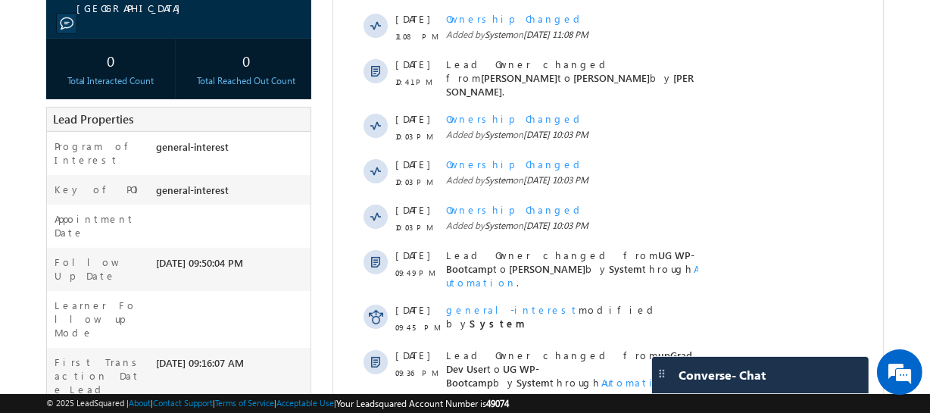
scroll to position [457, 0]
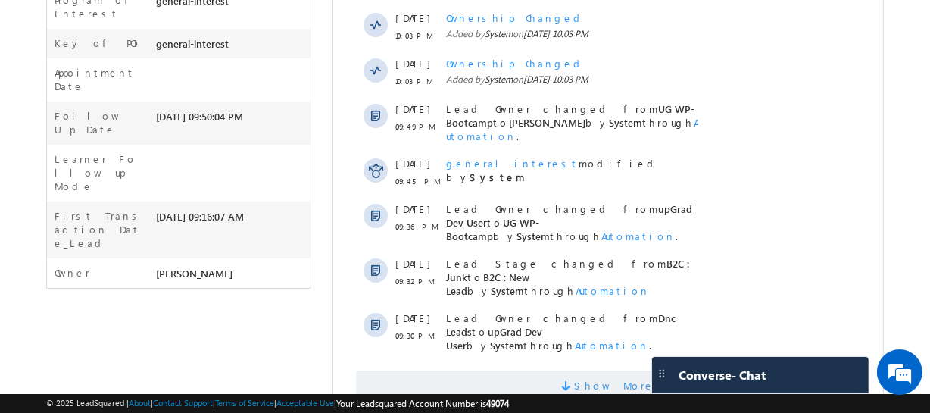
click at [615, 371] on span "Show More" at bounding box center [615, 386] width 80 height 30
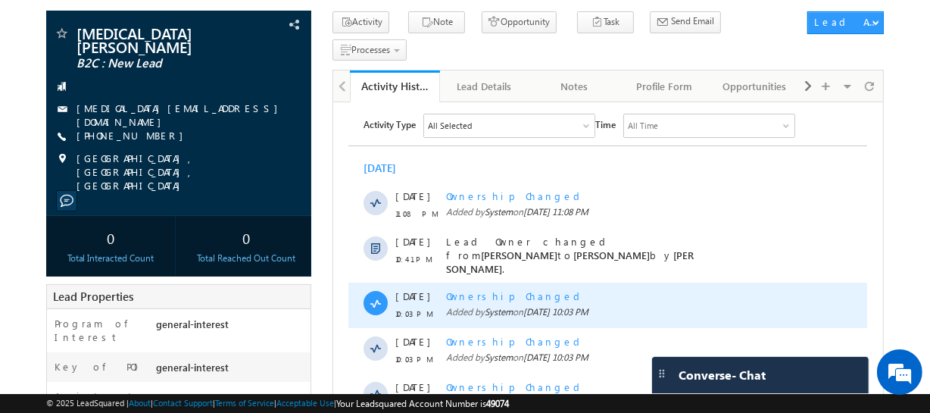
scroll to position [137, 0]
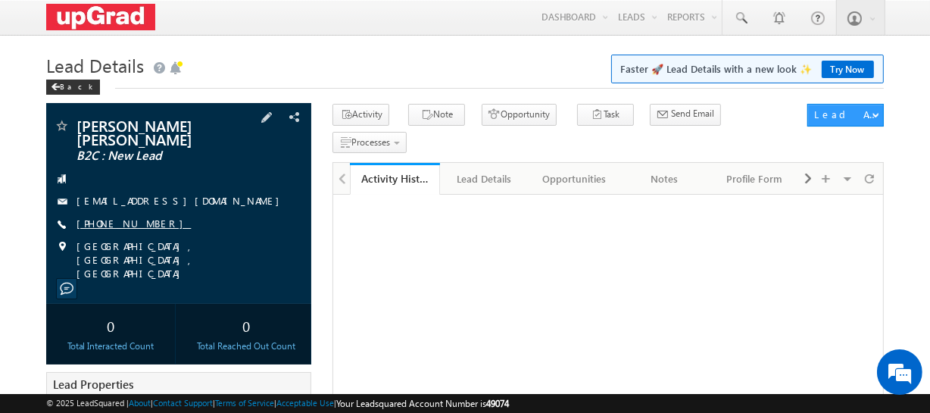
click at [126, 217] on link "[PHONE_NUMBER]" at bounding box center [134, 223] width 114 height 13
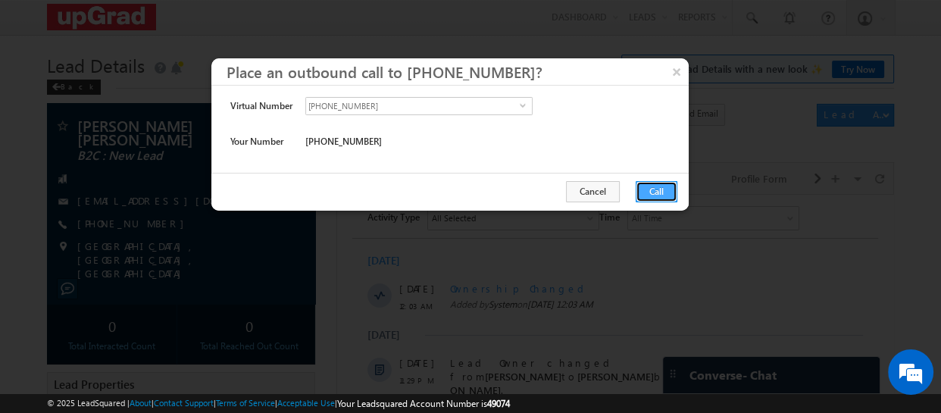
drag, startPoint x: 649, startPoint y: 186, endPoint x: 308, endPoint y: 17, distance: 380.8
click at [649, 186] on button "Call" at bounding box center [657, 191] width 42 height 21
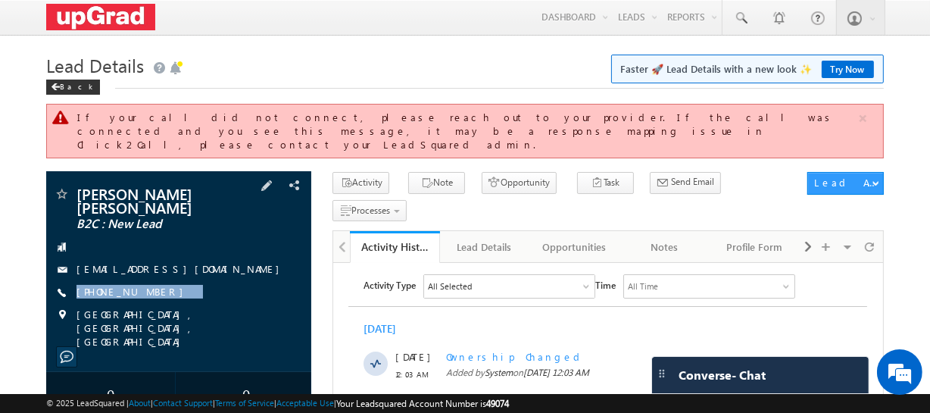
drag, startPoint x: 172, startPoint y: 269, endPoint x: 152, endPoint y: 280, distance: 23.4
click at [152, 280] on div "[PERSON_NAME] [PERSON_NAME] B2C : New Lead [EMAIL_ADDRESS][DOMAIN_NAME] [PHONE_…" at bounding box center [179, 267] width 250 height 162
copy div "[PHONE_NUMBER]"
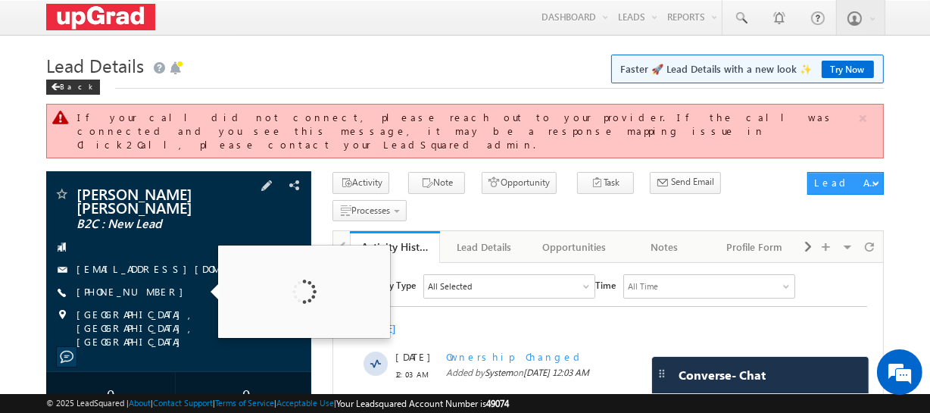
click at [181, 285] on div "+91-8975271900" at bounding box center [179, 292] width 250 height 15
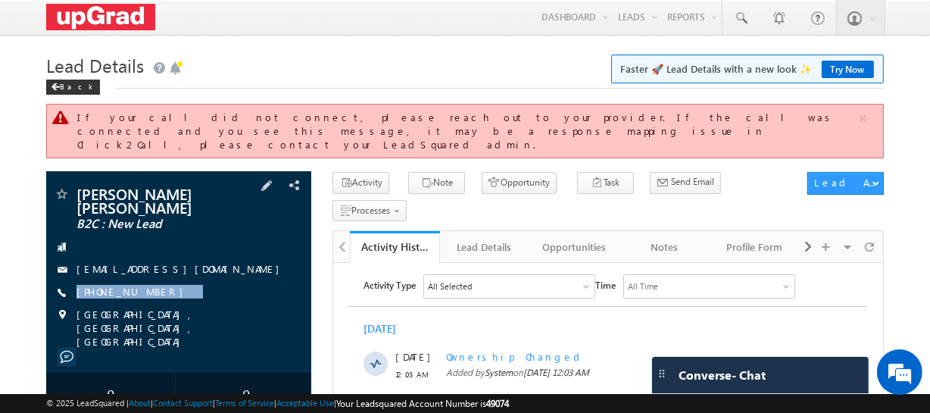
drag, startPoint x: 177, startPoint y: 267, endPoint x: 144, endPoint y: 279, distance: 35.2
click at [144, 279] on div "Ganesh Kokare Kokare B2C : New Lead bellhopk.i.n.s.2.369@gmail.com +91-89752719…" at bounding box center [179, 267] width 250 height 162
copy div "+91-8975271900"
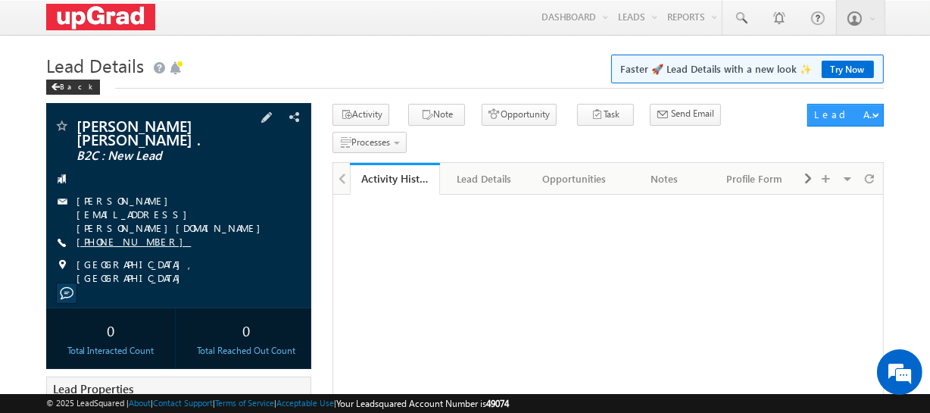
click at [120, 235] on link "[PHONE_NUMBER]" at bounding box center [134, 241] width 114 height 13
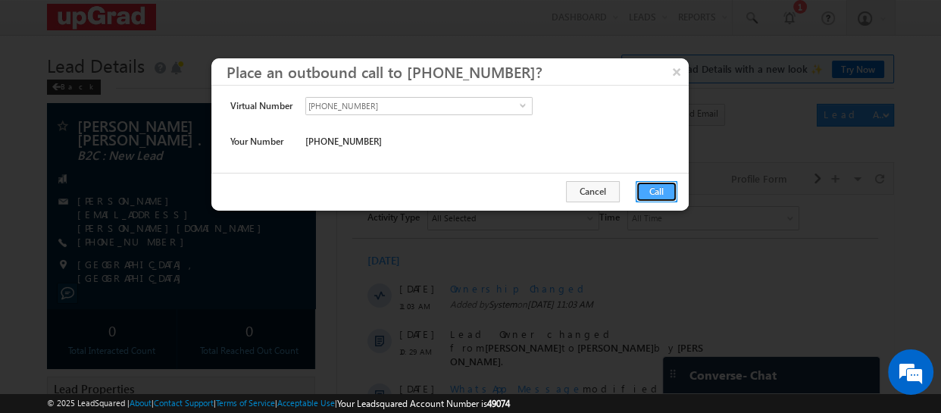
click at [652, 188] on button "Call" at bounding box center [657, 191] width 42 height 21
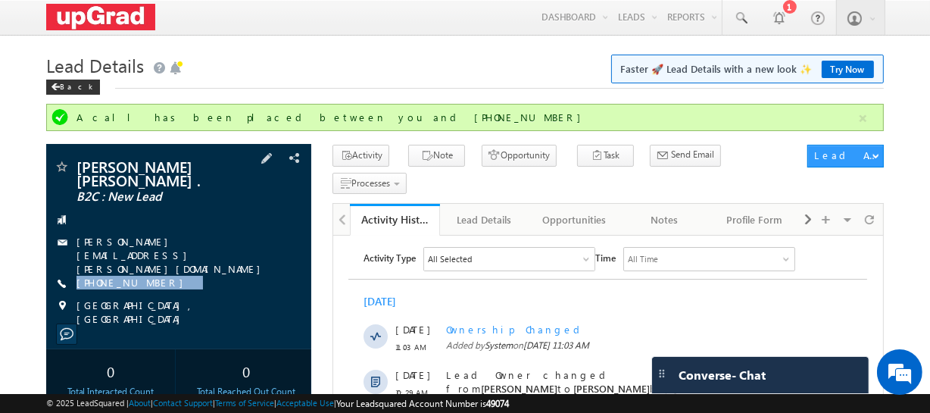
drag, startPoint x: 180, startPoint y: 262, endPoint x: 153, endPoint y: 278, distance: 31.6
click at [153, 278] on div "[PERSON_NAME] [PERSON_NAME] . B2C : New Lead [PERSON_NAME][EMAIL_ADDRESS][PERSO…" at bounding box center [179, 242] width 250 height 167
copy div "[PHONE_NUMBER]"
click at [206, 276] on div "+91-9845713804" at bounding box center [179, 283] width 250 height 15
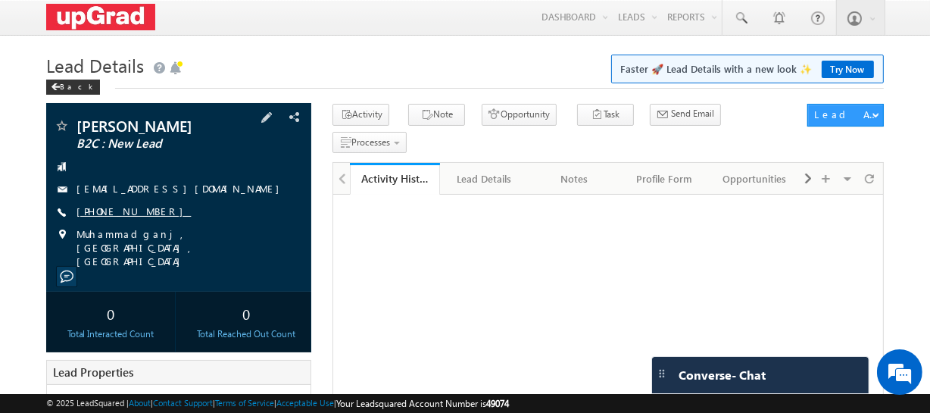
click at [130, 217] on link "[PHONE_NUMBER]" at bounding box center [134, 211] width 114 height 13
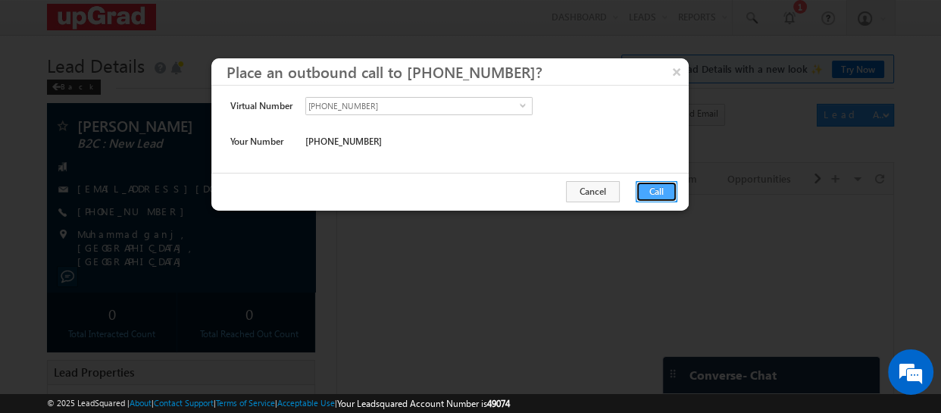
click at [643, 191] on button "Call" at bounding box center [657, 191] width 42 height 21
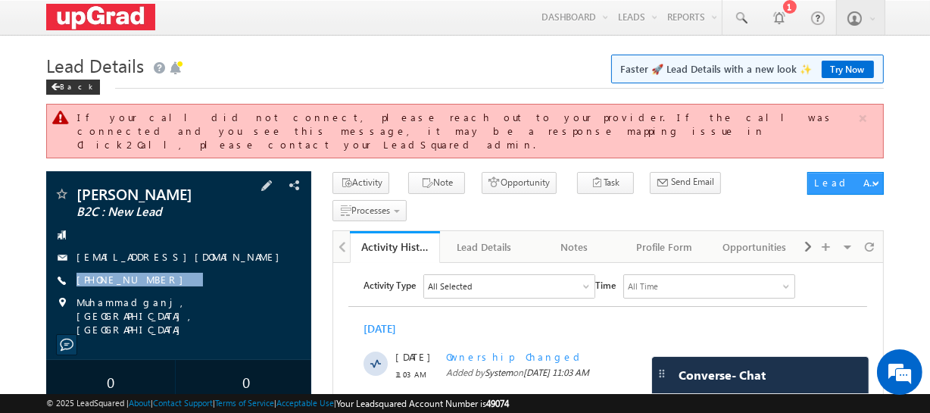
drag, startPoint x: 176, startPoint y: 258, endPoint x: 152, endPoint y: 279, distance: 32.2
click at [152, 279] on div "[PERSON_NAME] B2C : New Lead [EMAIL_ADDRESS][DOMAIN_NAME] [PHONE_NUMBER]" at bounding box center [179, 261] width 250 height 150
copy div "[PHONE_NUMBER]"
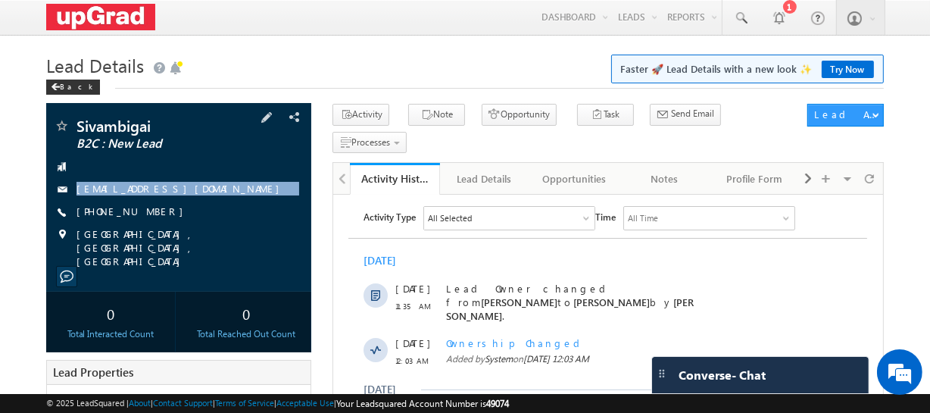
drag, startPoint x: 86, startPoint y: 167, endPoint x: 205, endPoint y: 202, distance: 124.1
click at [205, 202] on div "Sivambigai B2C : New Lead [EMAIL_ADDRESS][DOMAIN_NAME] [PHONE_NUMBER]" at bounding box center [179, 193] width 250 height 150
copy div "[EMAIL_ADDRESS][DOMAIN_NAME]"
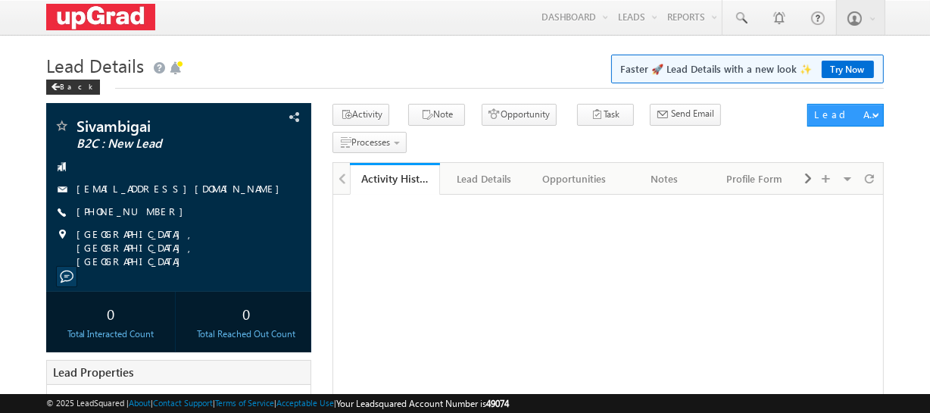
click at [106, 212] on link "[PHONE_NUMBER]" at bounding box center [134, 211] width 114 height 13
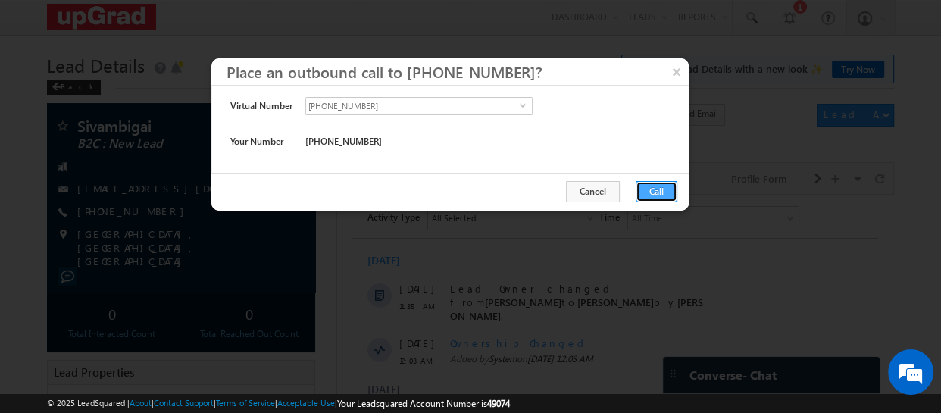
click at [654, 184] on button "Call" at bounding box center [657, 191] width 42 height 21
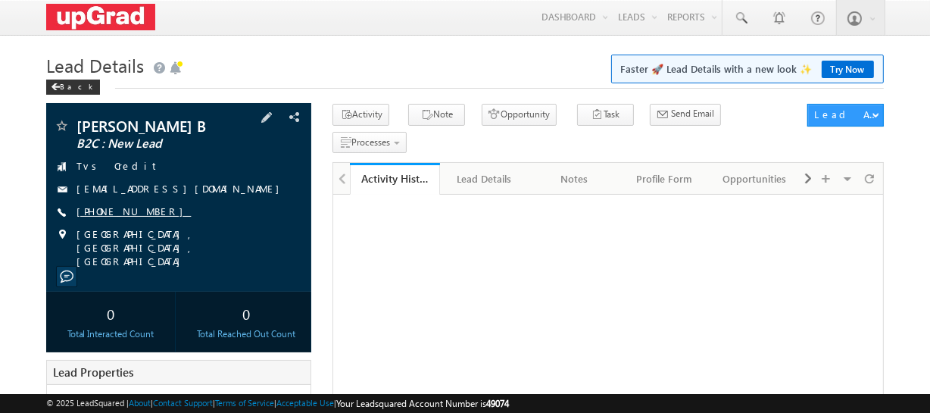
click at [136, 209] on link "[PHONE_NUMBER]" at bounding box center [134, 211] width 114 height 13
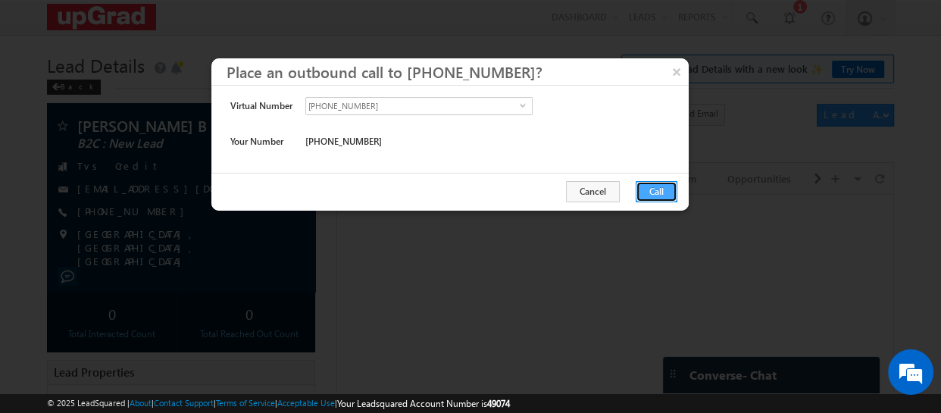
click at [653, 190] on button "Call" at bounding box center [657, 191] width 42 height 21
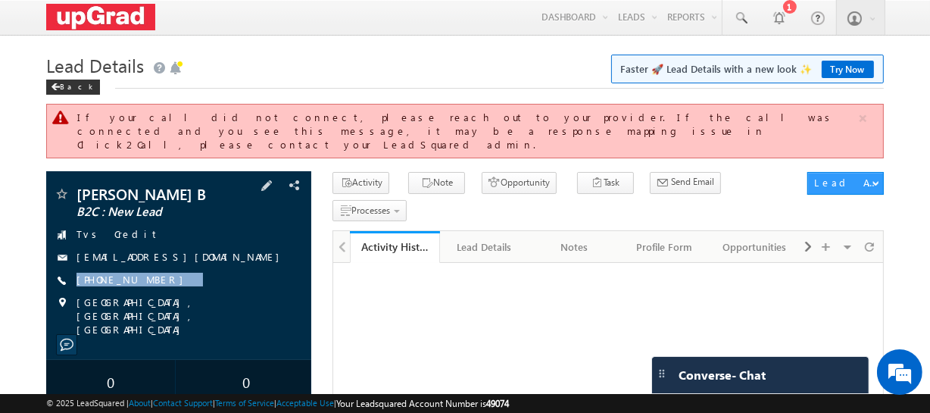
drag, startPoint x: 173, startPoint y: 272, endPoint x: 145, endPoint y: 277, distance: 28.5
click at [147, 277] on div "vinodhkumar B B2C : New Lead Tvs Credit vinodhb95@gmail.com +91-9791128514" at bounding box center [179, 261] width 250 height 150
copy div "+91-9791128514"
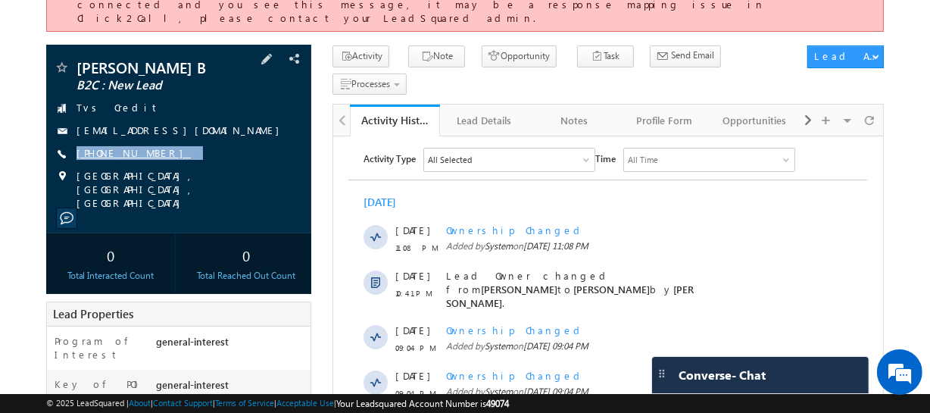
click at [117, 146] on link "+91-9791128514" at bounding box center [134, 152] width 114 height 13
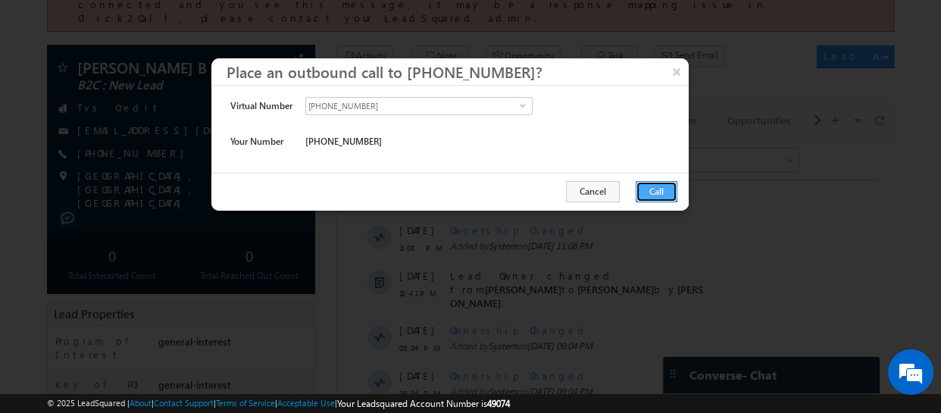
click at [651, 184] on button "Call" at bounding box center [657, 191] width 42 height 21
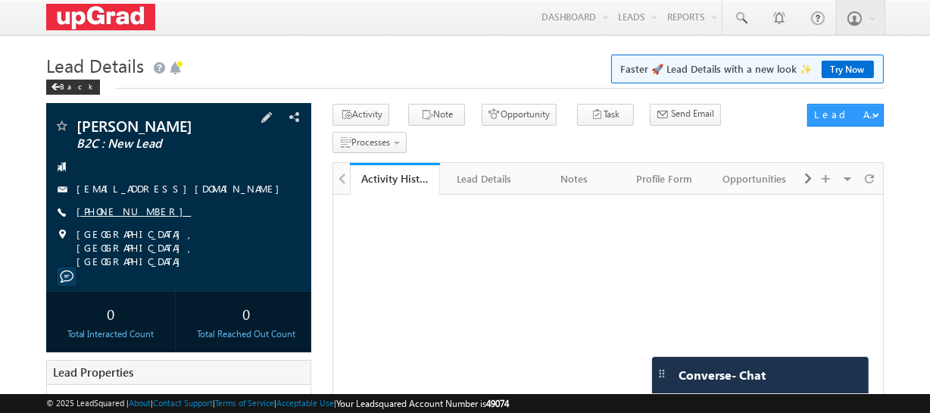
click at [139, 210] on link "[PHONE_NUMBER]" at bounding box center [134, 211] width 114 height 13
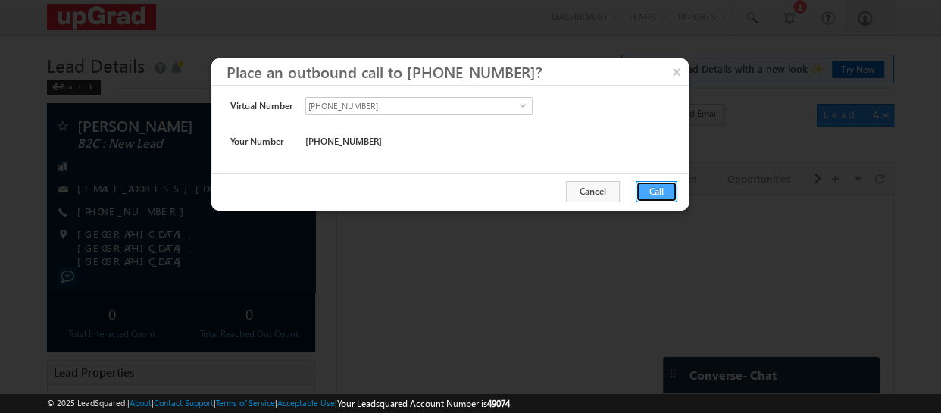
click at [655, 191] on button "Call" at bounding box center [657, 191] width 42 height 21
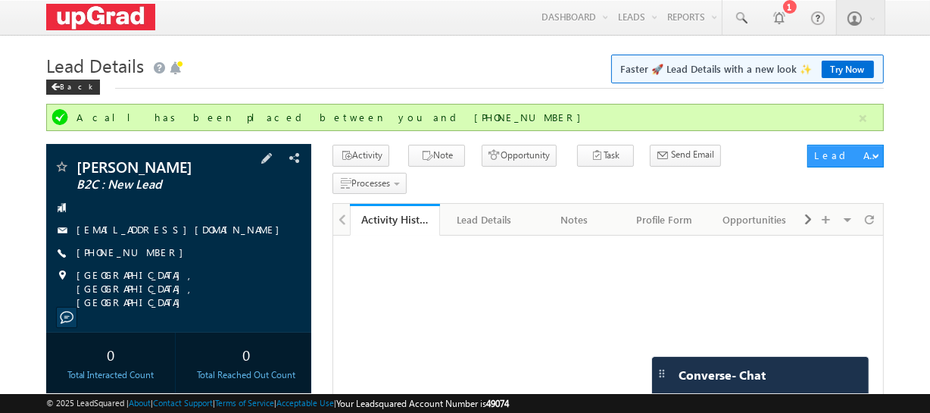
drag, startPoint x: 180, startPoint y: 245, endPoint x: 164, endPoint y: 259, distance: 21.5
click at [164, 259] on div "[PERSON_NAME] B2C : New Lead [EMAIL_ADDRESS][DOMAIN_NAME] [PHONE_NUMBER]" at bounding box center [179, 234] width 250 height 150
